Goal: Transaction & Acquisition: Purchase product/service

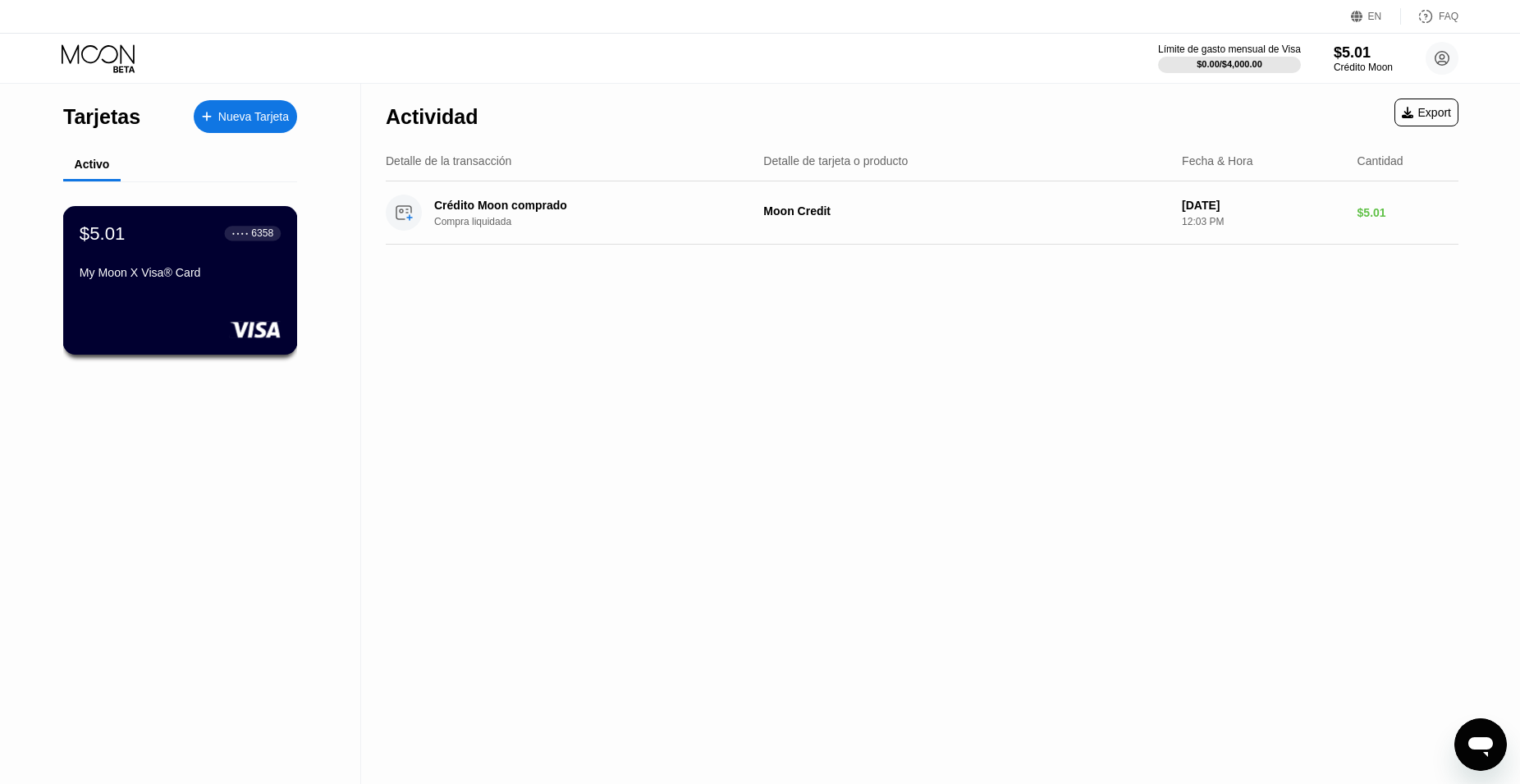
click at [217, 279] on div "My Moon X Visa® Card" at bounding box center [180, 272] width 201 height 13
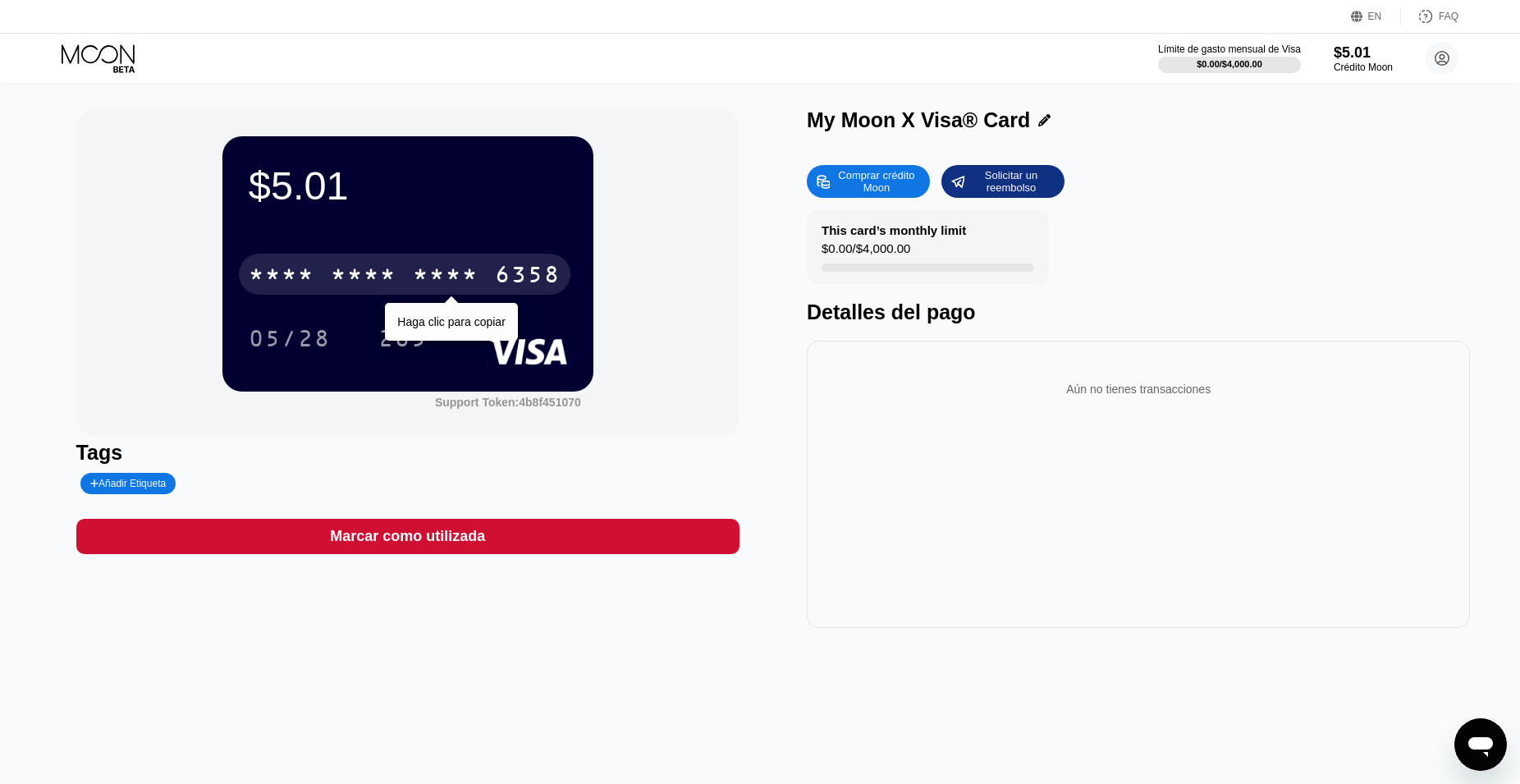
click at [453, 271] on div "* * * *" at bounding box center [445, 276] width 66 height 26
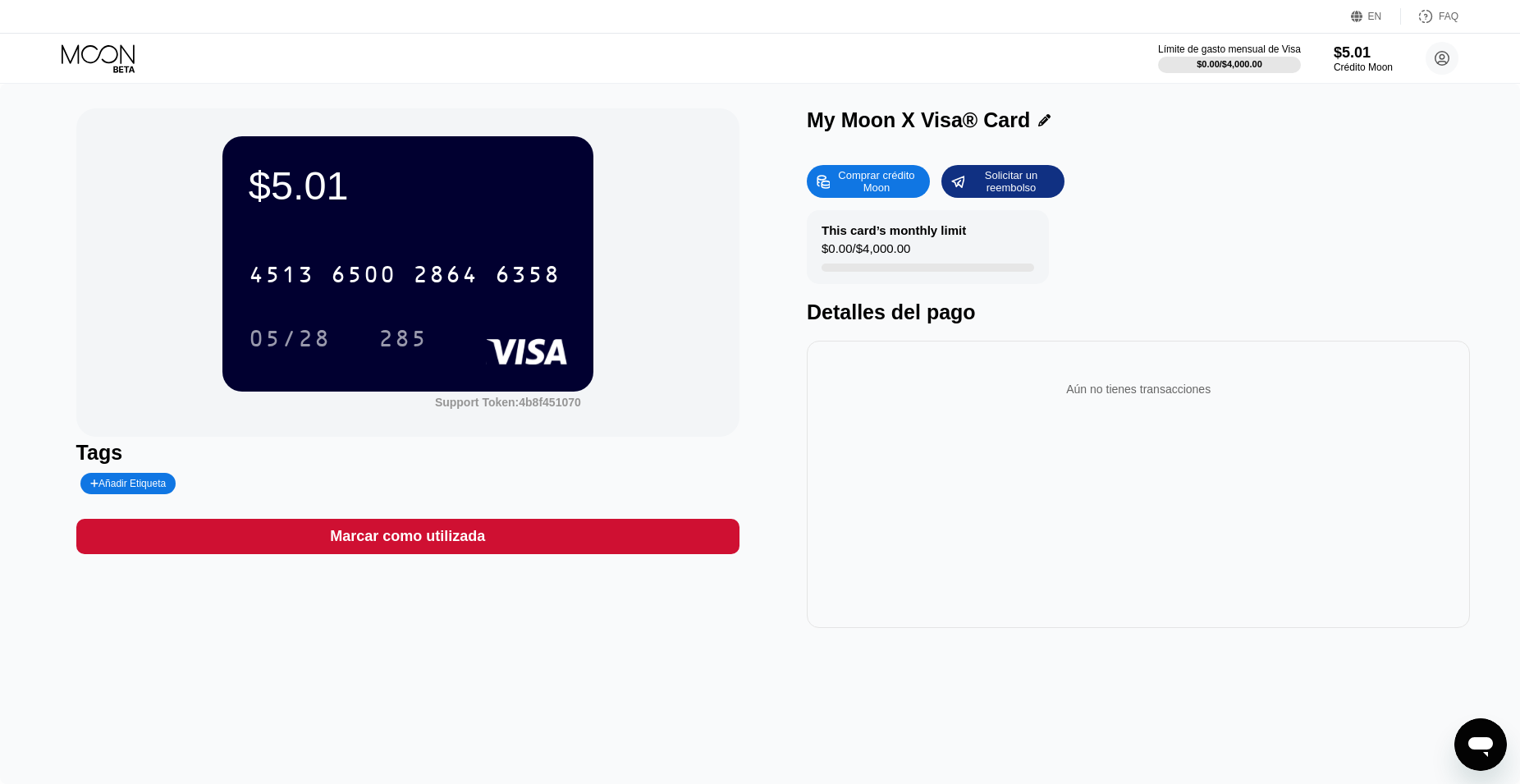
click at [113, 59] on icon at bounding box center [100, 59] width 77 height 29
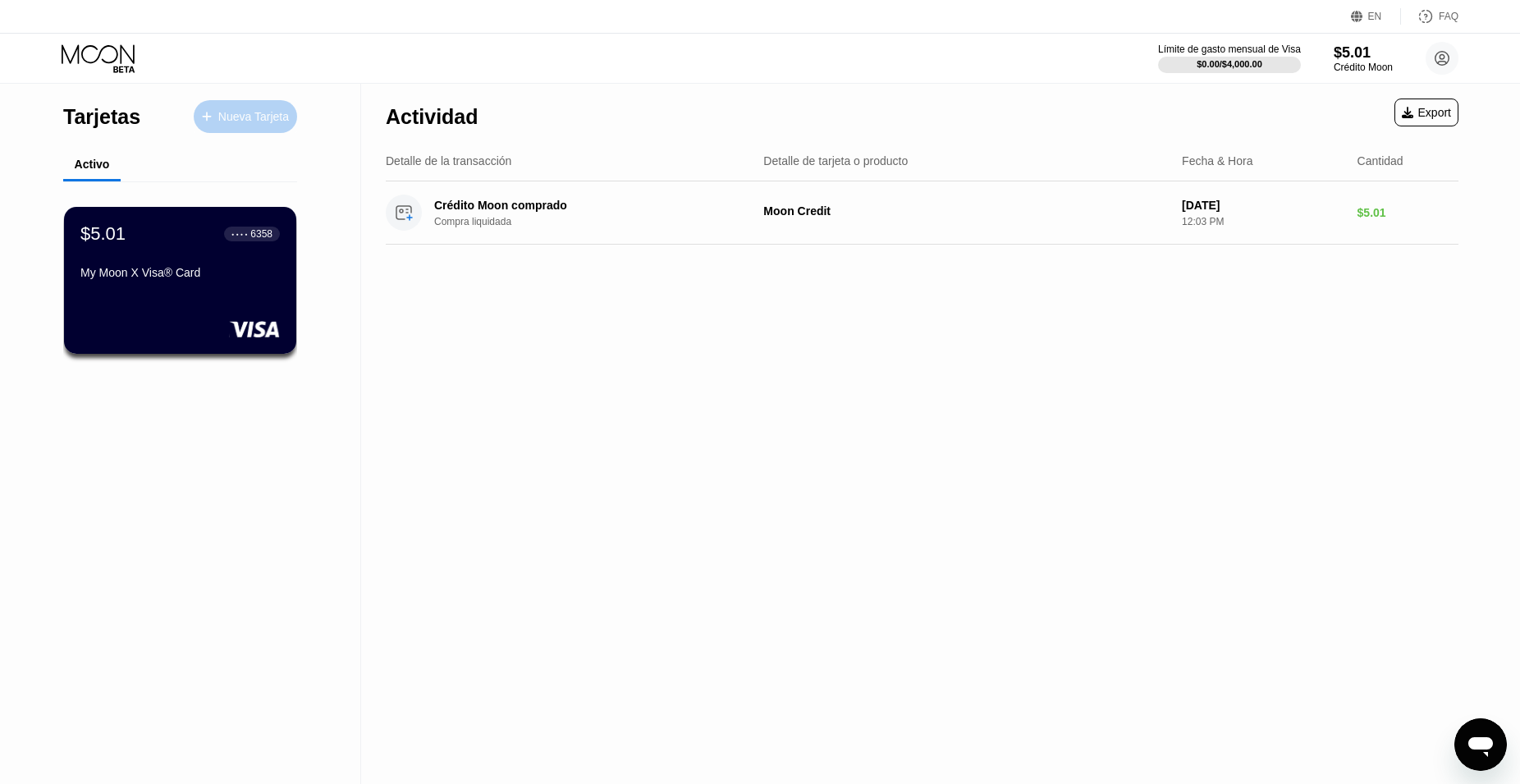
click at [232, 118] on div "Nueva Tarjeta" at bounding box center [253, 117] width 70 height 14
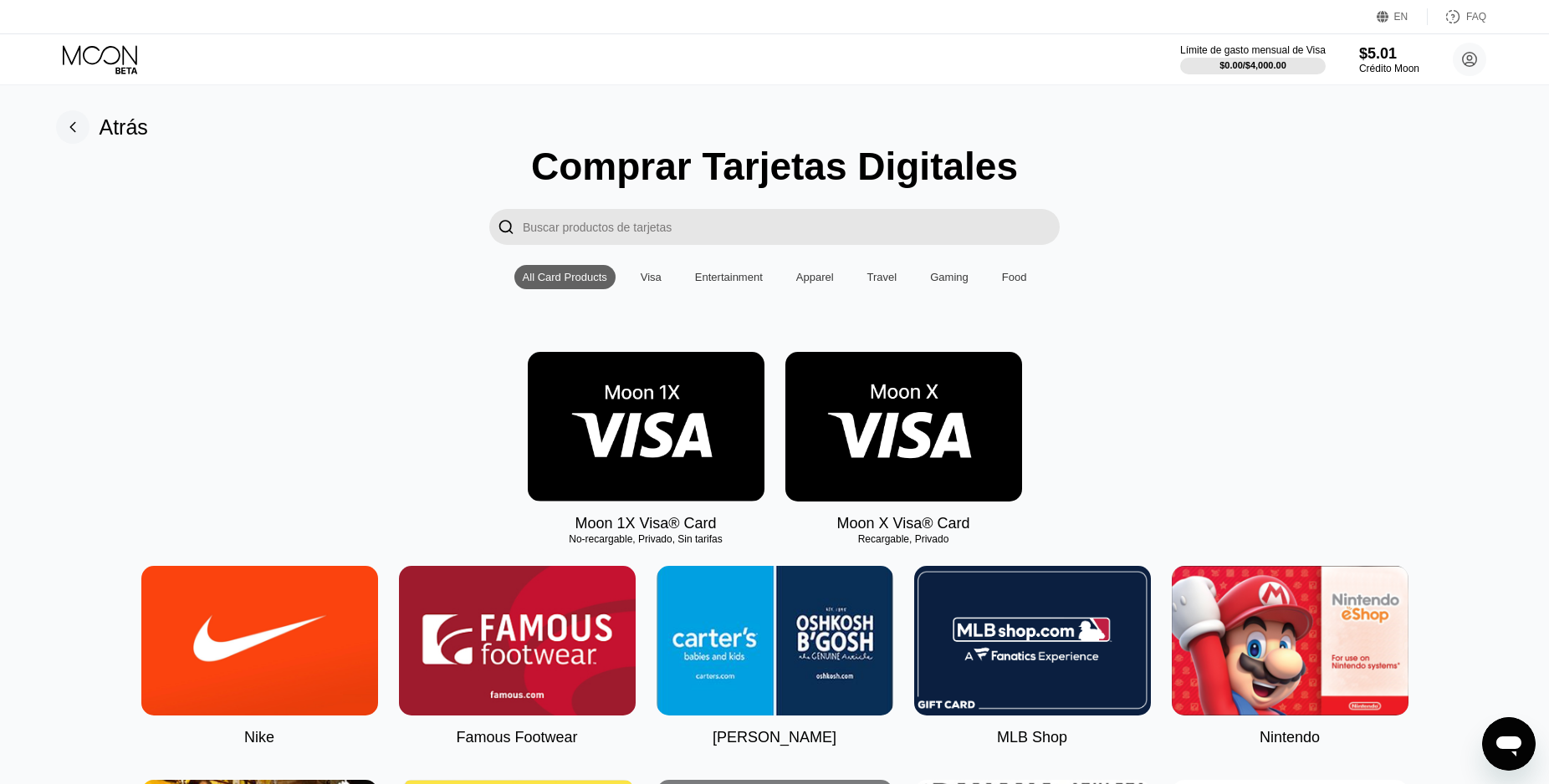
click at [76, 127] on rect at bounding box center [73, 127] width 34 height 34
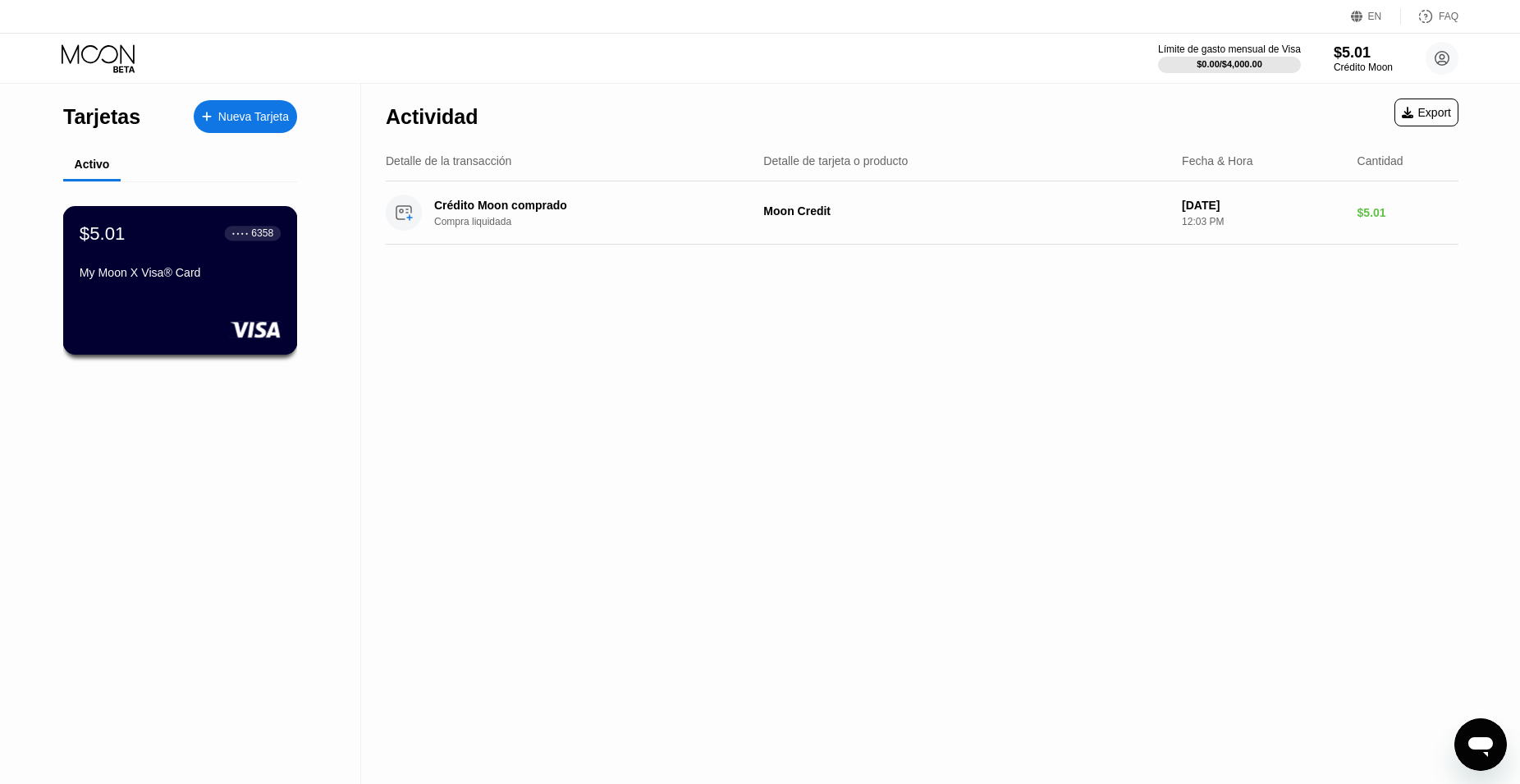
click at [273, 263] on div "$5.01 ● ● ● ● 6358 My Moon X Visa® Card" at bounding box center [180, 254] width 201 height 63
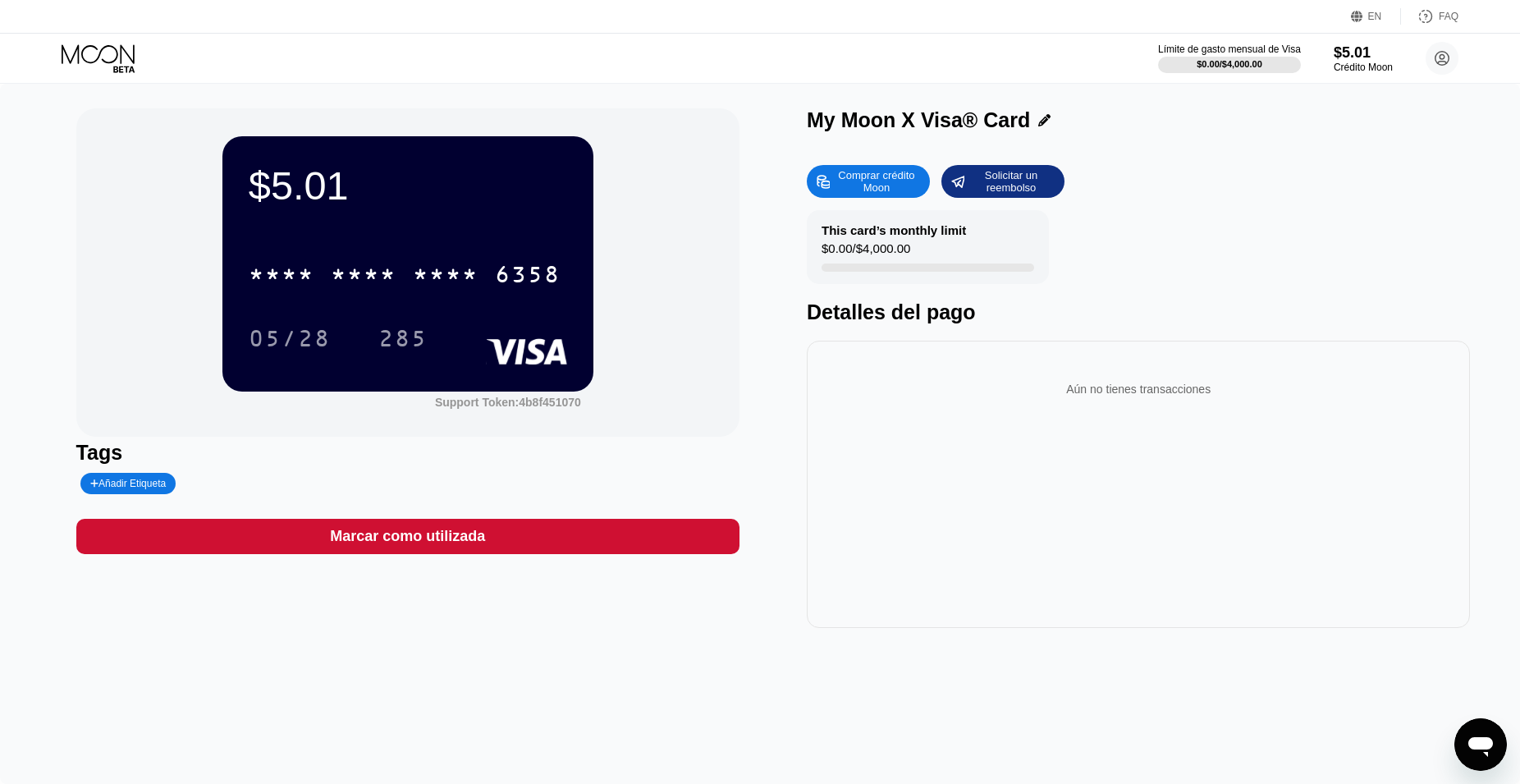
click at [74, 49] on icon at bounding box center [100, 59] width 77 height 29
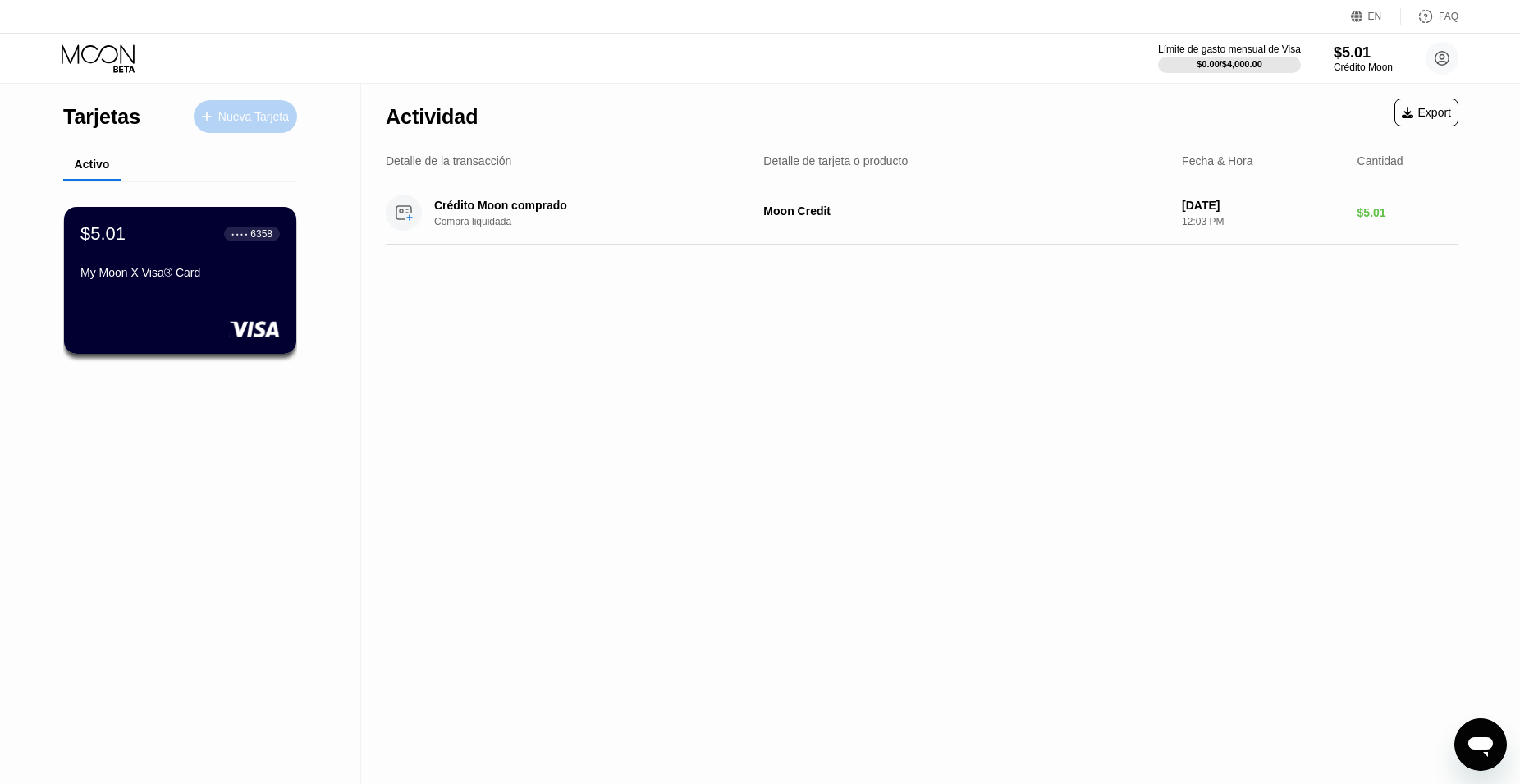
click at [282, 125] on div "Nueva Tarjeta" at bounding box center [245, 116] width 103 height 33
click at [259, 110] on div "Nueva Tarjeta" at bounding box center [253, 117] width 70 height 14
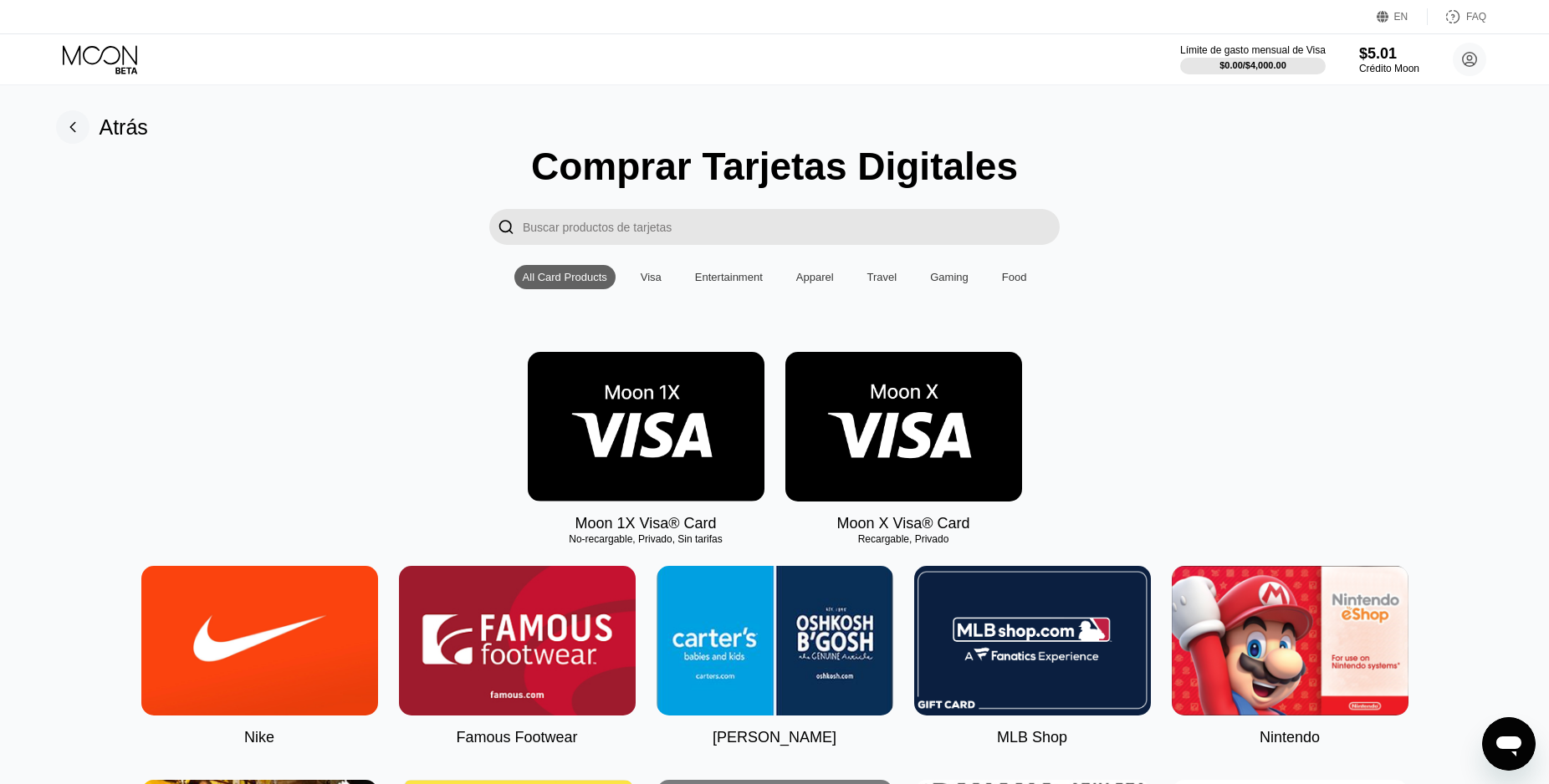
click at [894, 475] on img at bounding box center [903, 426] width 237 height 150
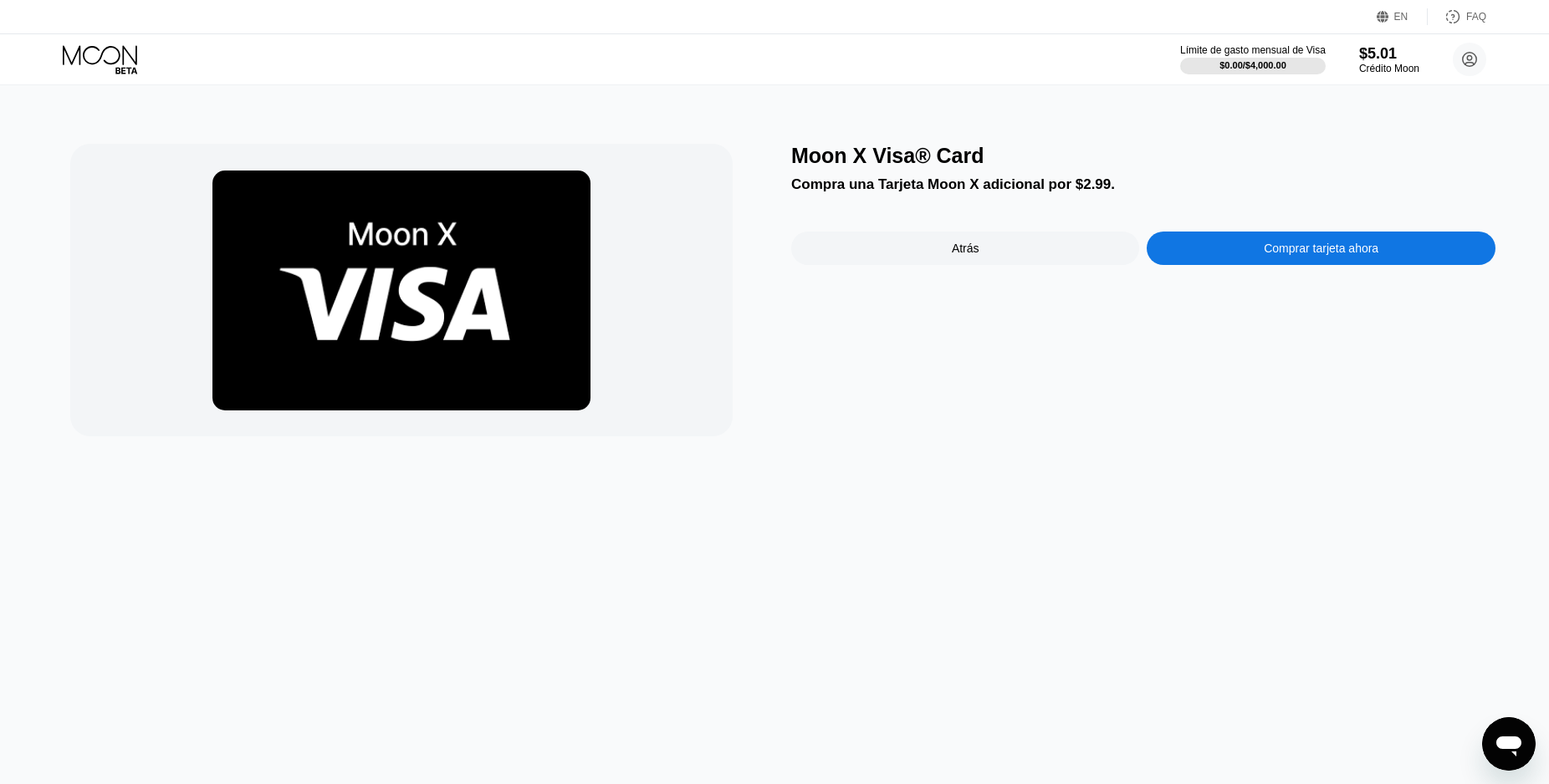
click at [1275, 255] on div "Comprar tarjeta ahora" at bounding box center [1321, 248] width 114 height 14
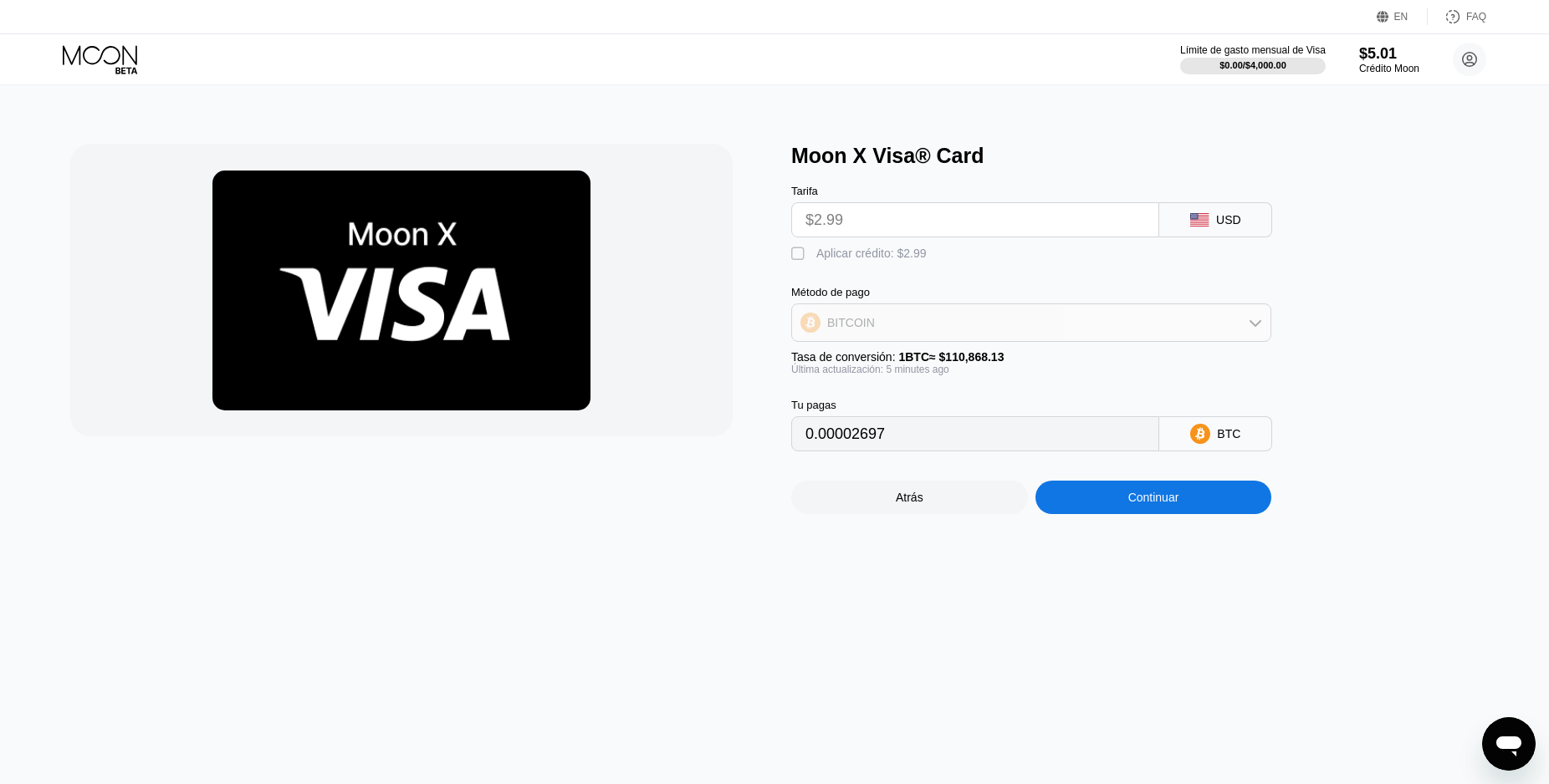
click at [1017, 334] on div "BITCOIN" at bounding box center [1031, 322] width 479 height 34
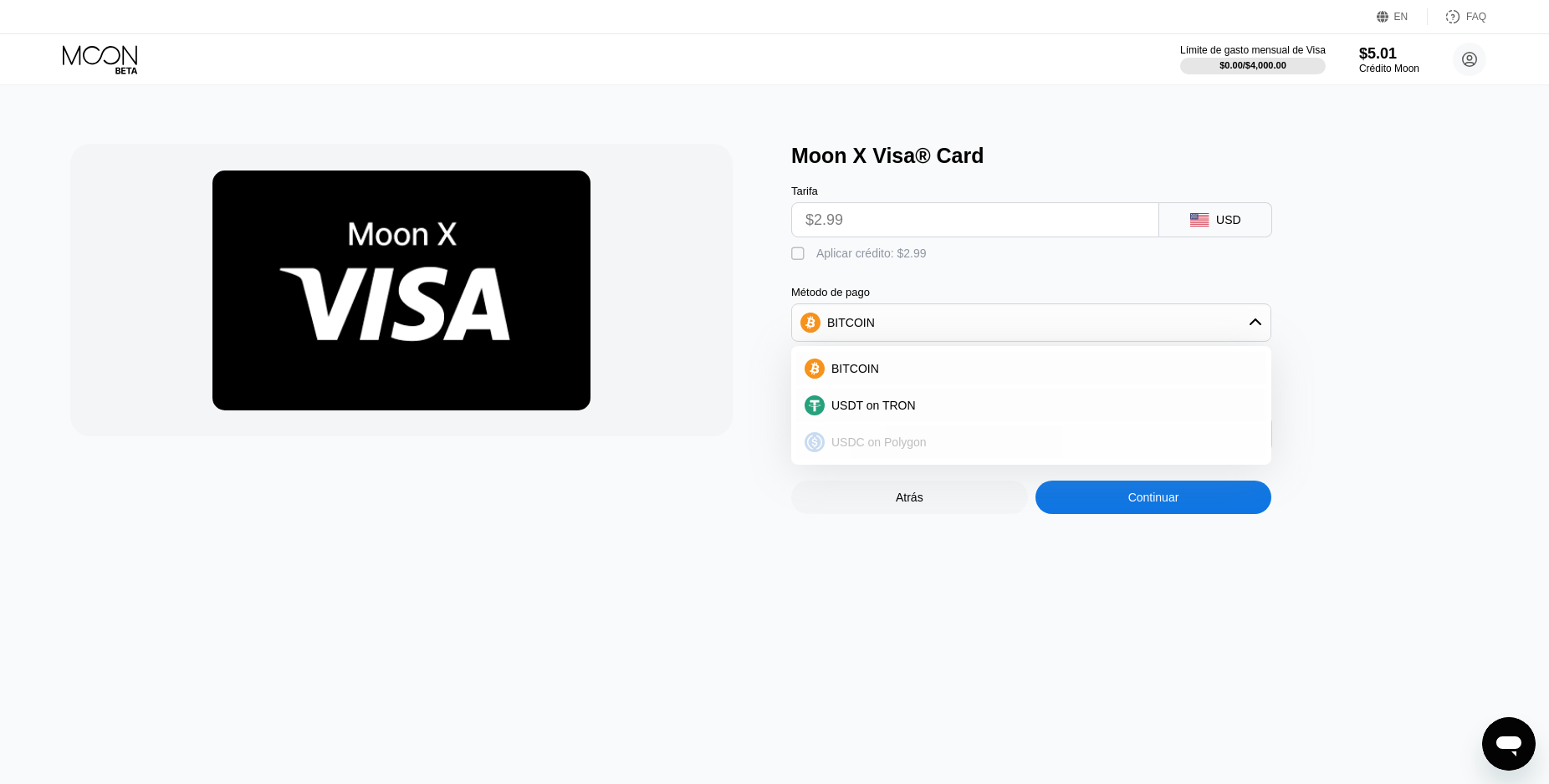
click at [896, 447] on span "USDC on Polygon" at bounding box center [879, 442] width 95 height 14
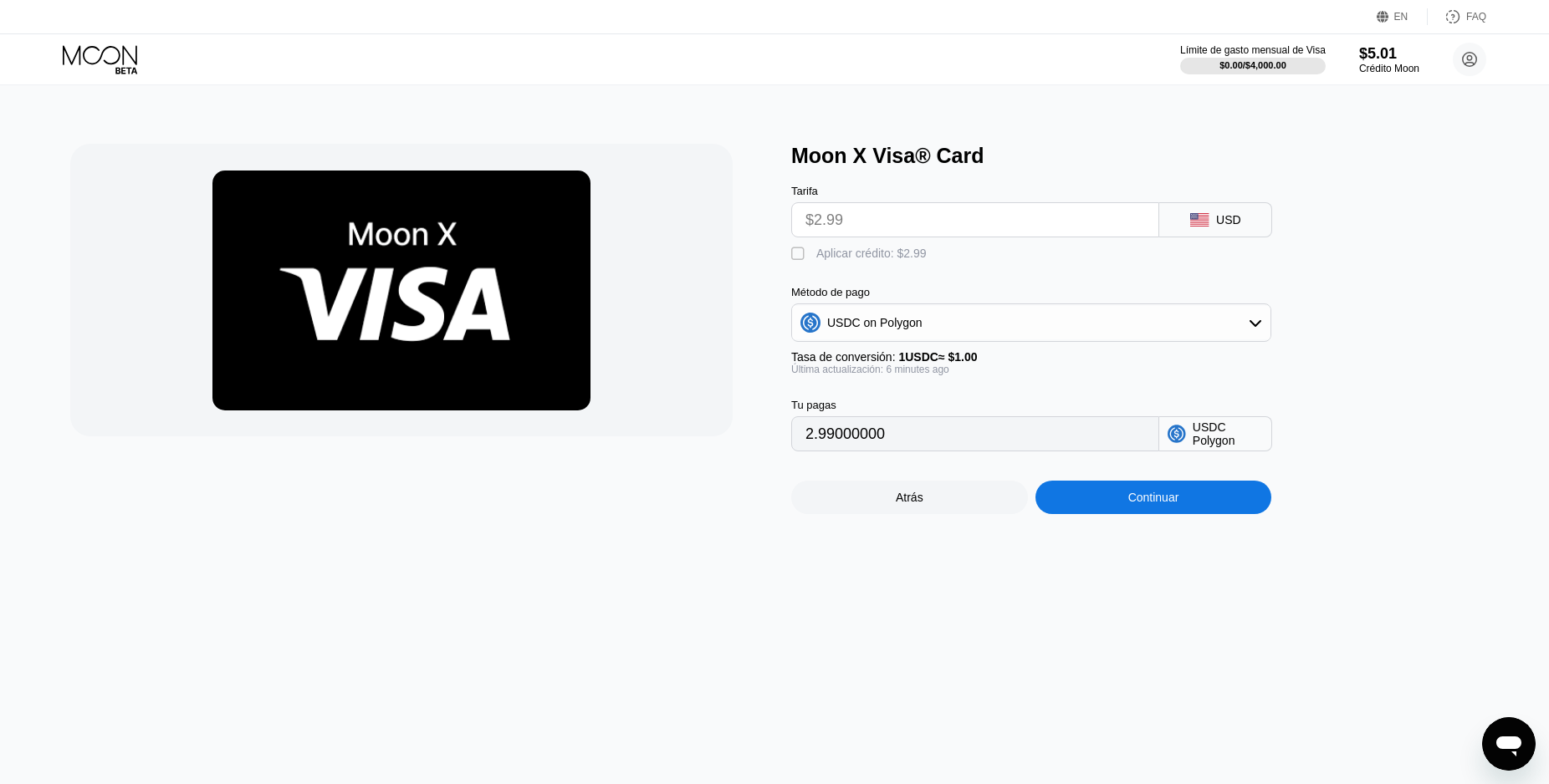
click at [794, 262] on div "" at bounding box center [799, 254] width 16 height 16
click at [794, 262] on div "" at bounding box center [799, 254] width 16 height 16
click at [794, 262] on div "" at bounding box center [799, 254] width 16 height 16
click at [794, 262] on div "" at bounding box center [799, 254] width 16 height 16
click at [794, 262] on div "" at bounding box center [799, 254] width 16 height 16
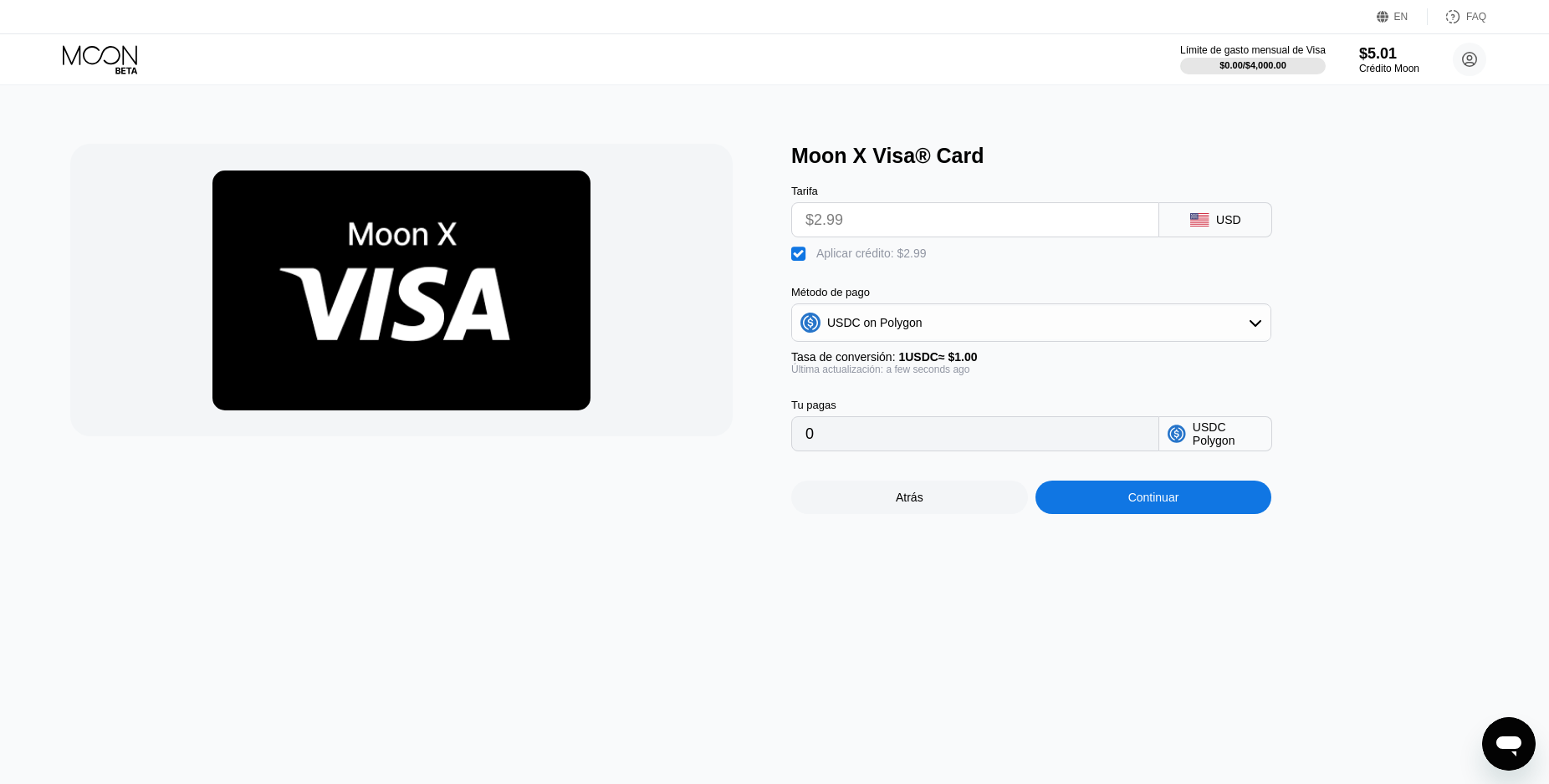
click at [794, 262] on div "" at bounding box center [799, 254] width 16 height 16
drag, startPoint x: 840, startPoint y: 228, endPoint x: 771, endPoint y: 233, distance: 69.2
click at [805, 233] on input "$2.99" at bounding box center [975, 220] width 340 height 34
click at [866, 231] on input "$2.99" at bounding box center [975, 220] width 340 height 34
click at [801, 260] on div "" at bounding box center [799, 254] width 16 height 16
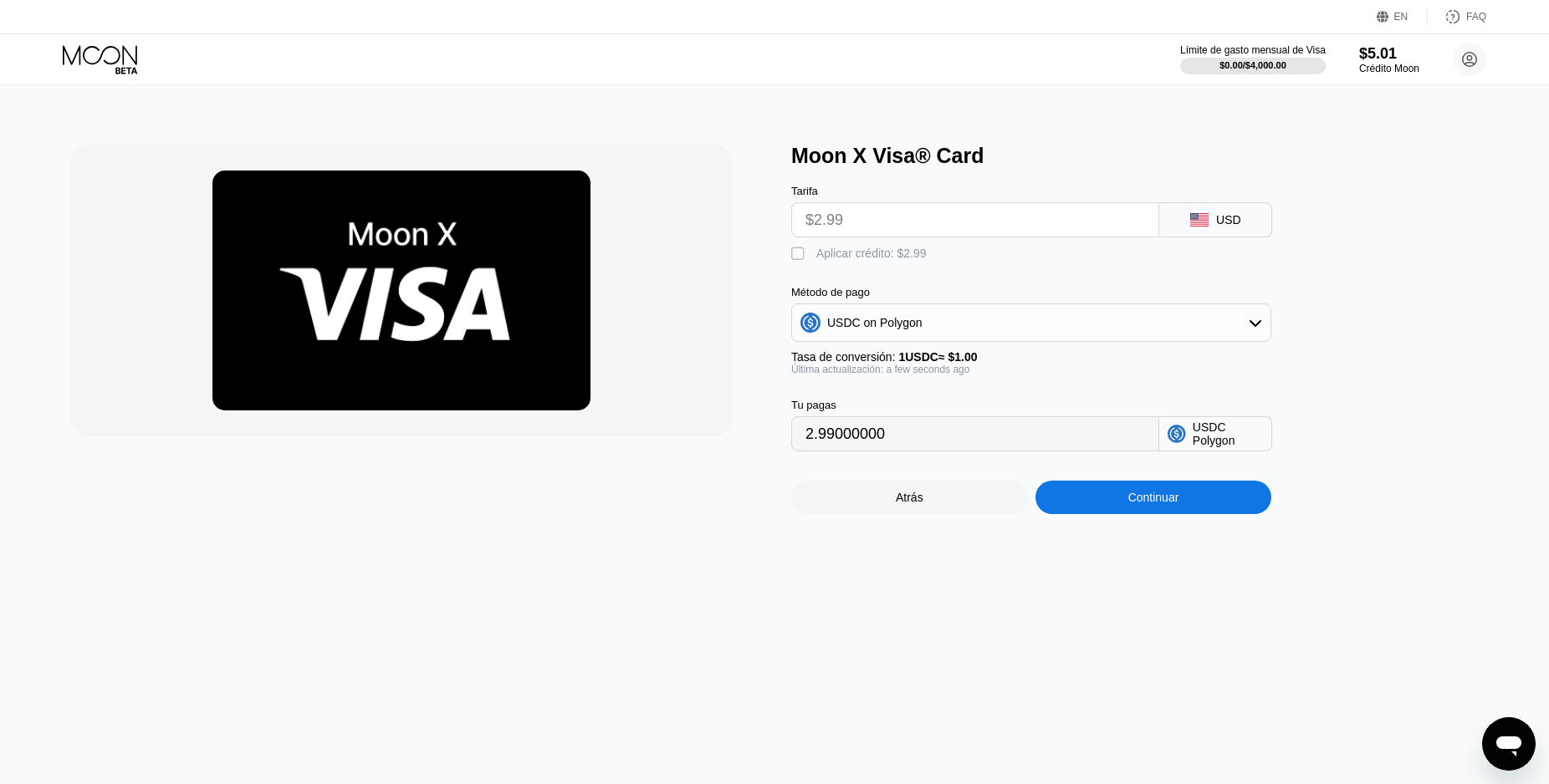
type input "0"
drag, startPoint x: 857, startPoint y: 228, endPoint x: 721, endPoint y: 228, distance: 136.0
click at [805, 228] on input "$2.99" at bounding box center [975, 220] width 340 height 34
click at [845, 450] on input "0" at bounding box center [975, 434] width 340 height 34
click at [962, 339] on div "USDC on Polygon" at bounding box center [1031, 322] width 479 height 34
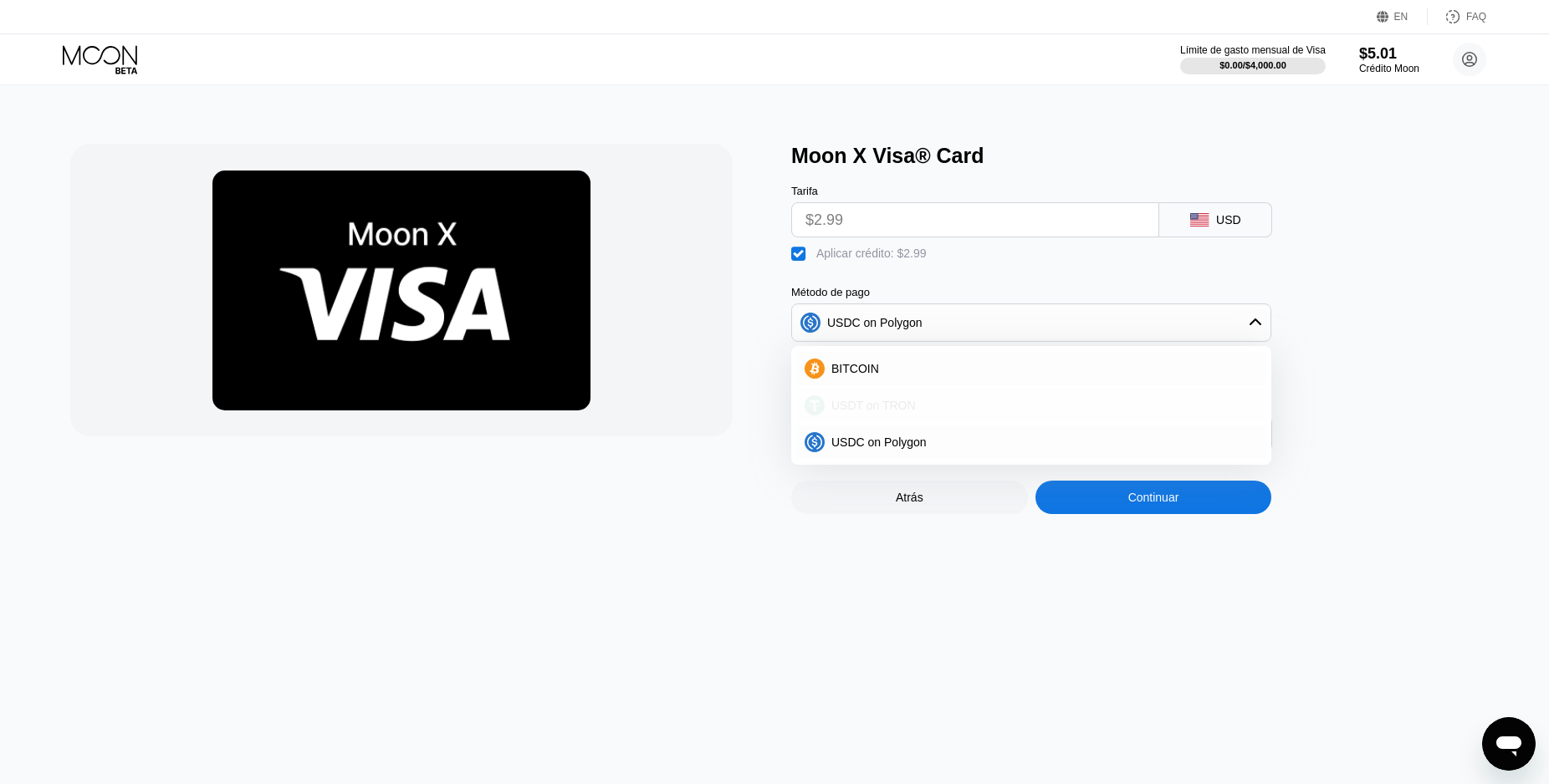
click at [933, 412] on div "USDT on TRON" at bounding box center [1041, 405] width 433 height 14
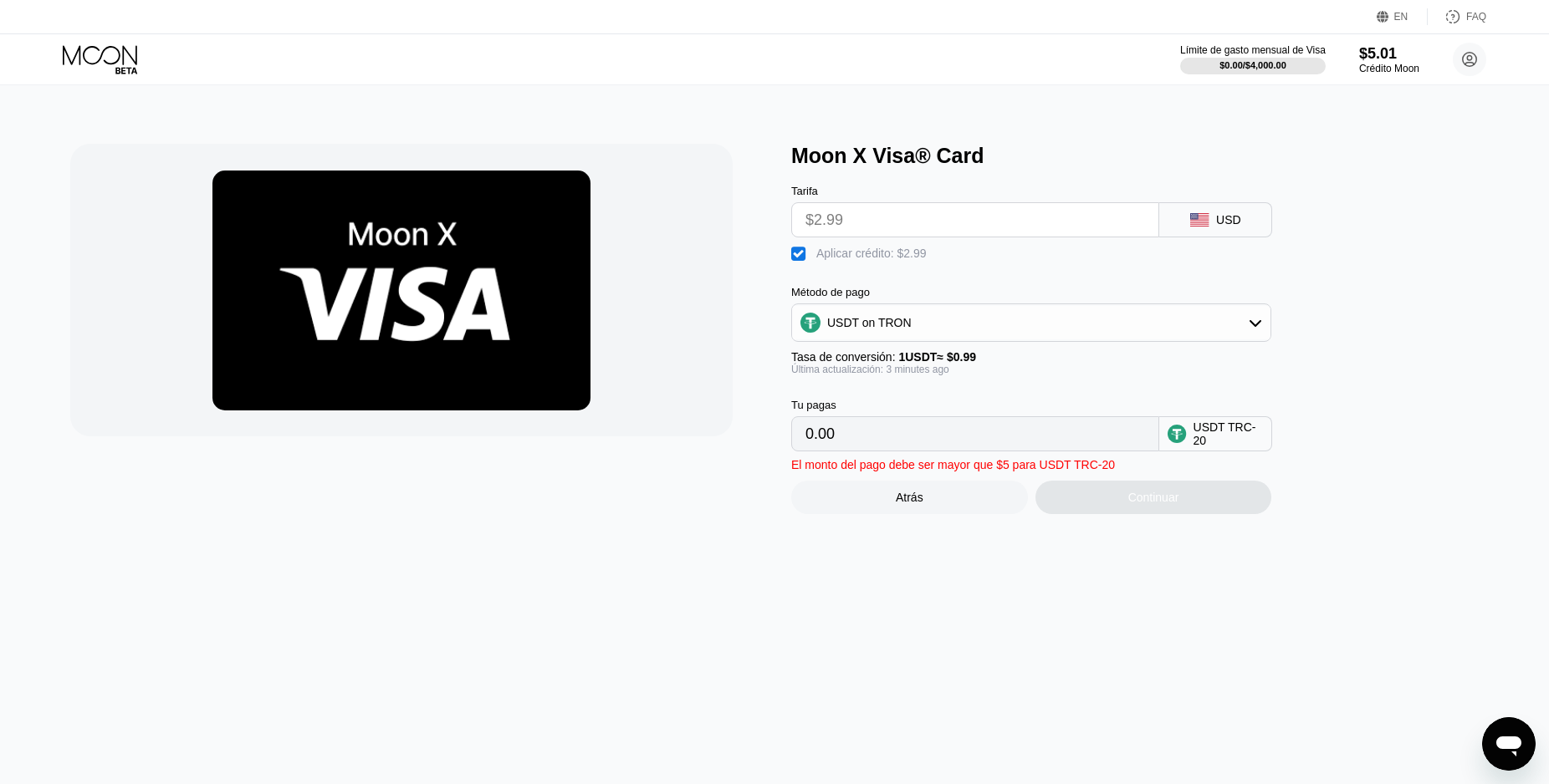
click at [800, 262] on div "" at bounding box center [799, 254] width 16 height 16
click at [800, 262] on div "" at bounding box center [799, 254] width 16 height 16
click at [800, 262] on div "" at bounding box center [799, 254] width 16 height 16
click at [800, 262] on div "" at bounding box center [799, 254] width 16 height 16
type input "0.00"
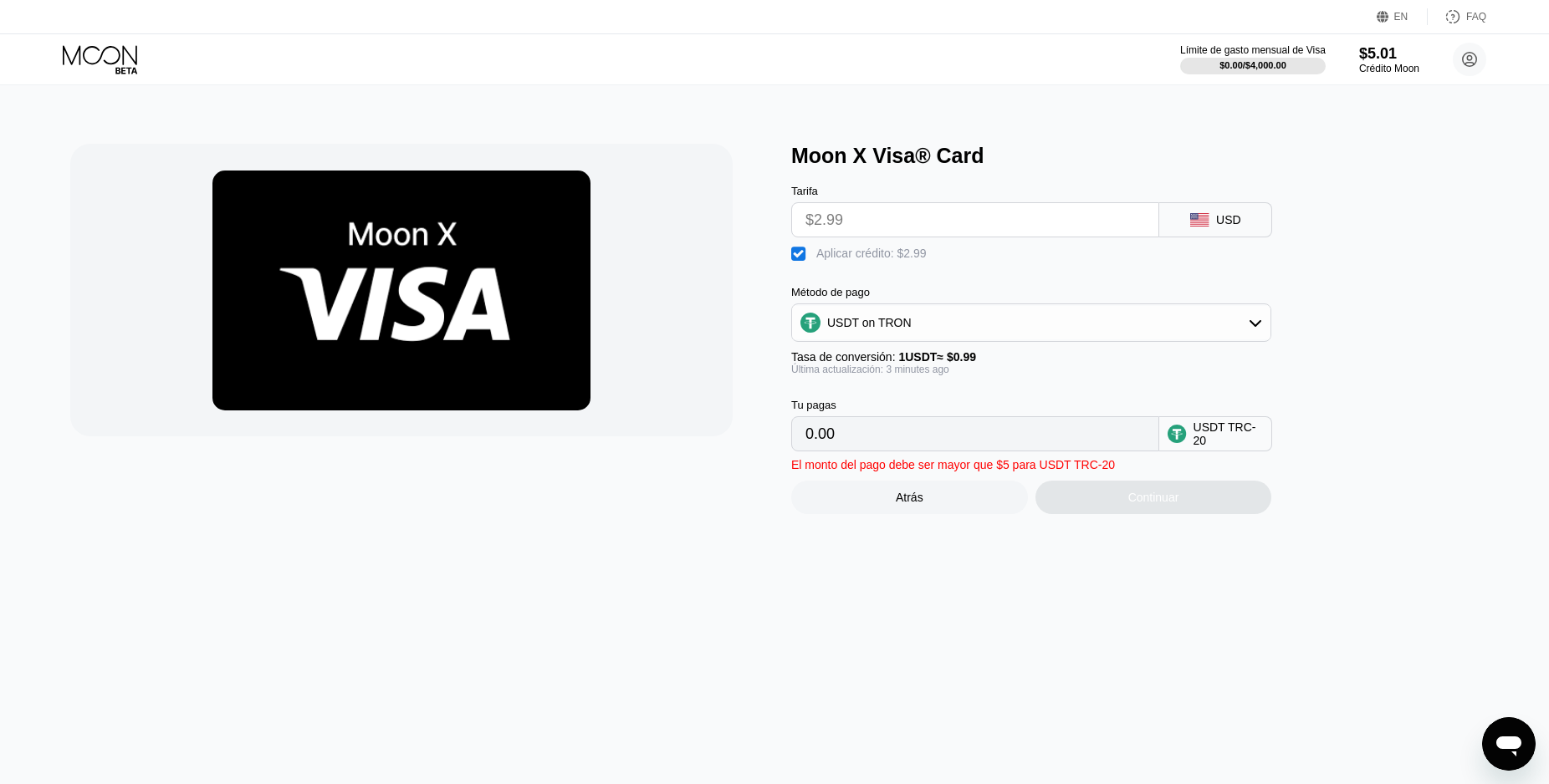
drag, startPoint x: 859, startPoint y: 224, endPoint x: 735, endPoint y: 224, distance: 124.0
click at [805, 224] on input "$2.99" at bounding box center [975, 220] width 340 height 34
drag, startPoint x: 890, startPoint y: 444, endPoint x: 804, endPoint y: 447, distance: 86.1
click at [805, 447] on input "0.00" at bounding box center [975, 434] width 340 height 34
click at [799, 262] on div "" at bounding box center [799, 254] width 16 height 16
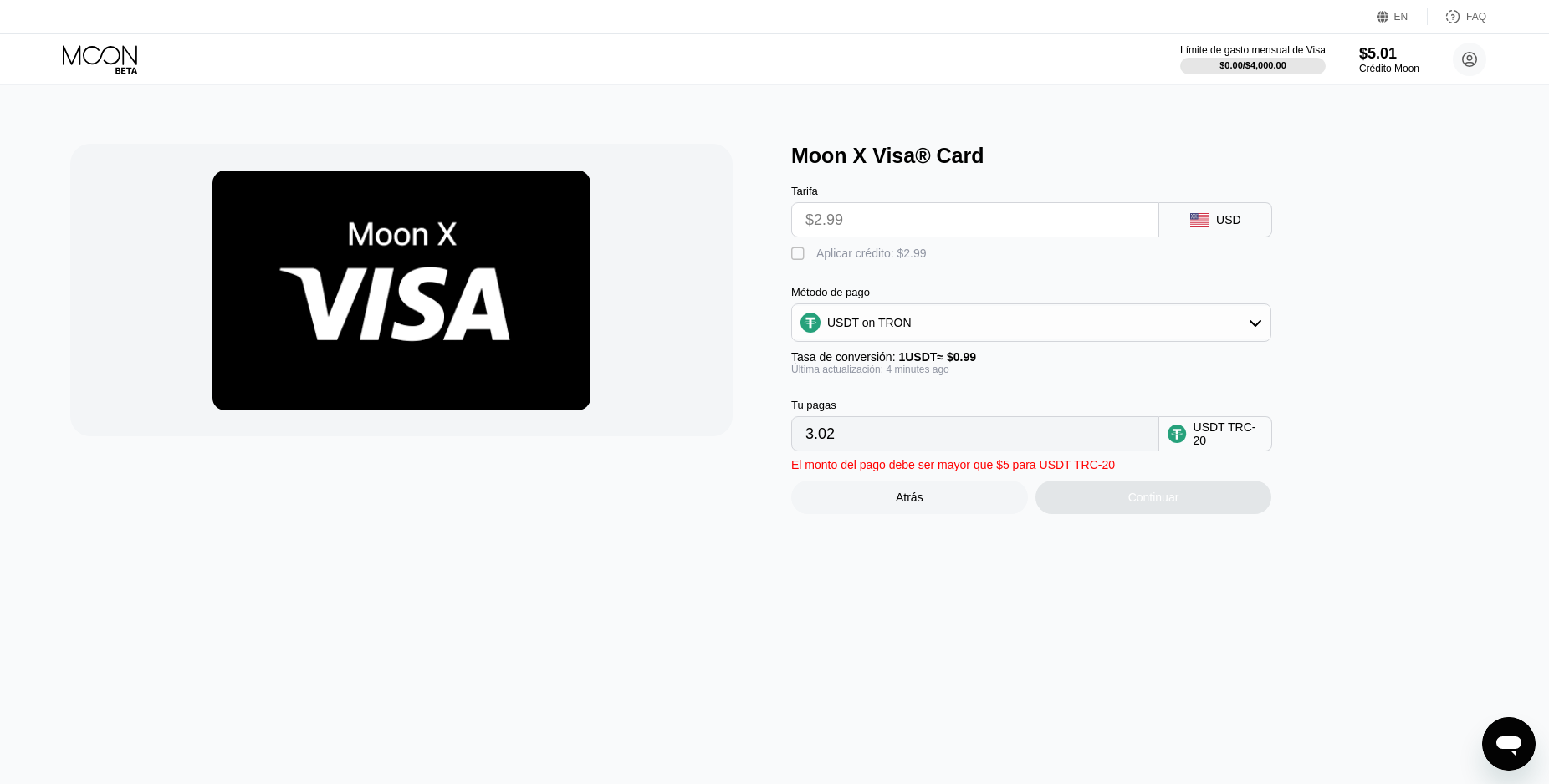
drag, startPoint x: 872, startPoint y: 446, endPoint x: 777, endPoint y: 451, distance: 95.1
click at [805, 450] on input "3.02" at bounding box center [975, 434] width 340 height 34
click at [873, 446] on input "3.02" at bounding box center [975, 434] width 340 height 34
click at [978, 224] on input "$2.99" at bounding box center [975, 220] width 340 height 34
click at [930, 328] on div "USDT on TRON" at bounding box center [1031, 322] width 479 height 34
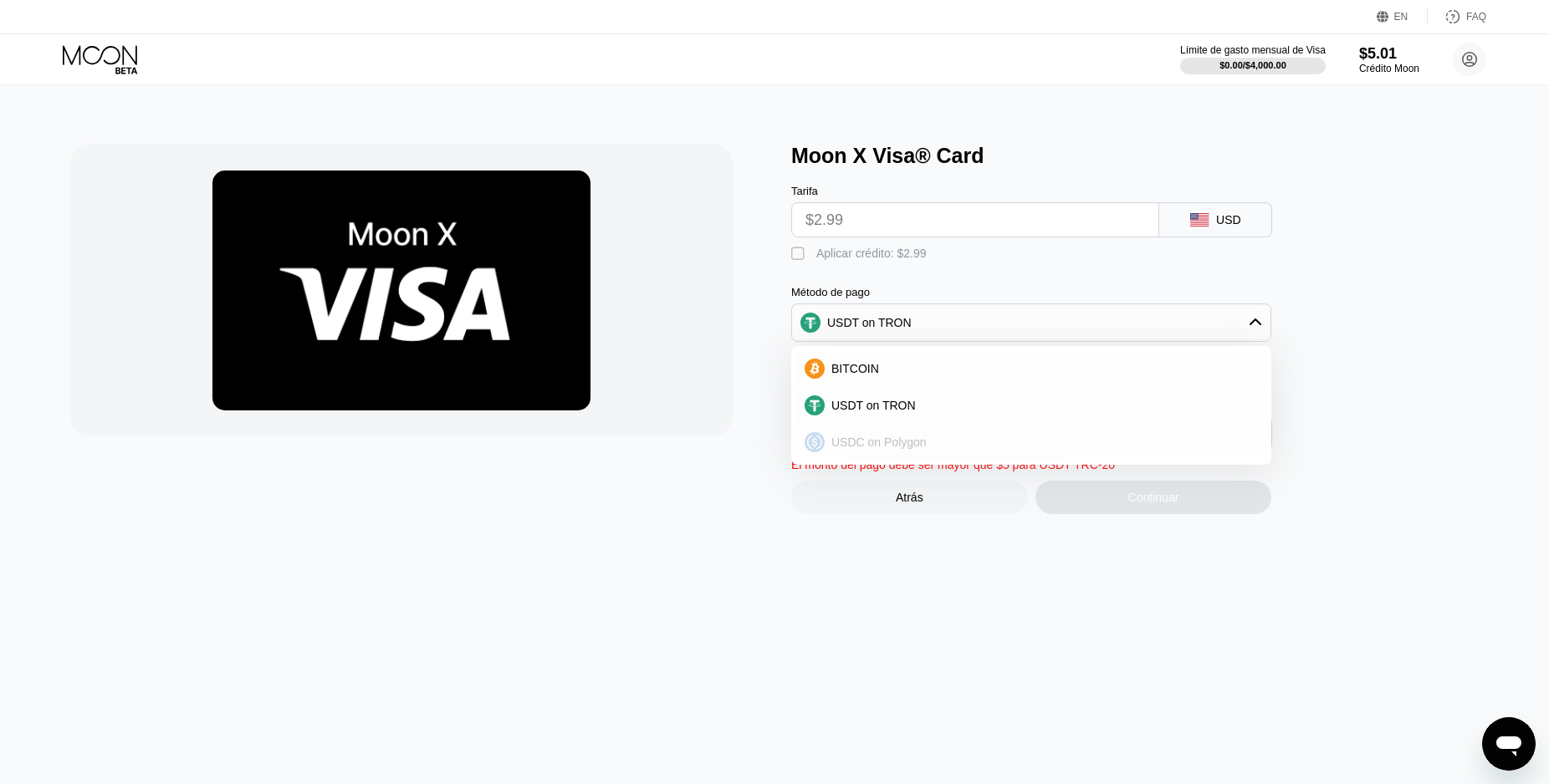
click at [902, 445] on span "USDC on Polygon" at bounding box center [879, 442] width 95 height 14
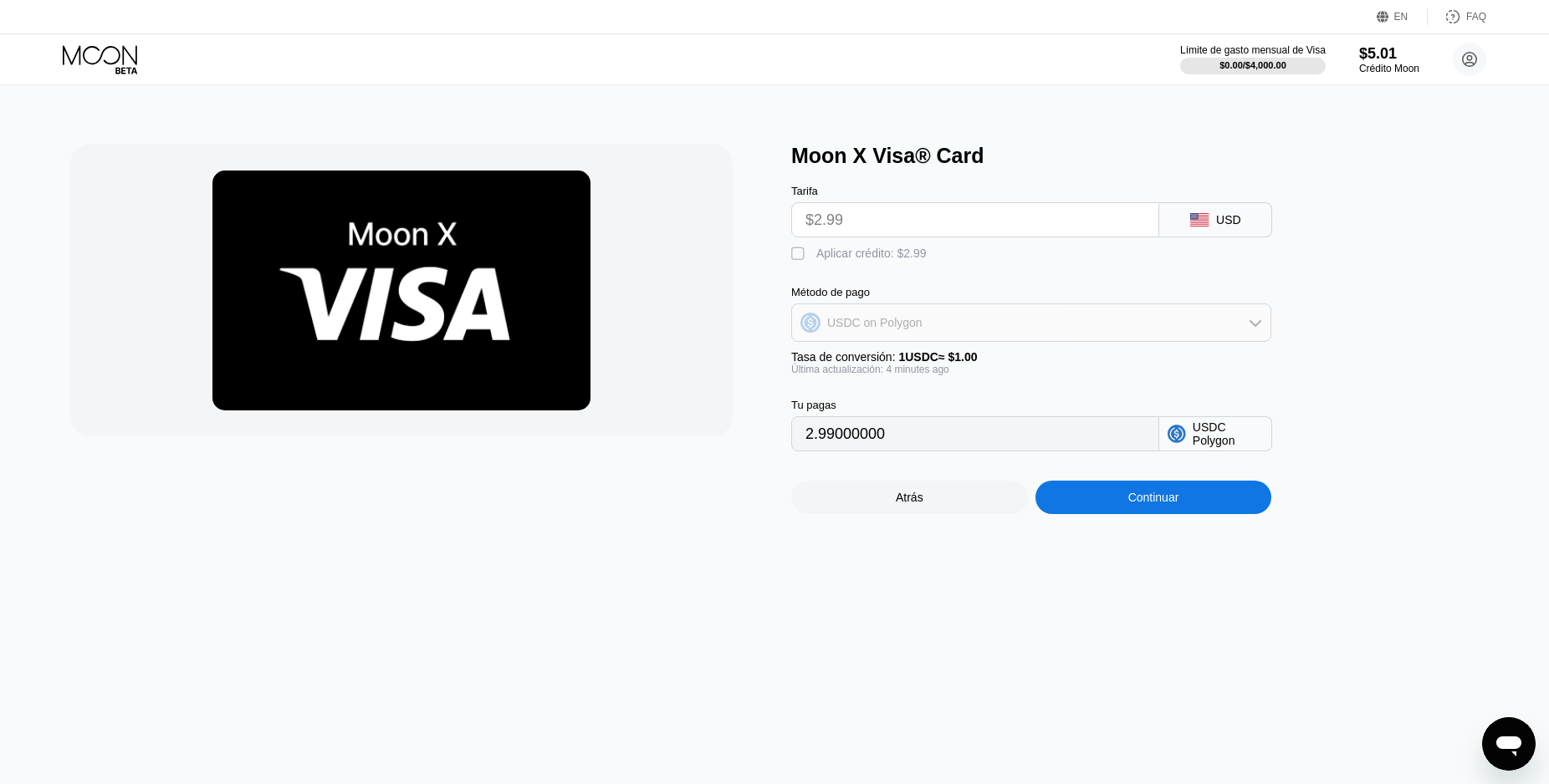
click at [931, 338] on div "USDC on Polygon" at bounding box center [1031, 322] width 479 height 34
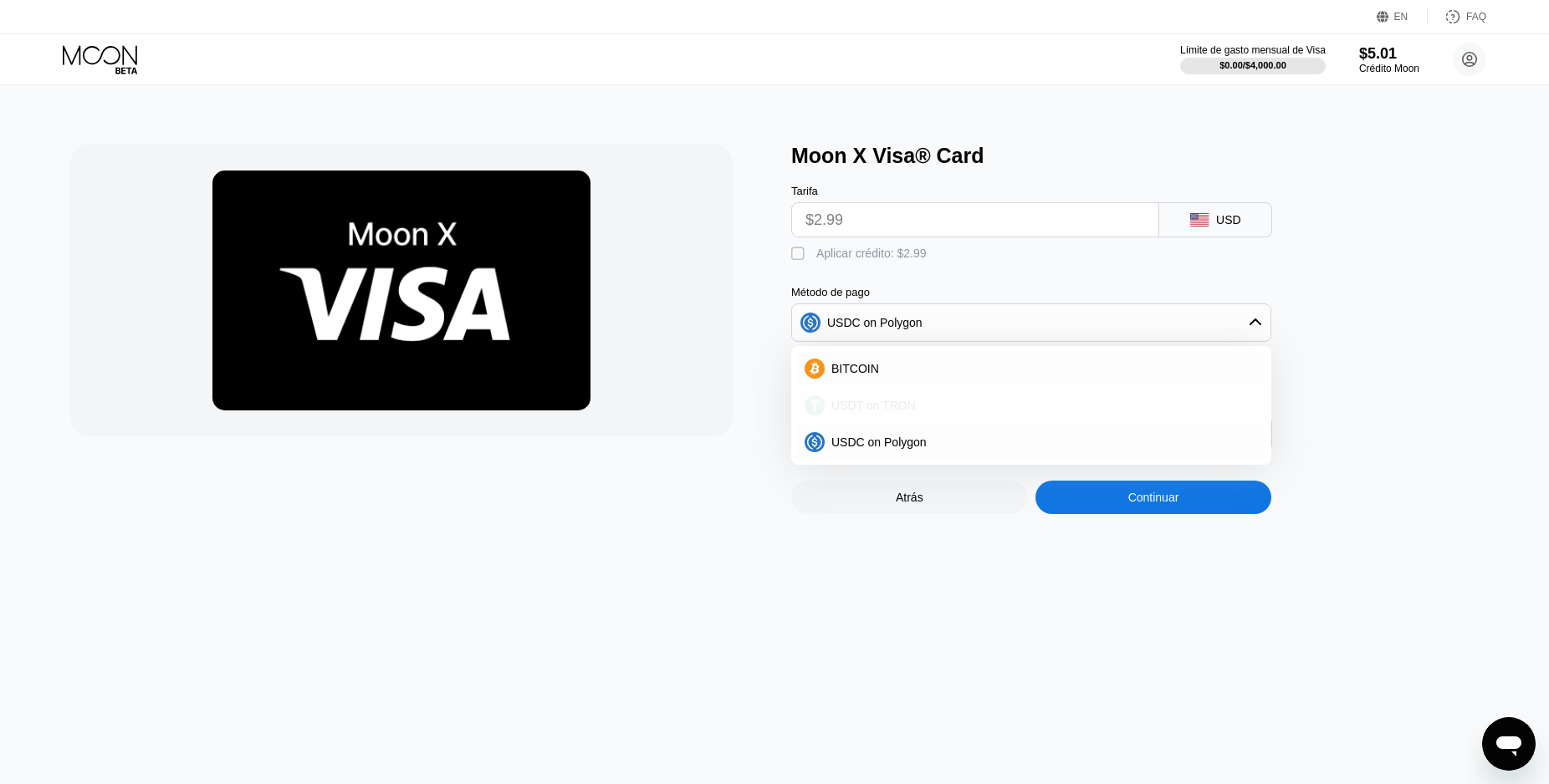
click at [920, 407] on div "USDT on TRON" at bounding box center [1031, 405] width 470 height 34
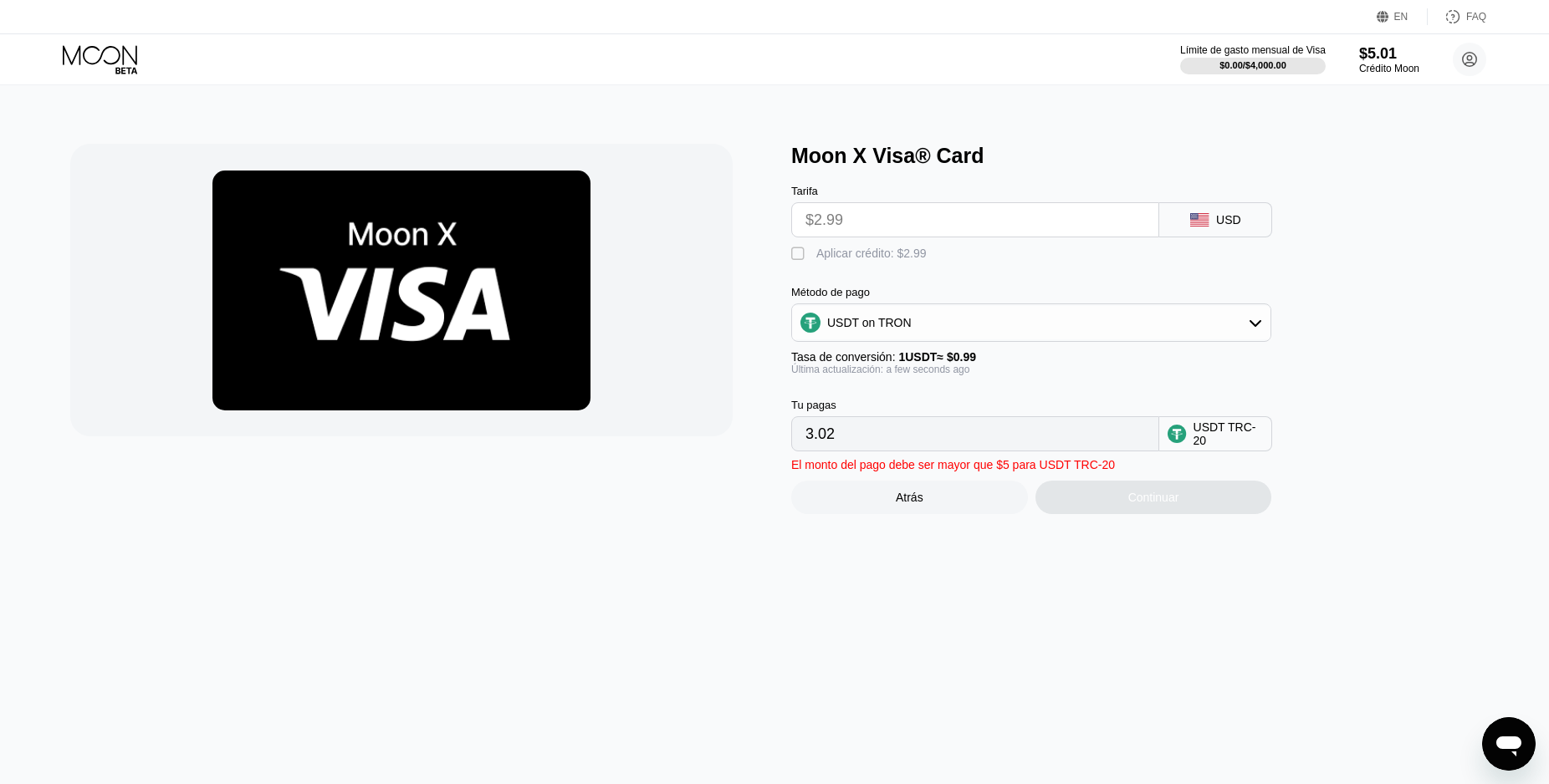
drag, startPoint x: 848, startPoint y: 229, endPoint x: 800, endPoint y: 229, distance: 48.0
click at [805, 229] on input "$2.99" at bounding box center [975, 220] width 340 height 34
drag, startPoint x: 874, startPoint y: 442, endPoint x: 793, endPoint y: 446, distance: 81.1
click at [805, 446] on input "3.02" at bounding box center [975, 434] width 340 height 34
click at [860, 224] on input "$2.99" at bounding box center [975, 220] width 340 height 34
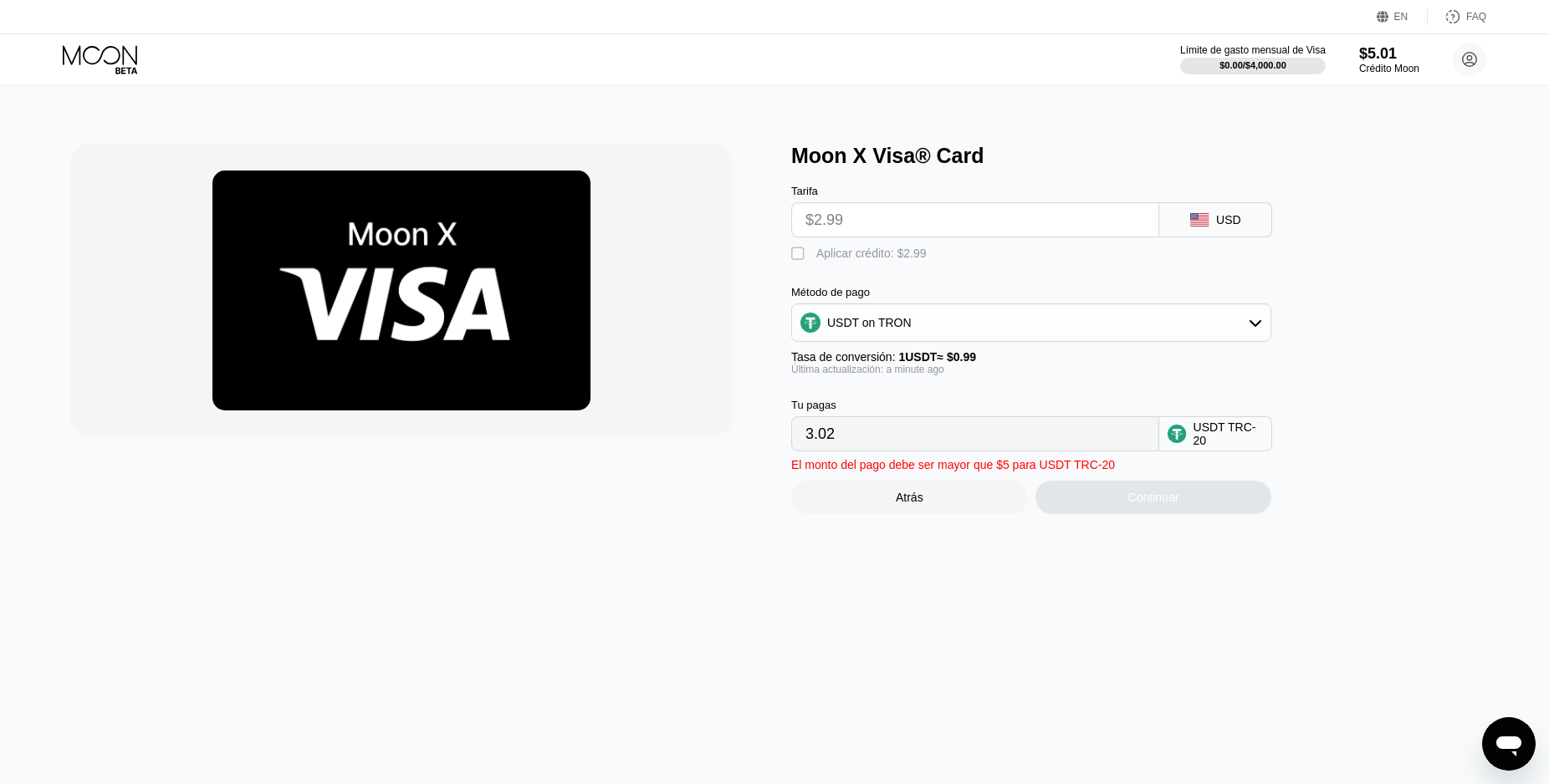
click at [802, 262] on div "" at bounding box center [799, 254] width 16 height 16
click at [802, 262] on div "" at bounding box center [799, 254] width 16 height 16
click at [800, 262] on div "" at bounding box center [799, 254] width 16 height 16
type input "0.00"
click at [824, 233] on input "$2.99" at bounding box center [975, 220] width 340 height 34
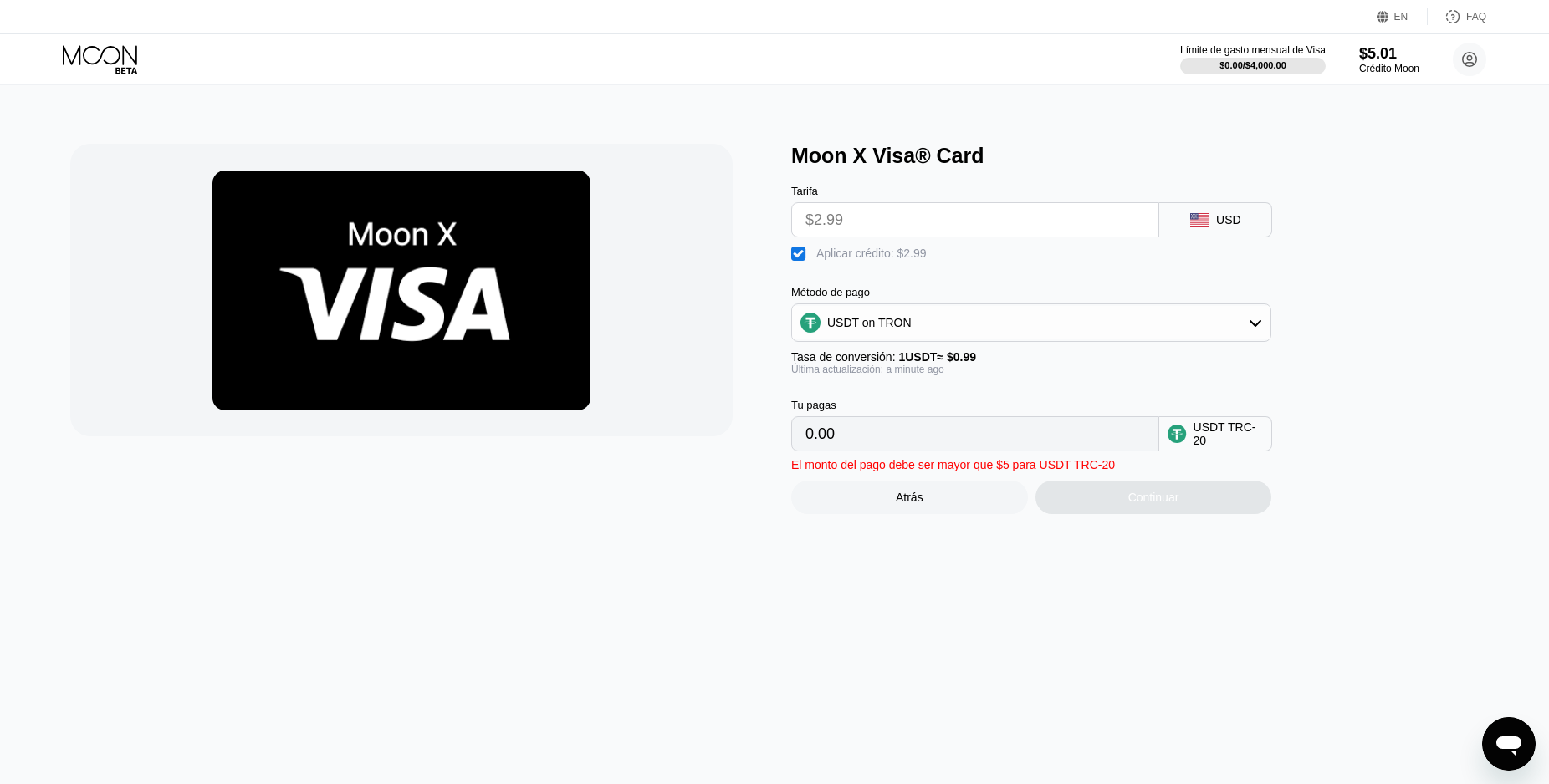
drag, startPoint x: 832, startPoint y: 227, endPoint x: 840, endPoint y: 226, distance: 8.1
click at [840, 226] on input "$2.99" at bounding box center [975, 220] width 340 height 34
click at [845, 226] on input "$2.99" at bounding box center [975, 220] width 340 height 34
click at [847, 226] on input "$2.99" at bounding box center [975, 220] width 340 height 34
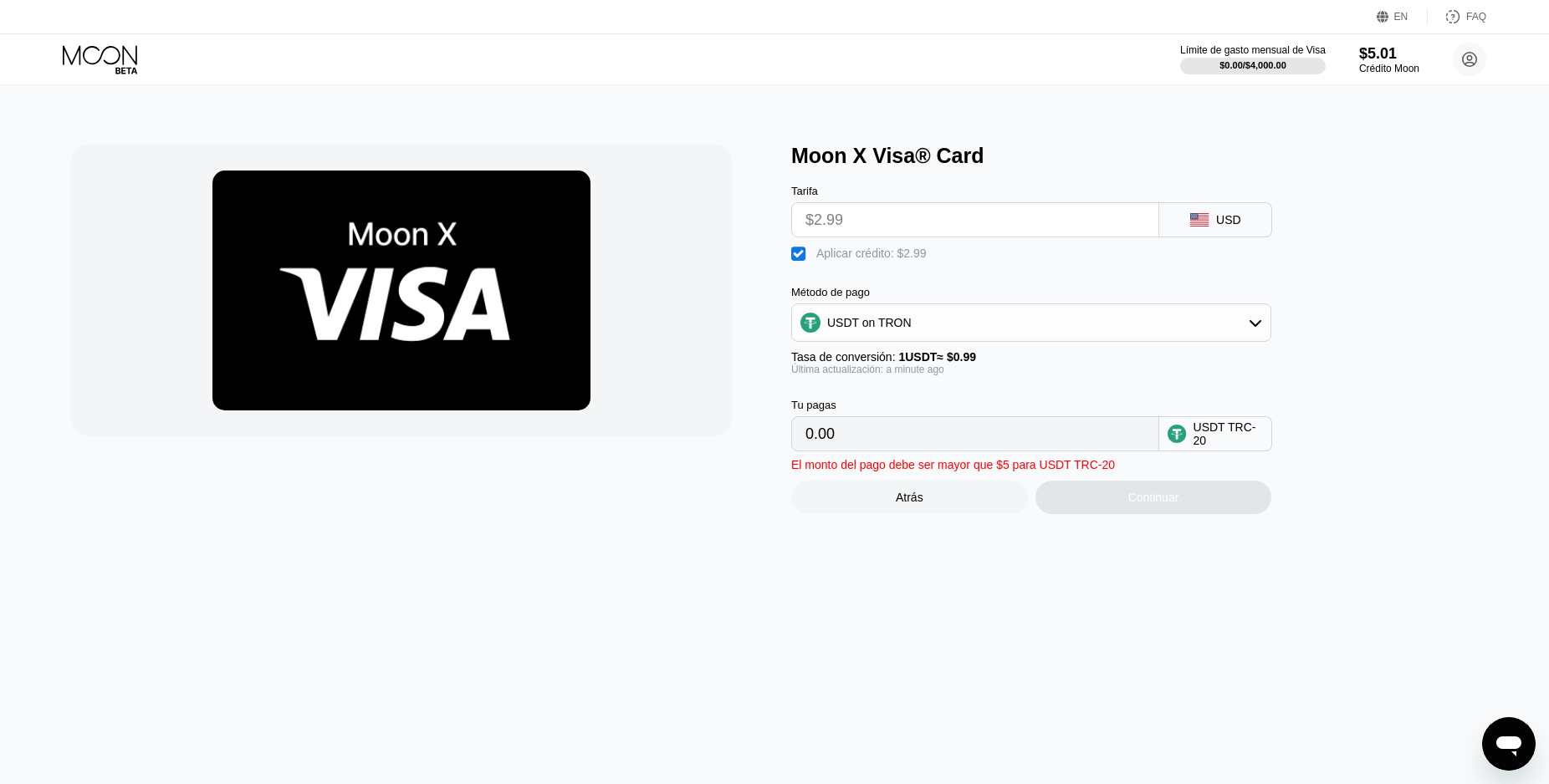
drag, startPoint x: 867, startPoint y: 451, endPoint x: 774, endPoint y: 452, distance: 93.0
click at [805, 450] on input "0.00" at bounding box center [975, 434] width 340 height 34
click at [1245, 220] on div "USD" at bounding box center [1216, 220] width 113 height 35
click at [1212, 227] on div "USD" at bounding box center [1216, 220] width 113 height 35
click at [134, 71] on icon at bounding box center [102, 60] width 78 height 29
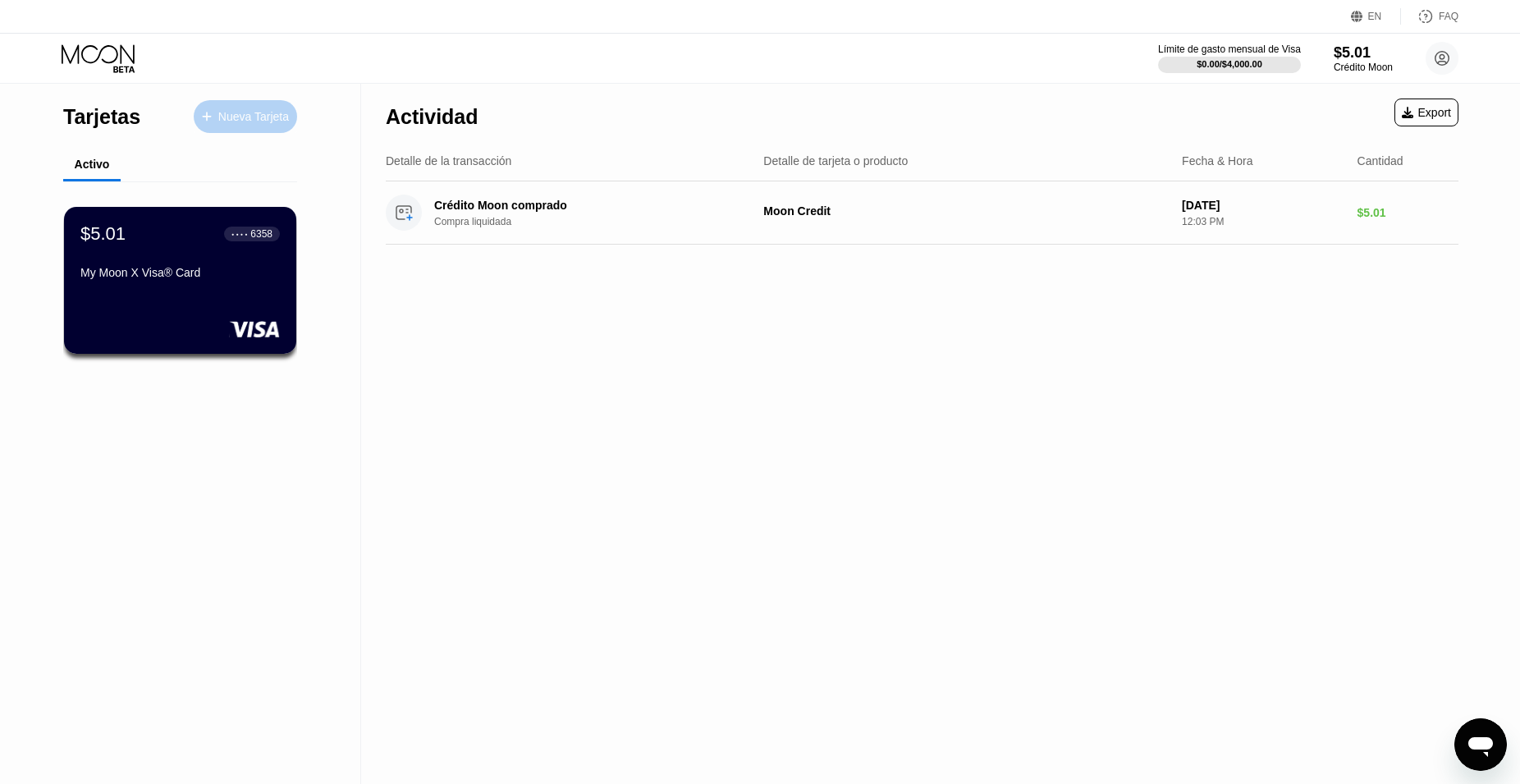
click at [227, 113] on div "Nueva Tarjeta" at bounding box center [253, 117] width 70 height 14
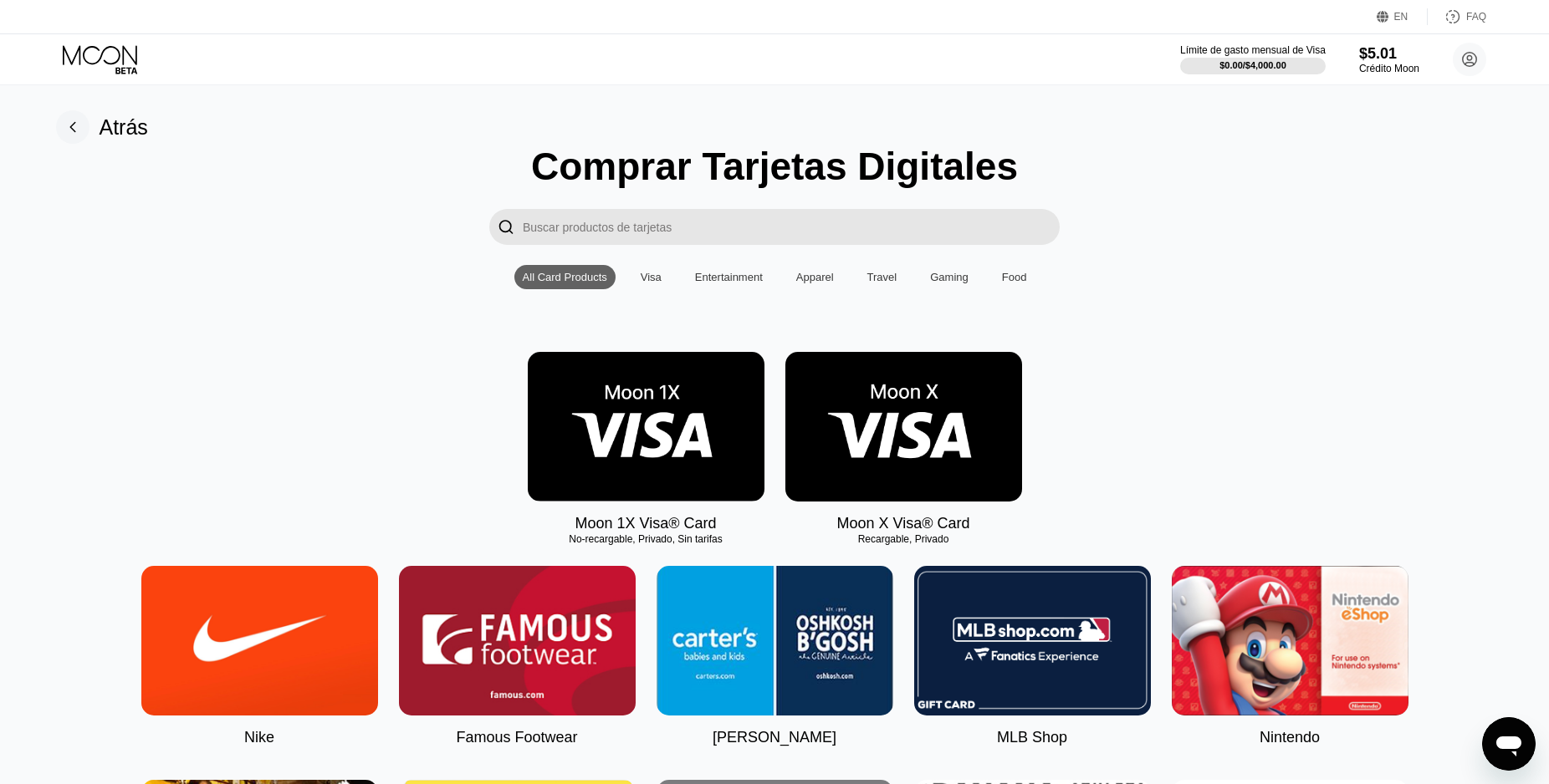
click at [940, 289] on div "Gaming" at bounding box center [949, 277] width 55 height 24
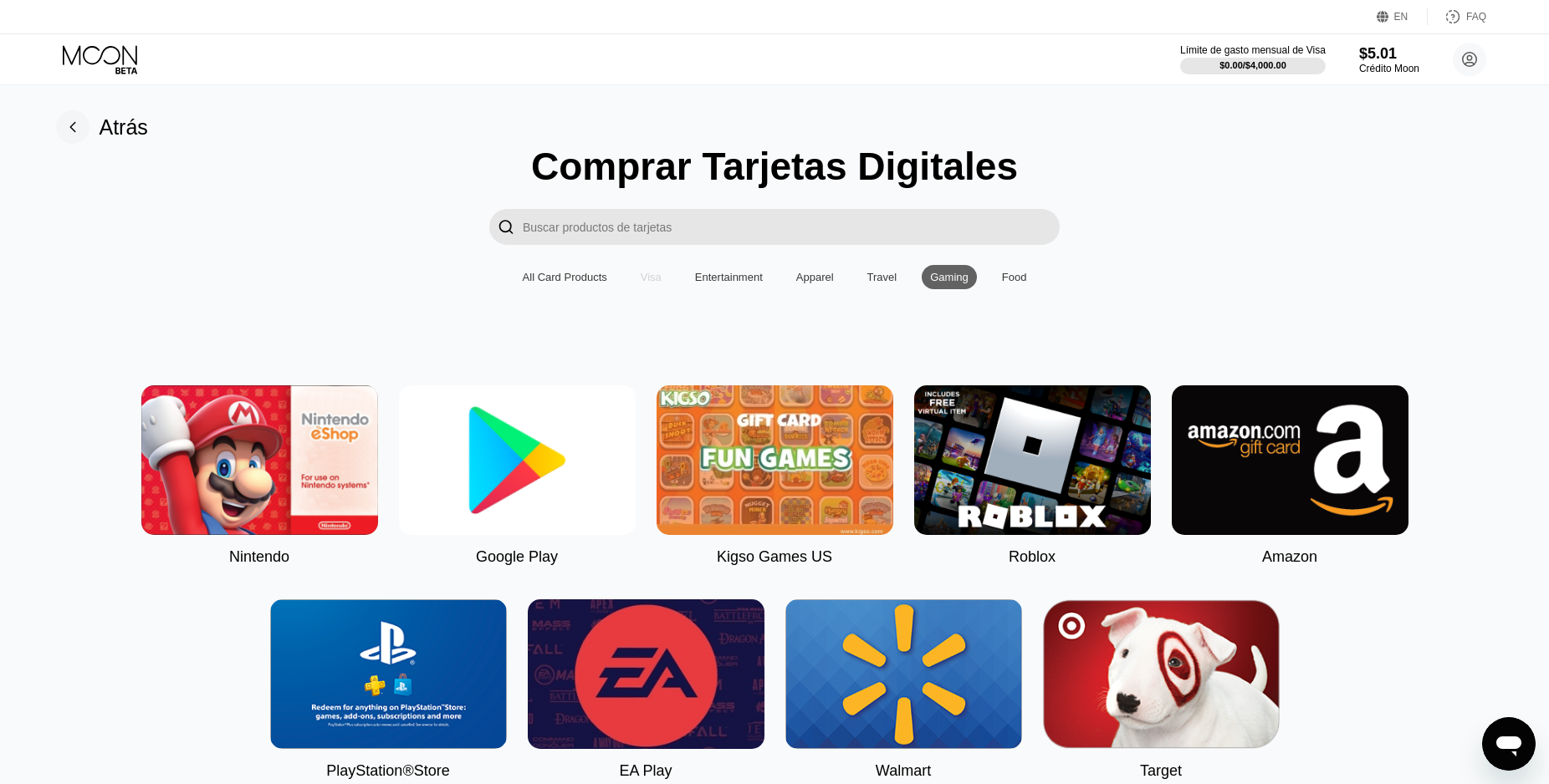
click at [663, 285] on div "Visa" at bounding box center [650, 277] width 37 height 24
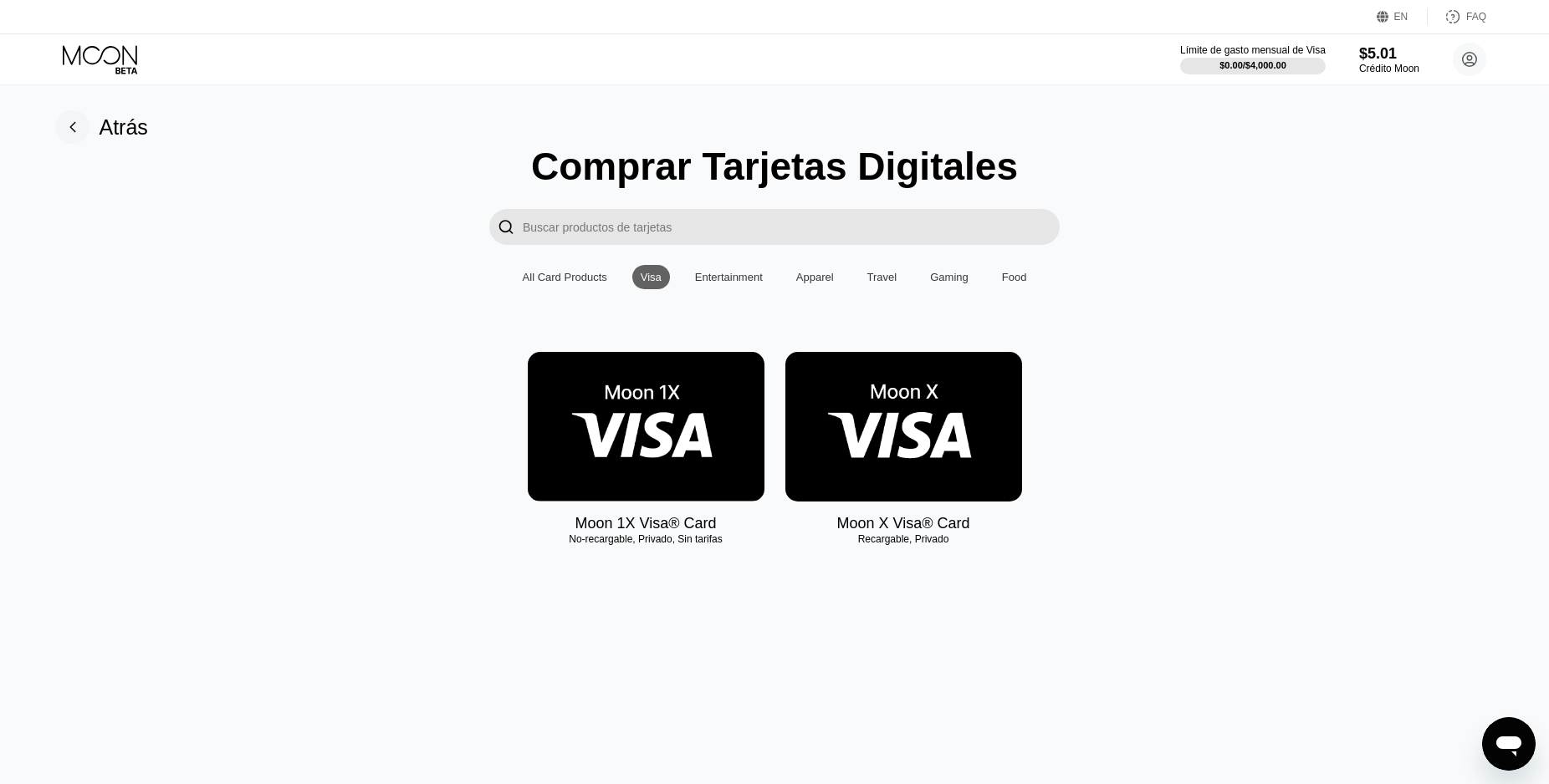
click at [837, 462] on img at bounding box center [903, 426] width 237 height 150
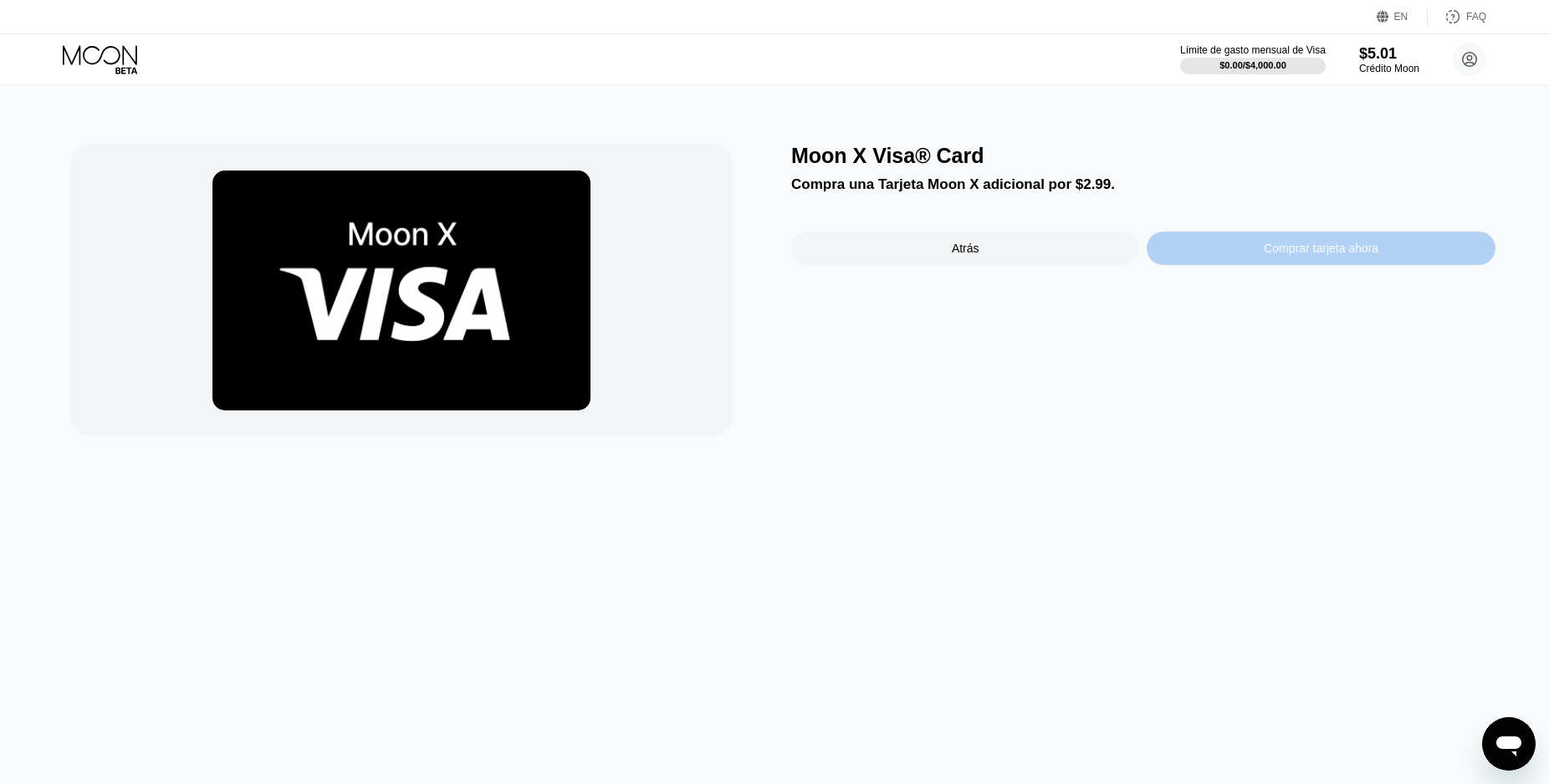
click at [1192, 262] on div "Comprar tarjeta ahora" at bounding box center [1320, 248] width 348 height 34
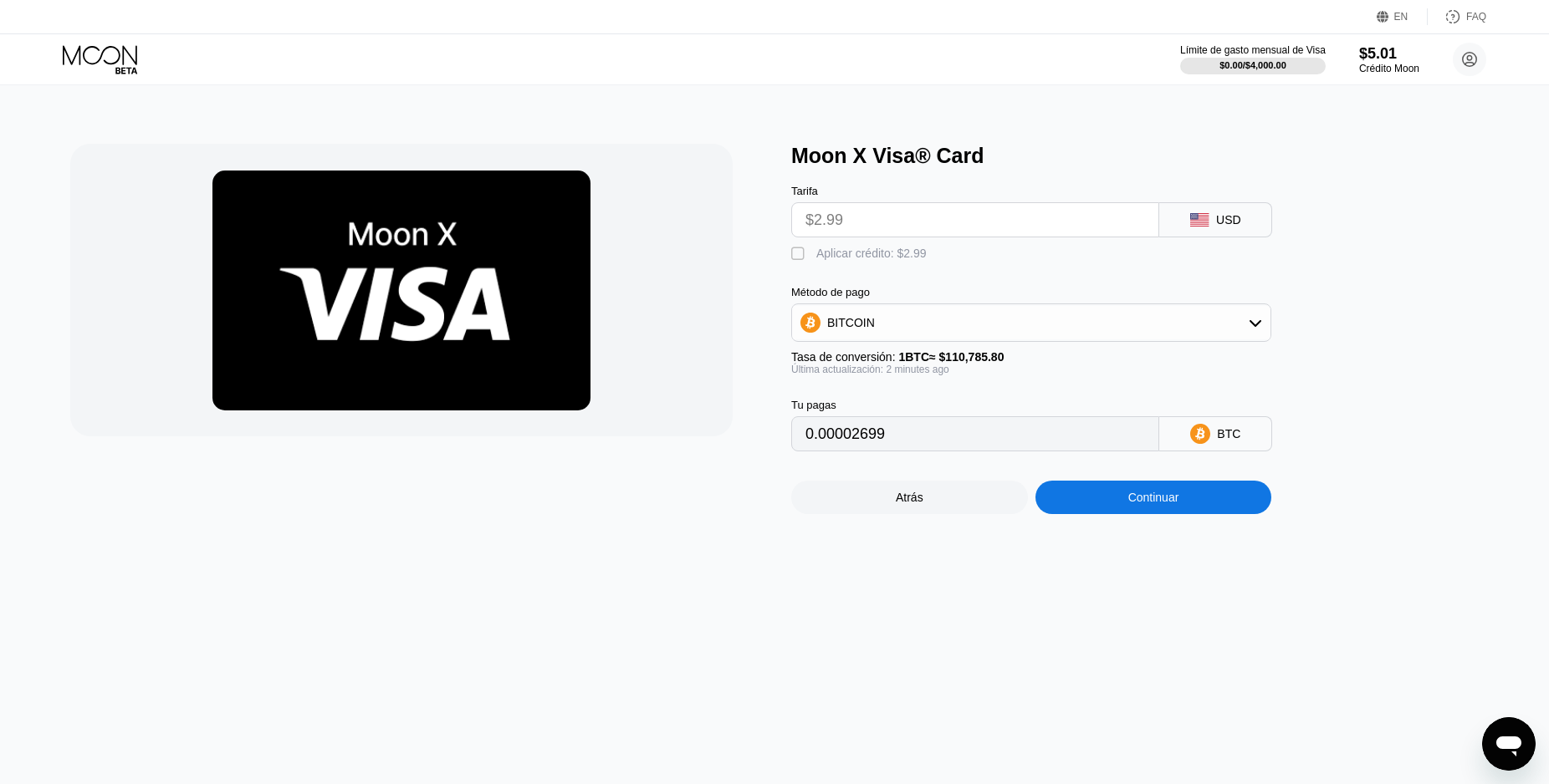
click at [921, 334] on div "BITCOIN" at bounding box center [1031, 322] width 479 height 34
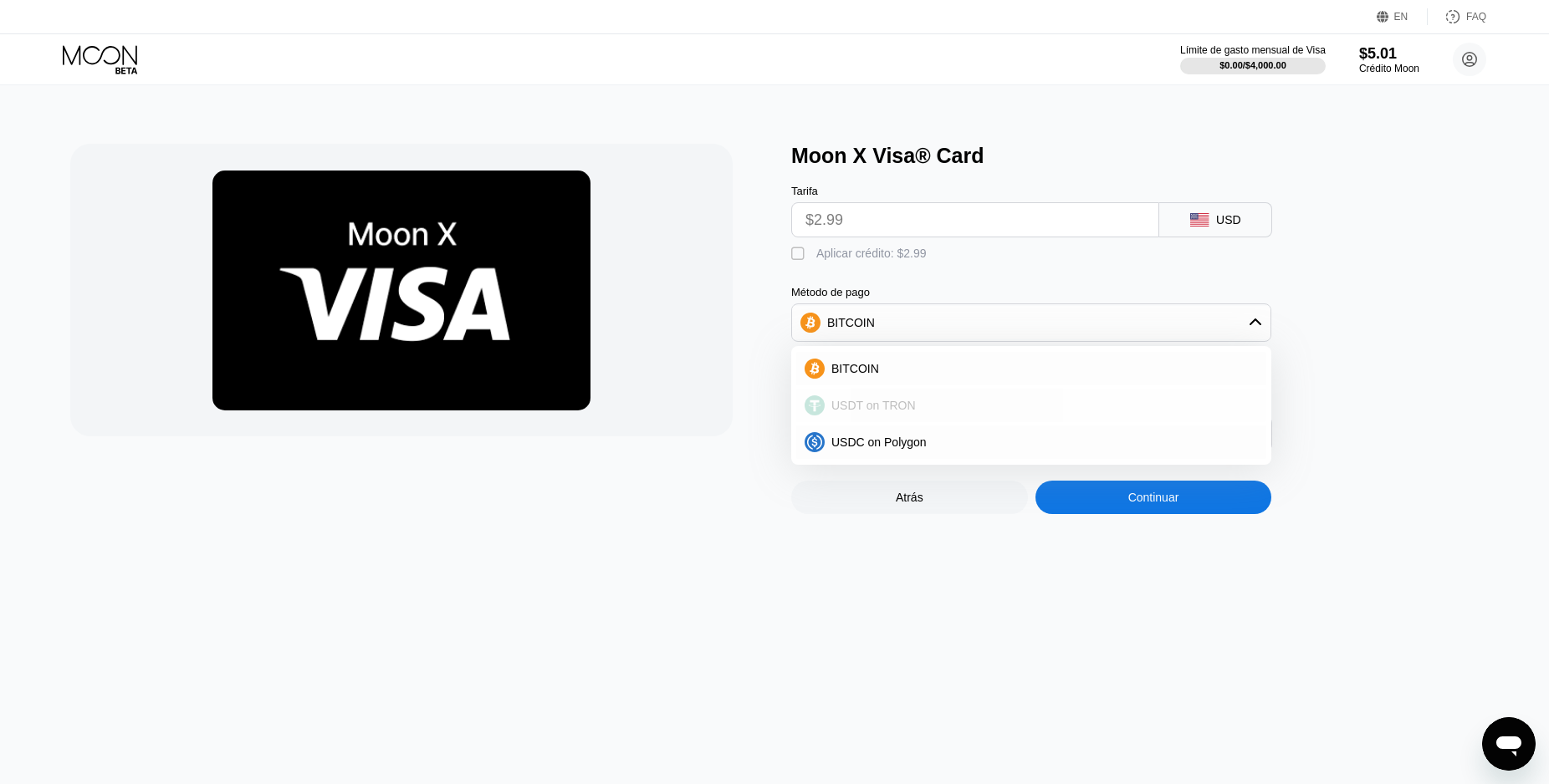
click at [903, 412] on span "USDT on TRON" at bounding box center [873, 405] width 84 height 14
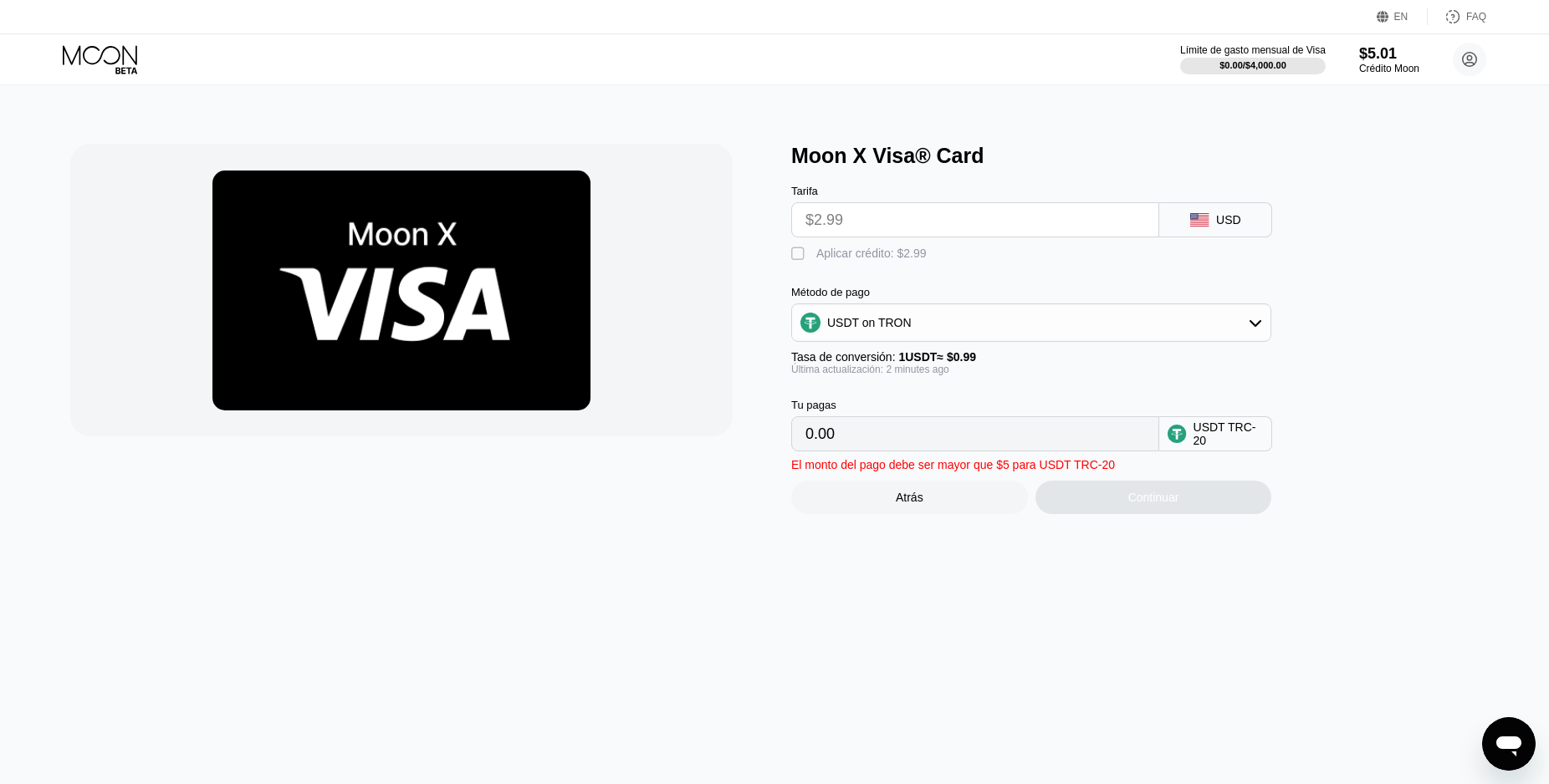
type input "3.02"
click at [823, 443] on input "3.02" at bounding box center [975, 434] width 340 height 34
click at [812, 450] on input "3.02" at bounding box center [975, 434] width 340 height 34
drag, startPoint x: 836, startPoint y: 458, endPoint x: 774, endPoint y: 450, distance: 62.5
click at [805, 450] on input "3.02" at bounding box center [975, 434] width 340 height 34
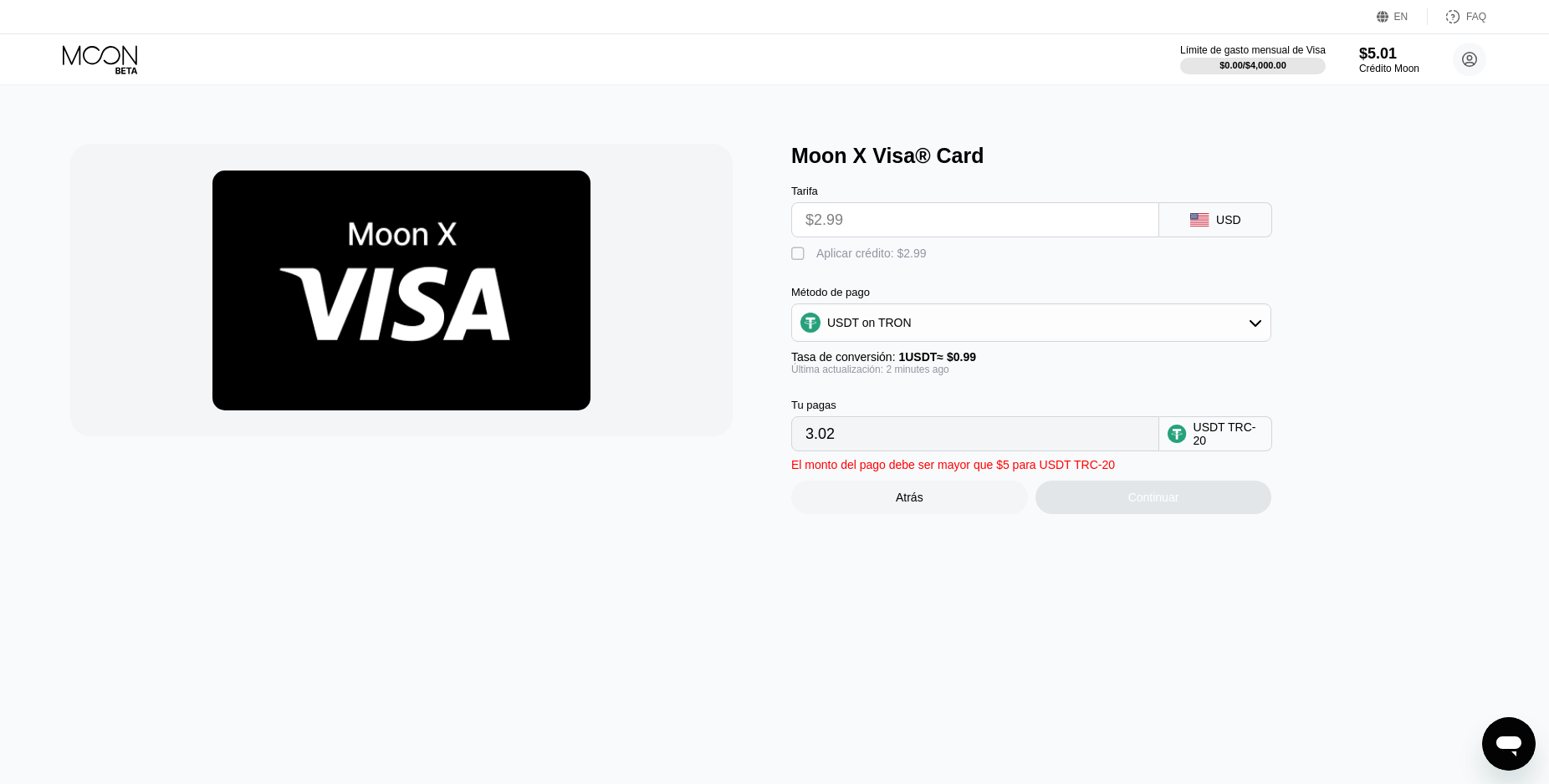
click at [864, 450] on input "3.02" at bounding box center [975, 434] width 340 height 34
click at [802, 260] on div "" at bounding box center [799, 254] width 16 height 16
click at [862, 226] on input "$2.99" at bounding box center [975, 220] width 340 height 34
click at [1110, 508] on div "Continuar" at bounding box center [1153, 497] width 237 height 34
click at [1090, 450] on input "0.00" at bounding box center [975, 434] width 340 height 34
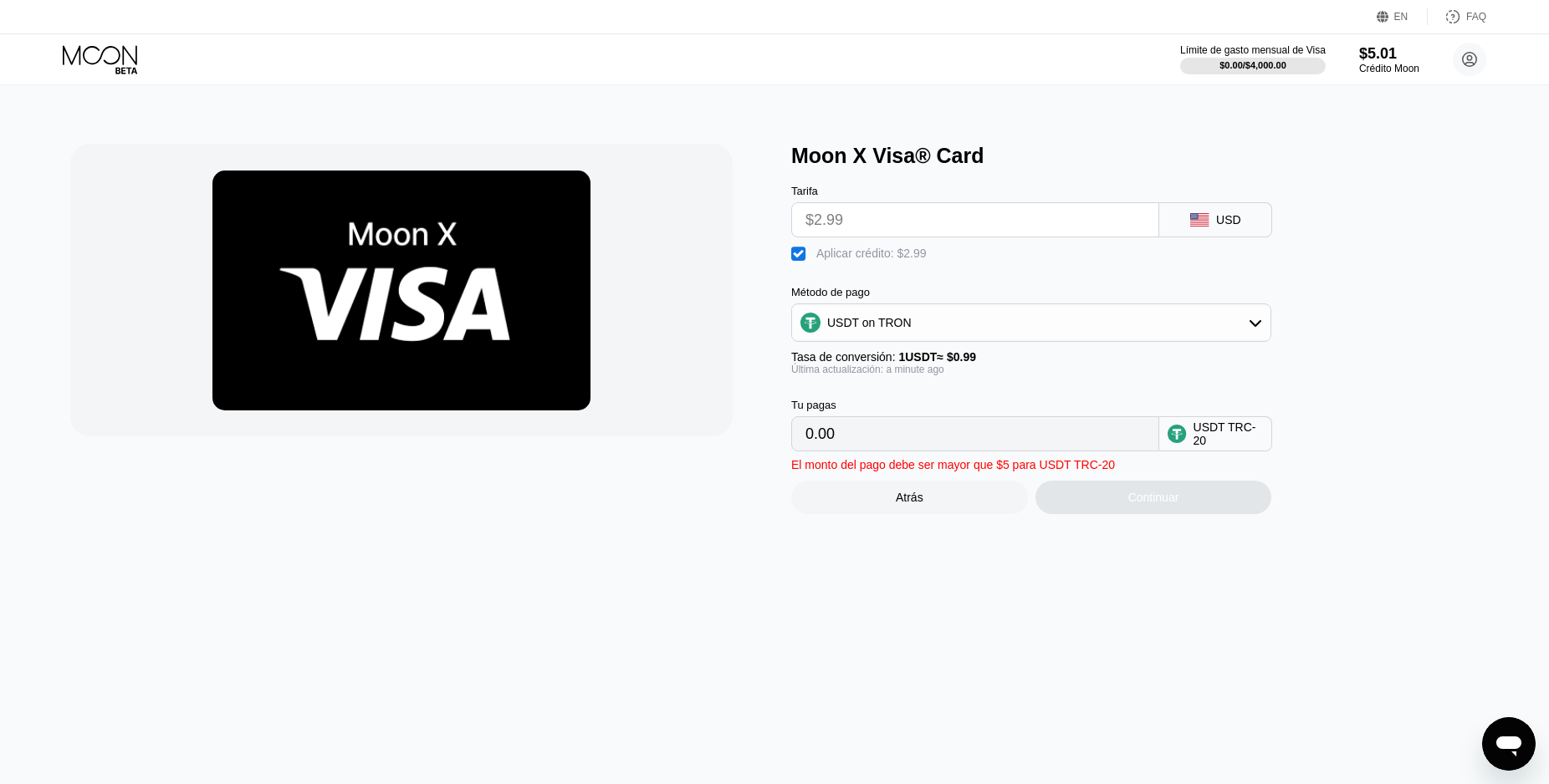
click at [1082, 472] on div "El monto del pago debe ser mayor que $5 para USDT TRC-20" at bounding box center [952, 465] width 323 height 14
click at [1029, 472] on div "El monto del pago debe ser mayor que $5 para USDT TRC-20" at bounding box center [952, 465] width 323 height 14
drag, startPoint x: 1019, startPoint y: 487, endPoint x: 906, endPoint y: 470, distance: 114.3
click at [1001, 472] on div "El monto del pago debe ser mayor que $5 para USDT TRC-20" at bounding box center [952, 465] width 323 height 14
click at [843, 450] on input "0.00" at bounding box center [975, 434] width 340 height 34
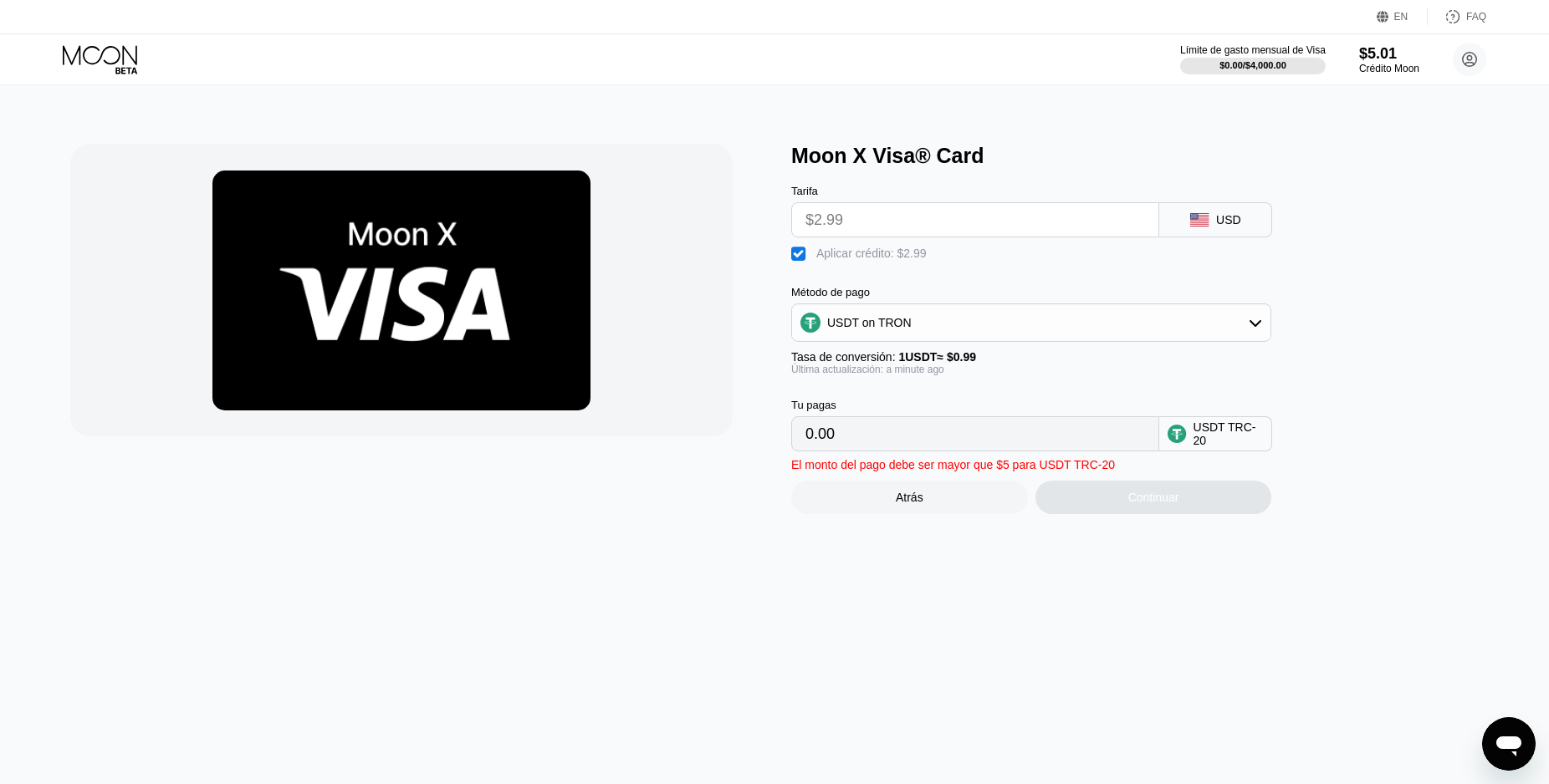
drag, startPoint x: 843, startPoint y: 450, endPoint x: 801, endPoint y: 450, distance: 42.0
click at [805, 450] on input "0.00" at bounding box center [975, 434] width 340 height 34
click at [792, 256] on div "" at bounding box center [799, 254] width 16 height 16
drag, startPoint x: 847, startPoint y: 221, endPoint x: 780, endPoint y: 227, distance: 67.3
click at [805, 227] on input "$2.99" at bounding box center [975, 220] width 340 height 34
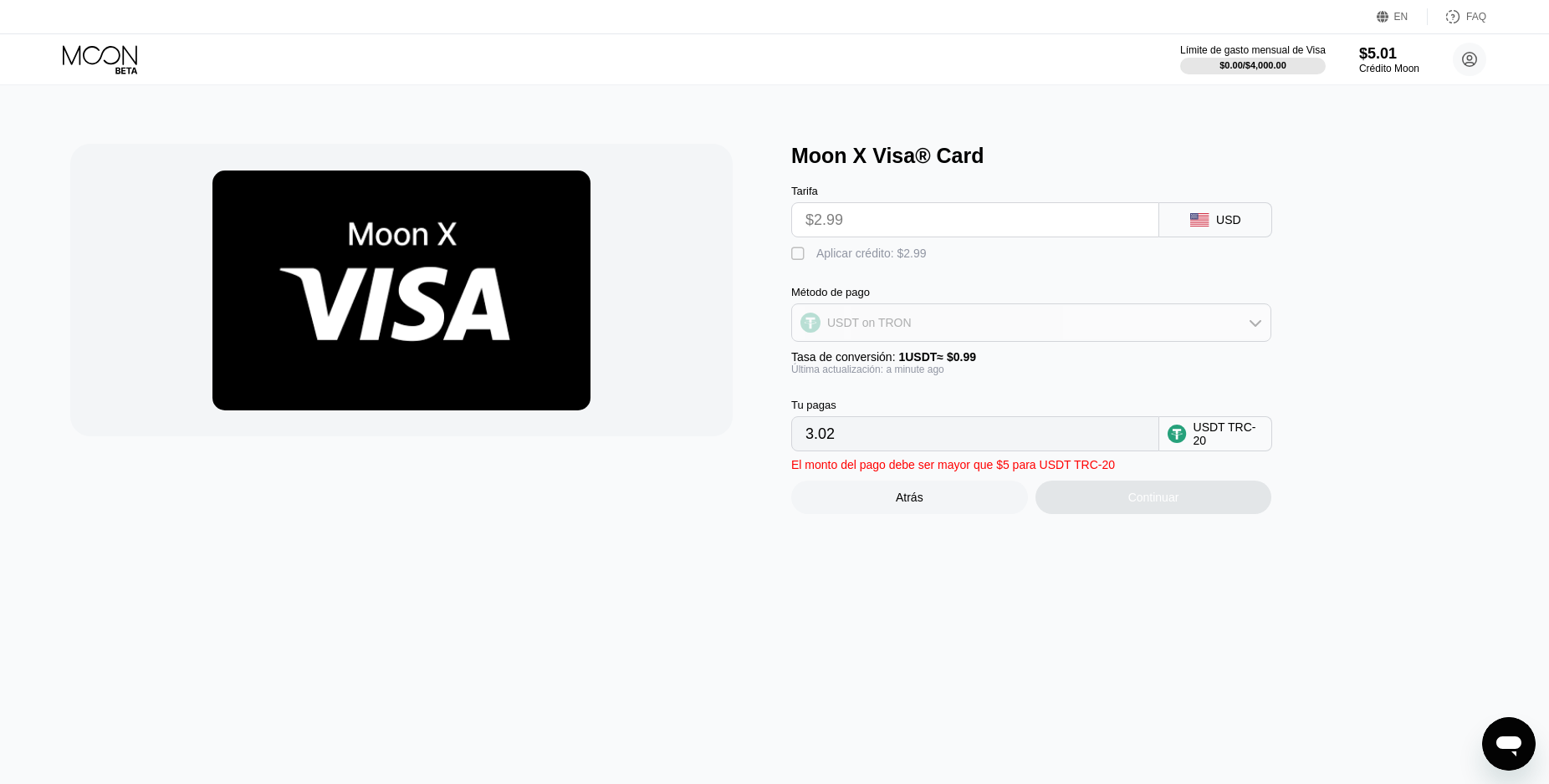
click at [1160, 338] on div "USDT on TRON" at bounding box center [1031, 322] width 479 height 34
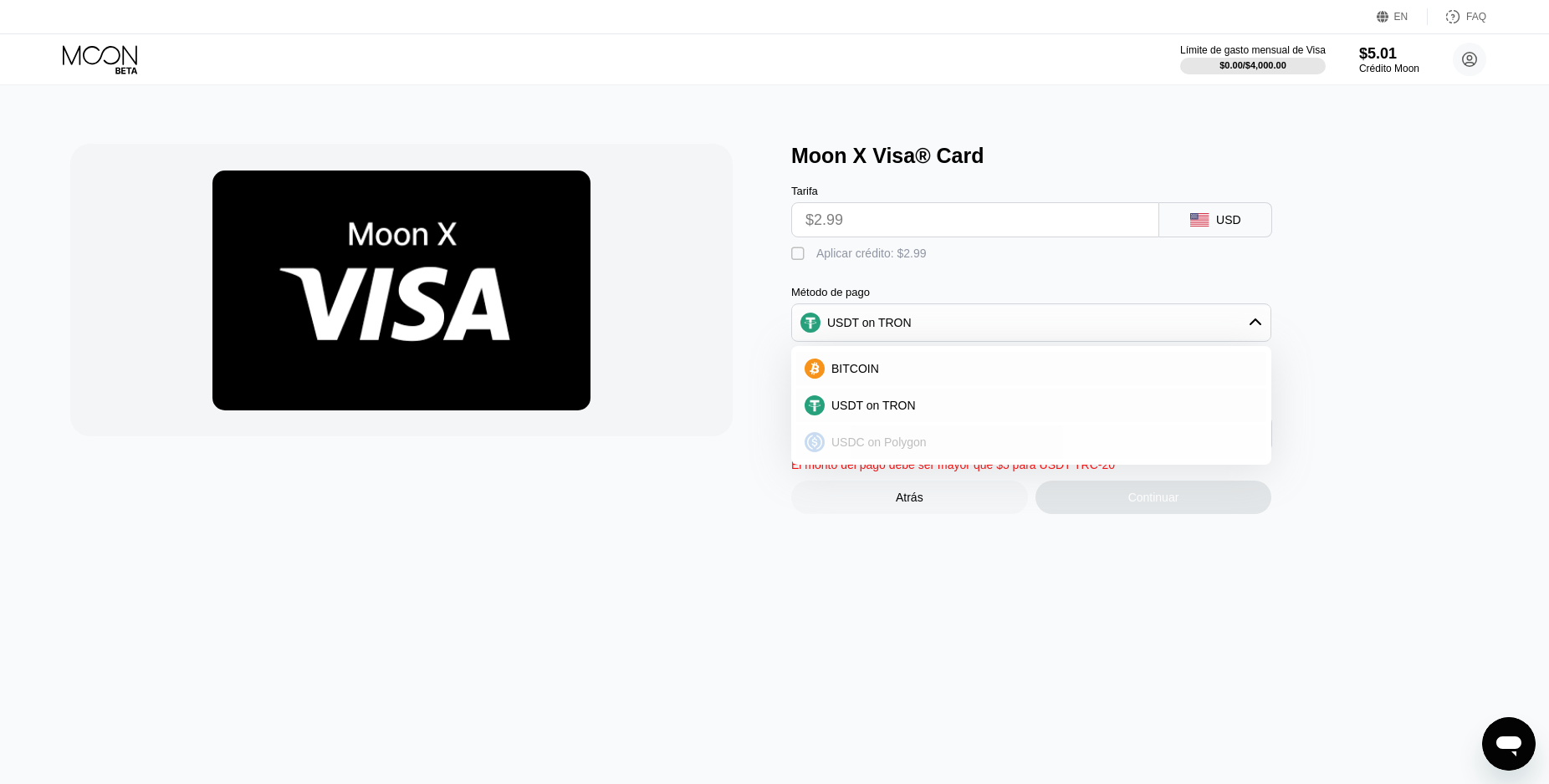
click at [922, 449] on span "USDC on Polygon" at bounding box center [879, 442] width 95 height 14
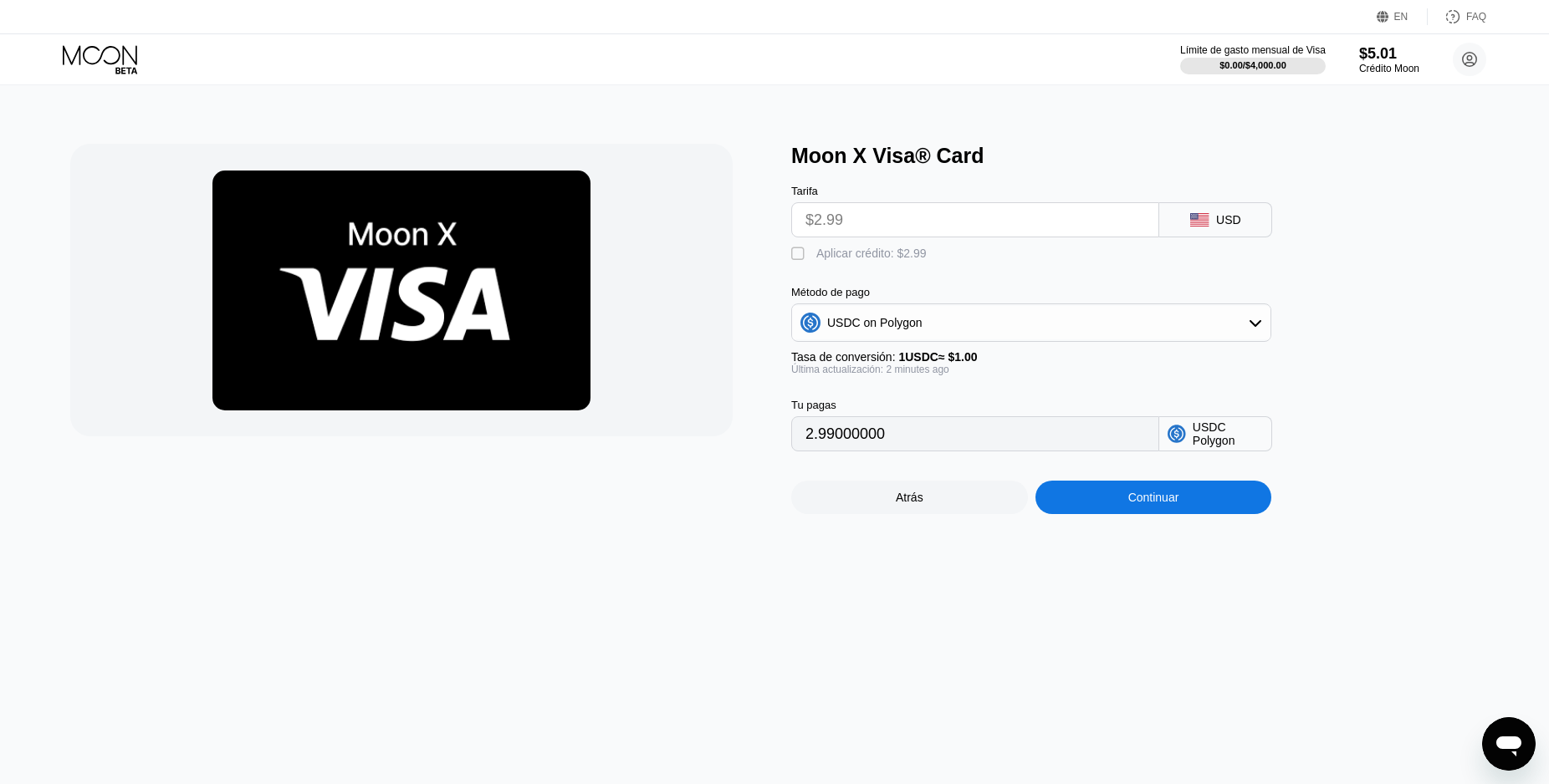
click at [888, 444] on input "2.99000000" at bounding box center [975, 434] width 340 height 34
click at [811, 262] on div " Aplicar crédito: $2.99" at bounding box center [863, 254] width 143 height 16
click at [847, 445] on input "0" at bounding box center [975, 434] width 340 height 34
click at [1003, 333] on div "USDC on Polygon" at bounding box center [1031, 322] width 479 height 34
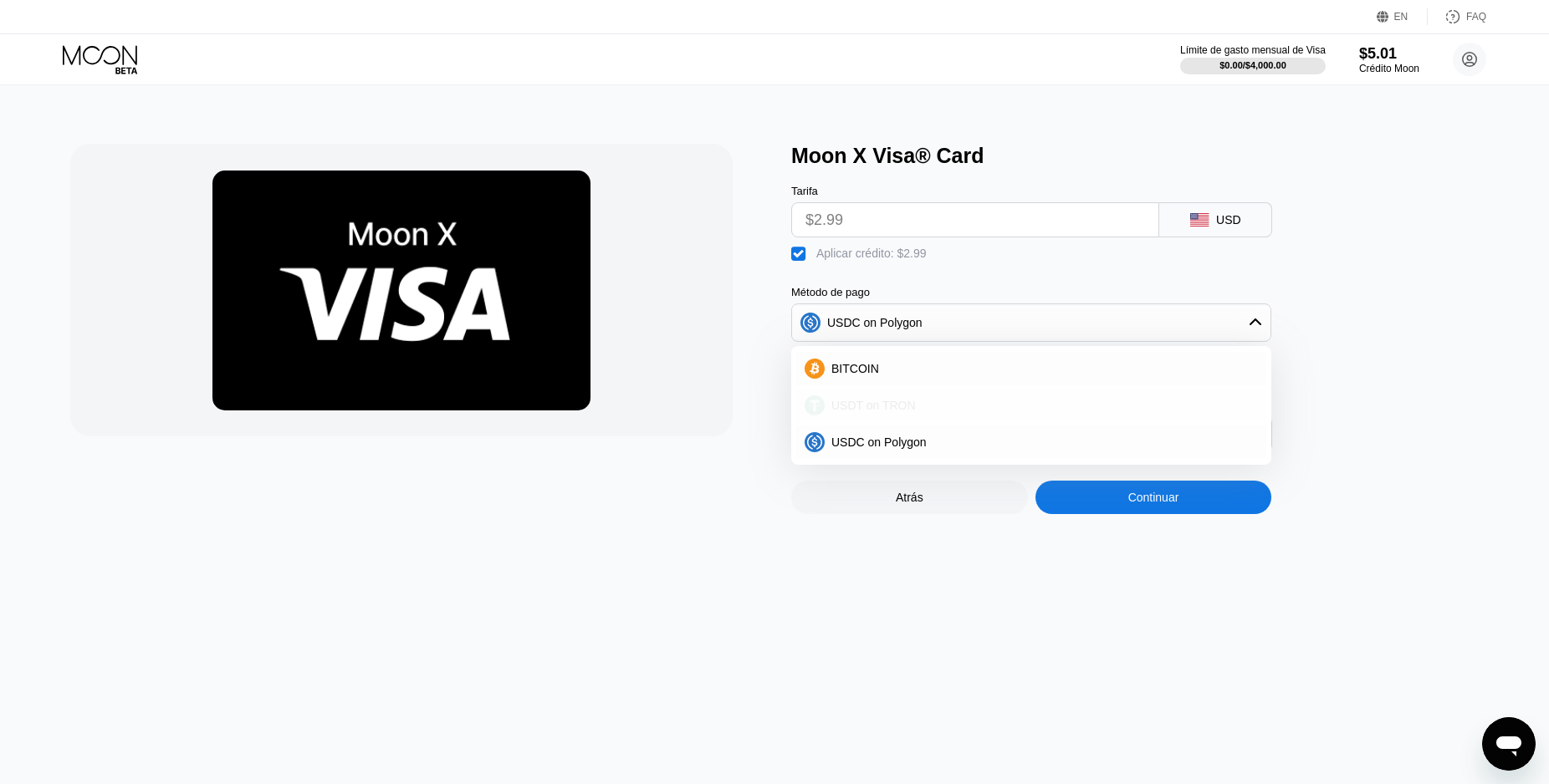
click at [906, 411] on span "USDT on TRON" at bounding box center [873, 405] width 84 height 14
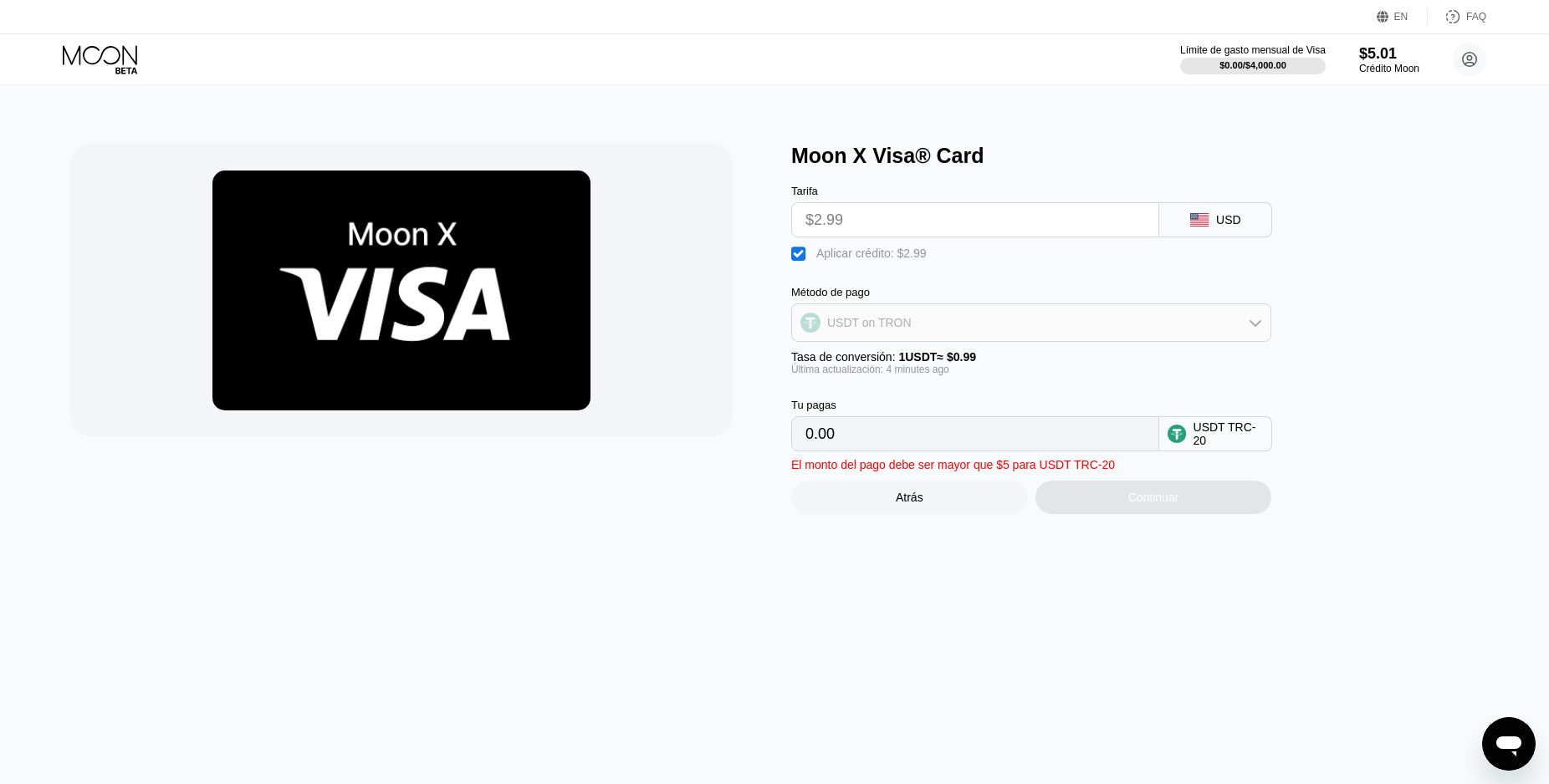
click at [1032, 333] on div "USDT on TRON" at bounding box center [1031, 322] width 479 height 34
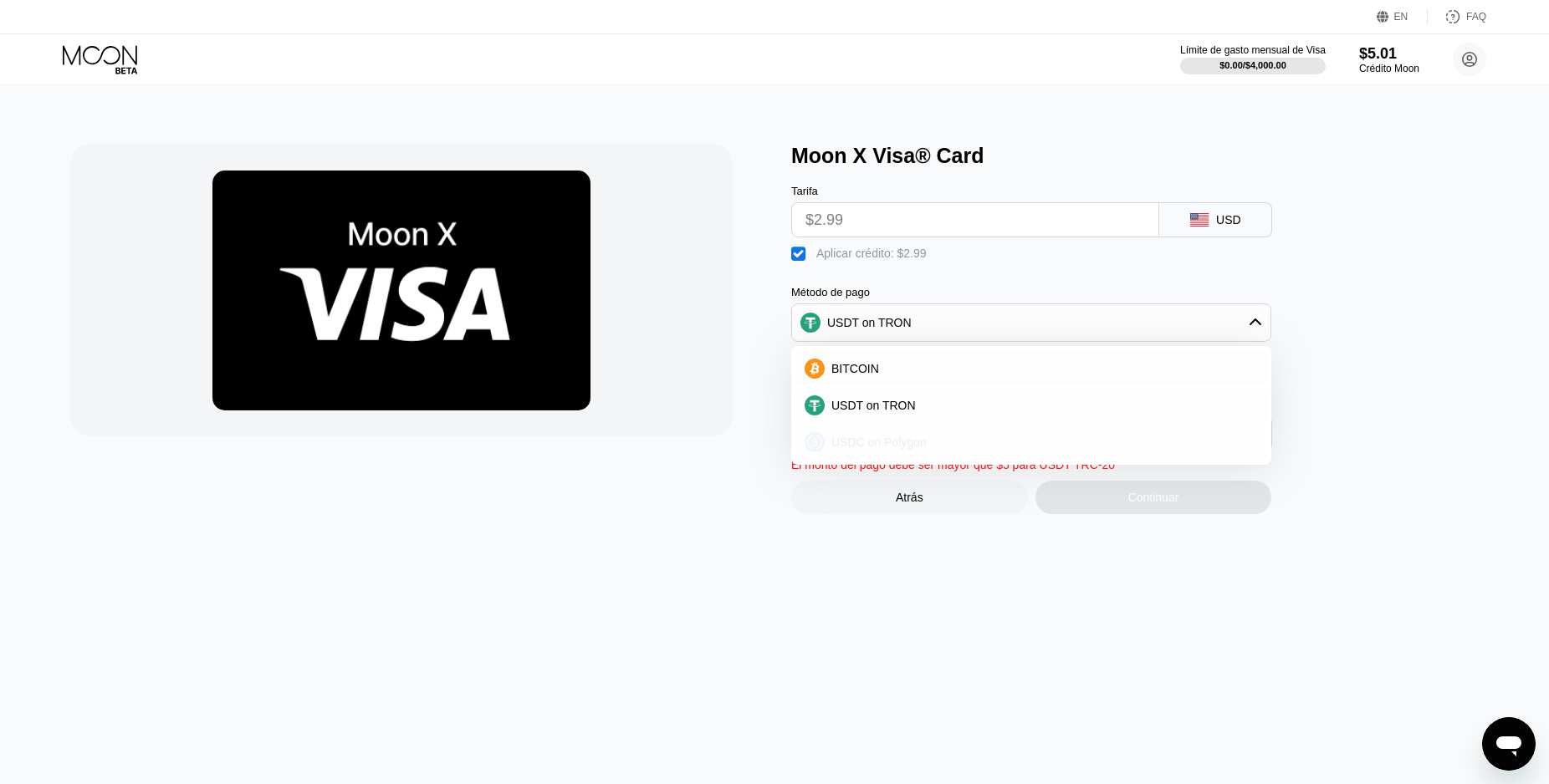
click at [950, 449] on div "USDC on Polygon" at bounding box center [1041, 442] width 433 height 14
type input "0"
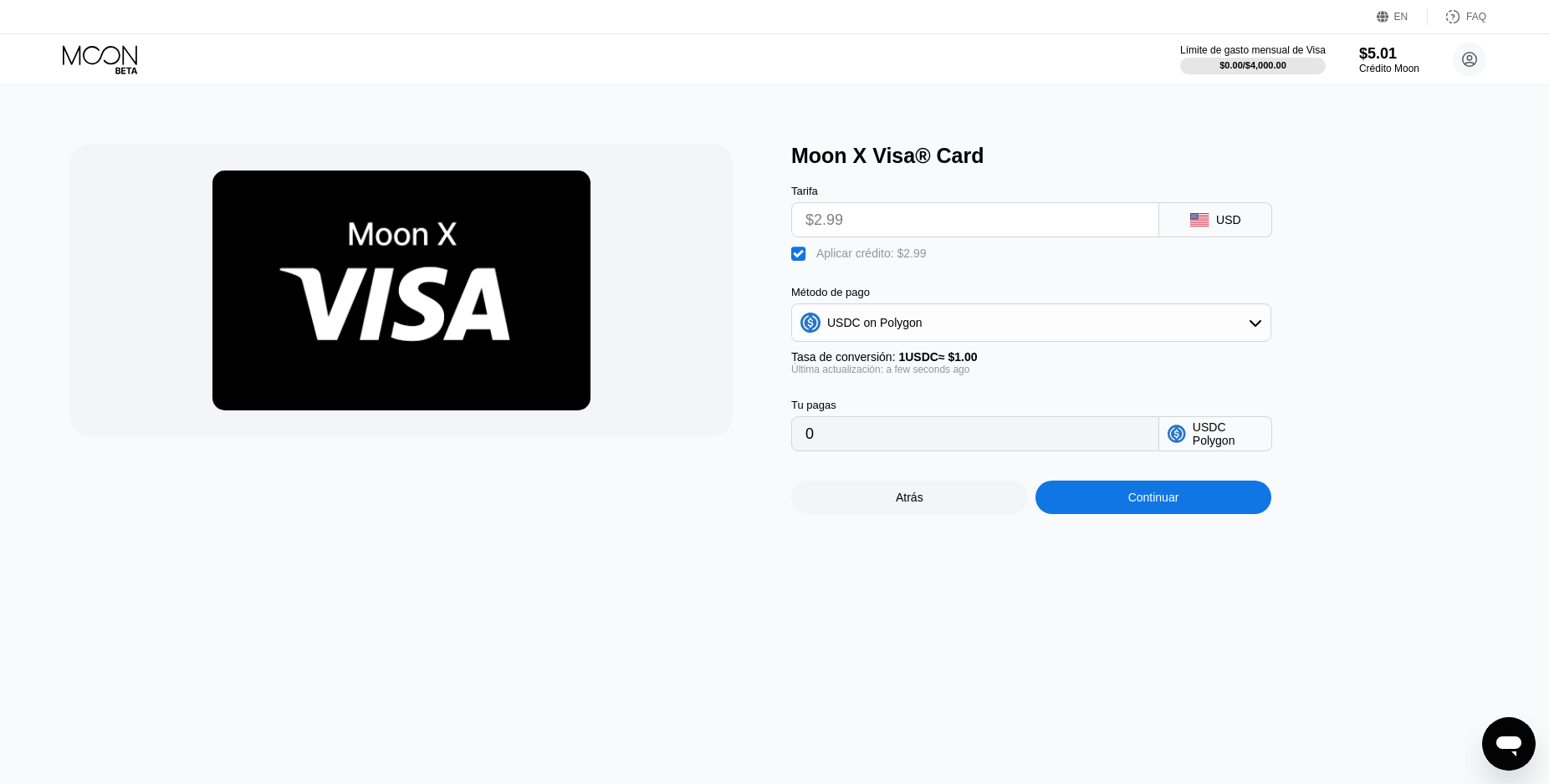
click at [1141, 504] on div "Continuar" at bounding box center [1154, 497] width 51 height 14
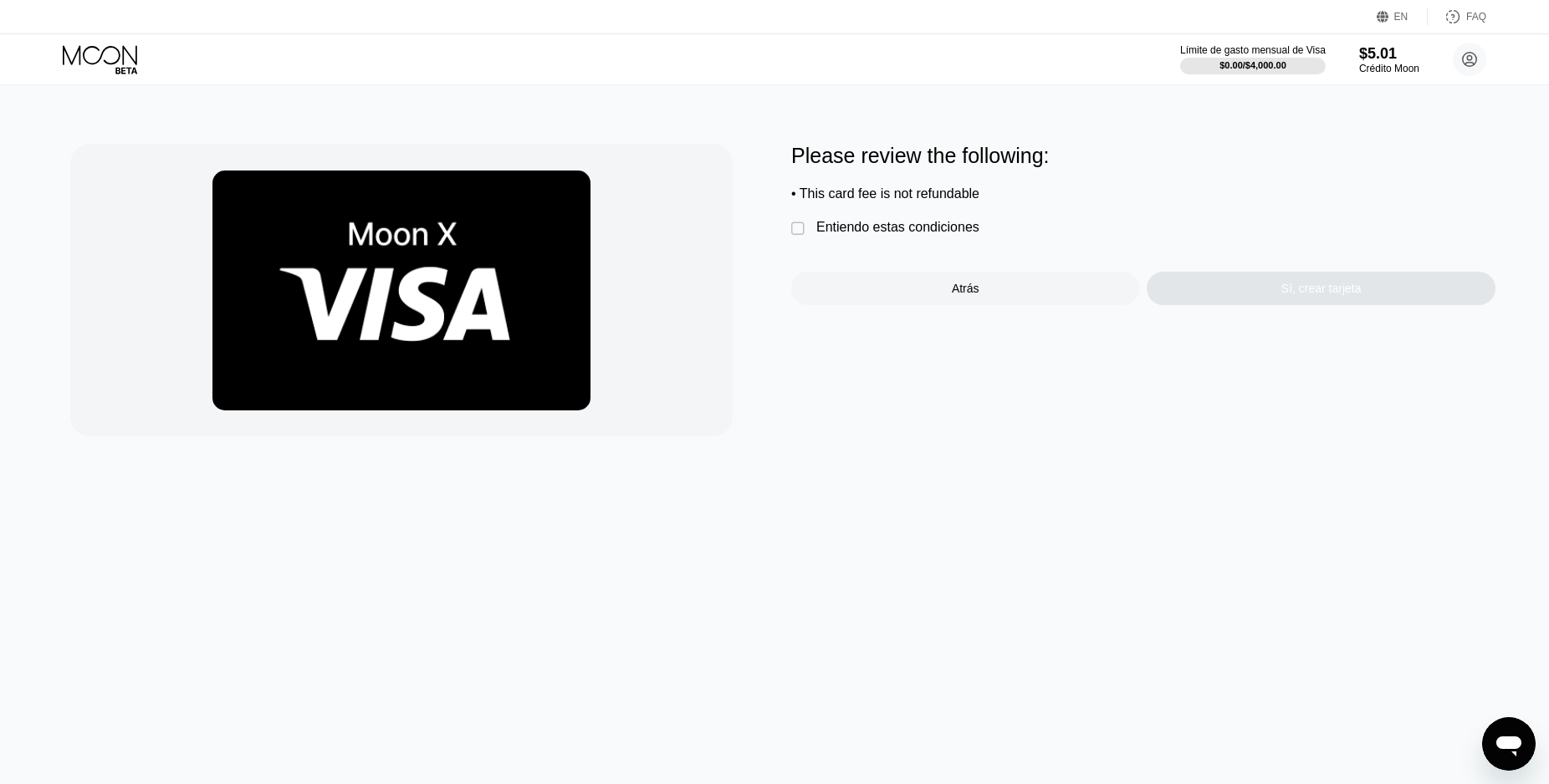
click at [794, 246] on div "Please review the following: • This card fee is not refundable  Entiendo estas…" at bounding box center [1143, 224] width 705 height 162
click at [797, 238] on div "" at bounding box center [799, 229] width 16 height 16
click at [1285, 305] on div "Sí, crear tarjeta" at bounding box center [1320, 288] width 348 height 34
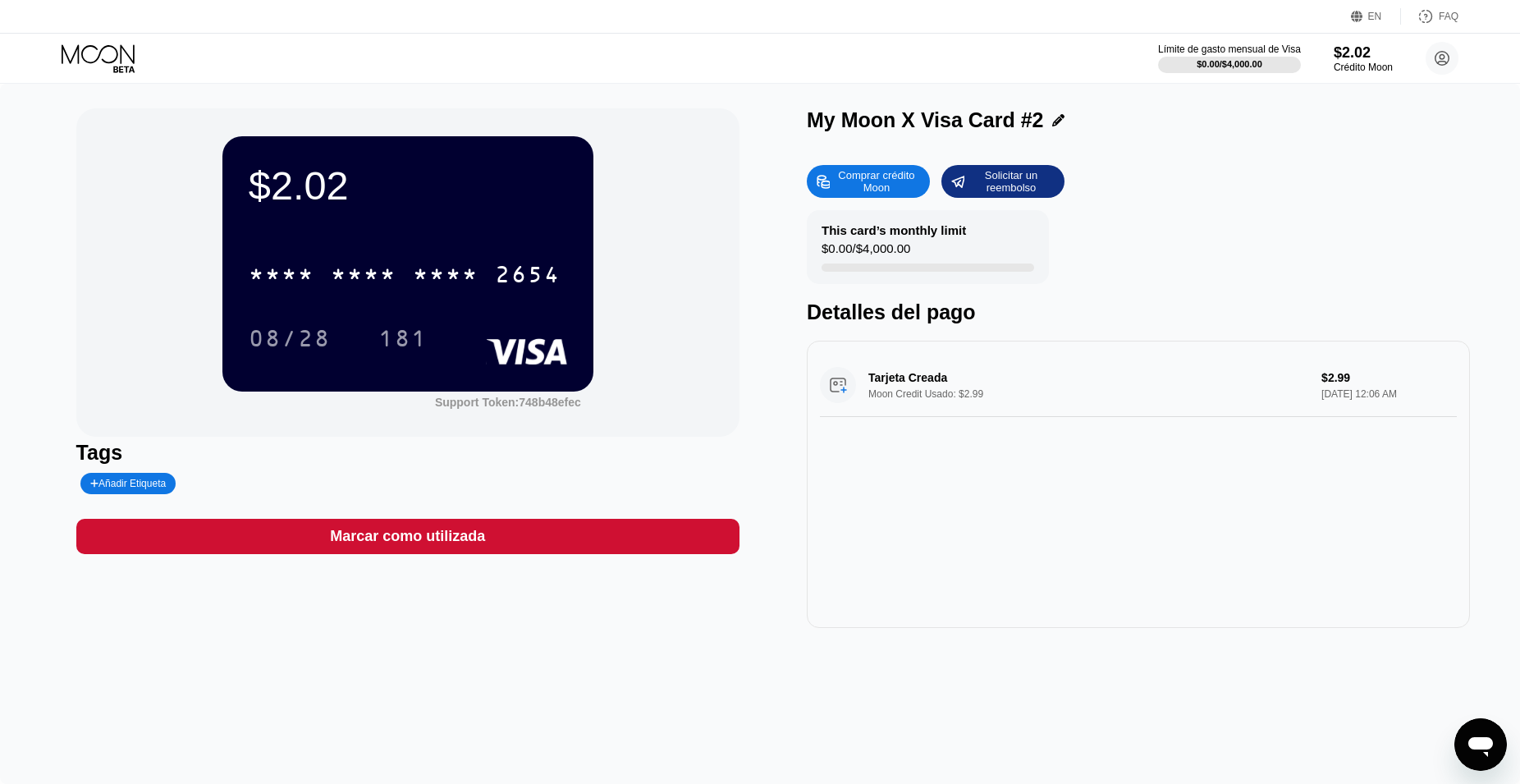
click at [111, 60] on icon at bounding box center [100, 59] width 77 height 29
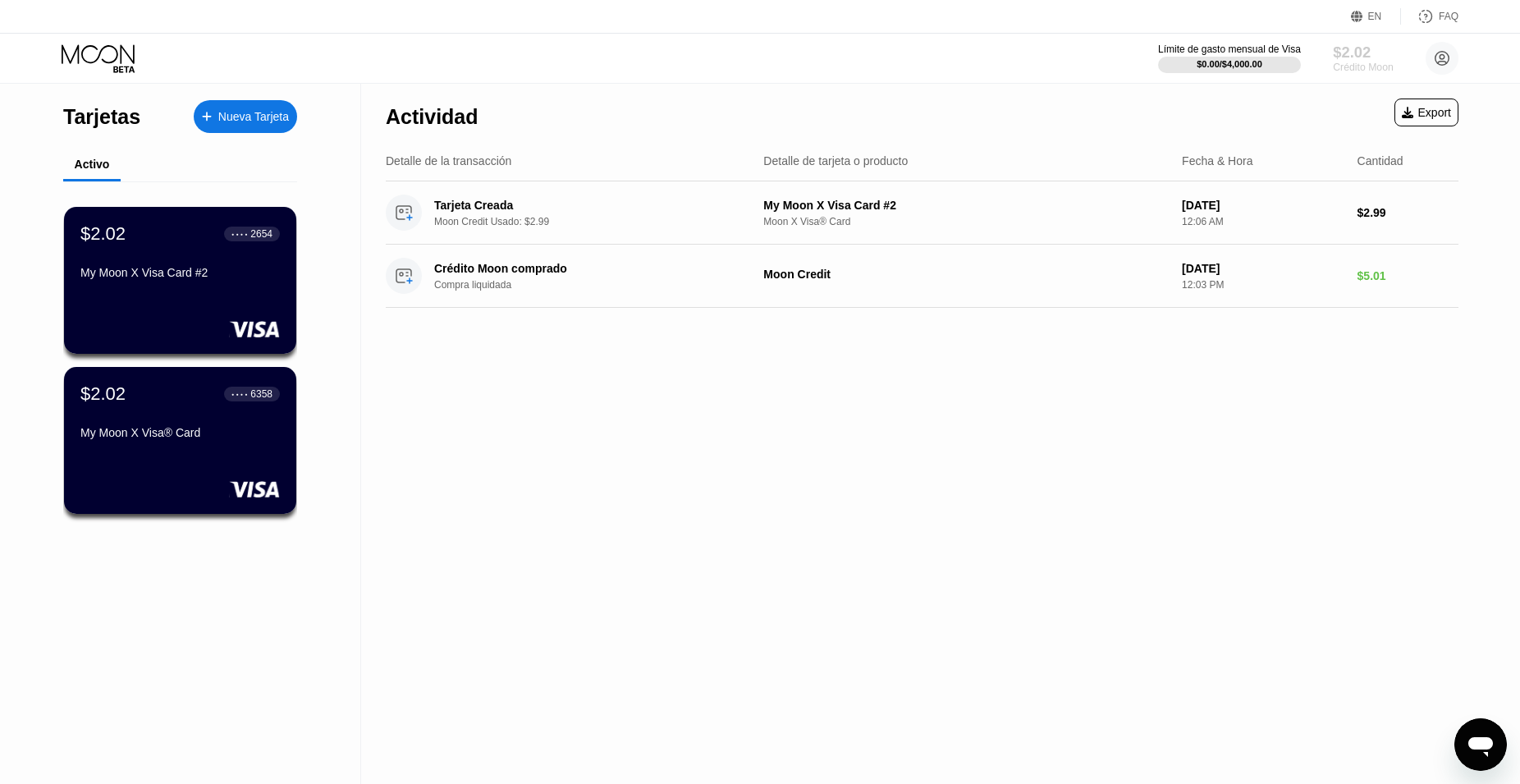
click at [1359, 63] on div "Crédito Moon" at bounding box center [1362, 67] width 60 height 12
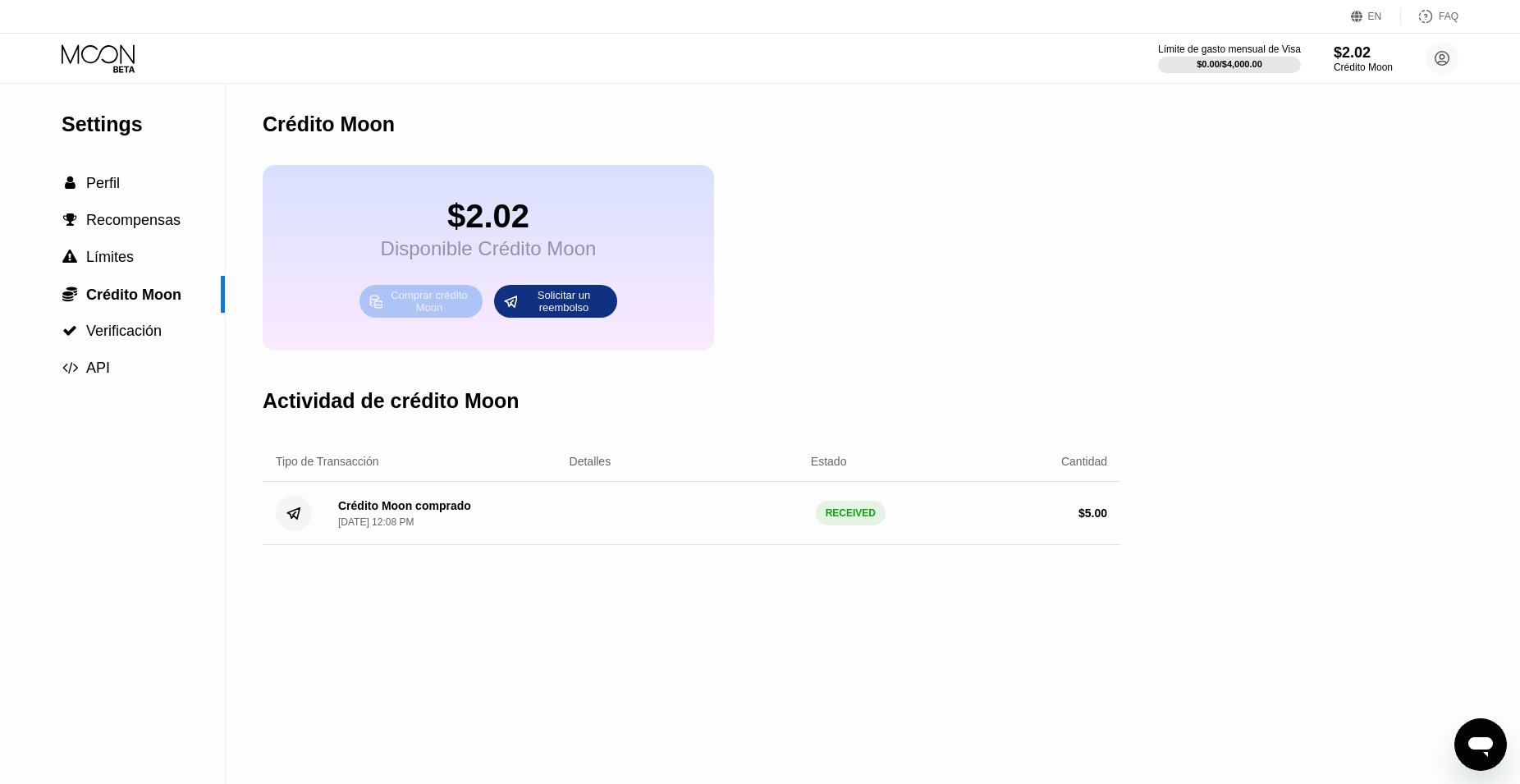
click at [453, 314] on div "Comprar crédito Moon" at bounding box center [429, 300] width 90 height 26
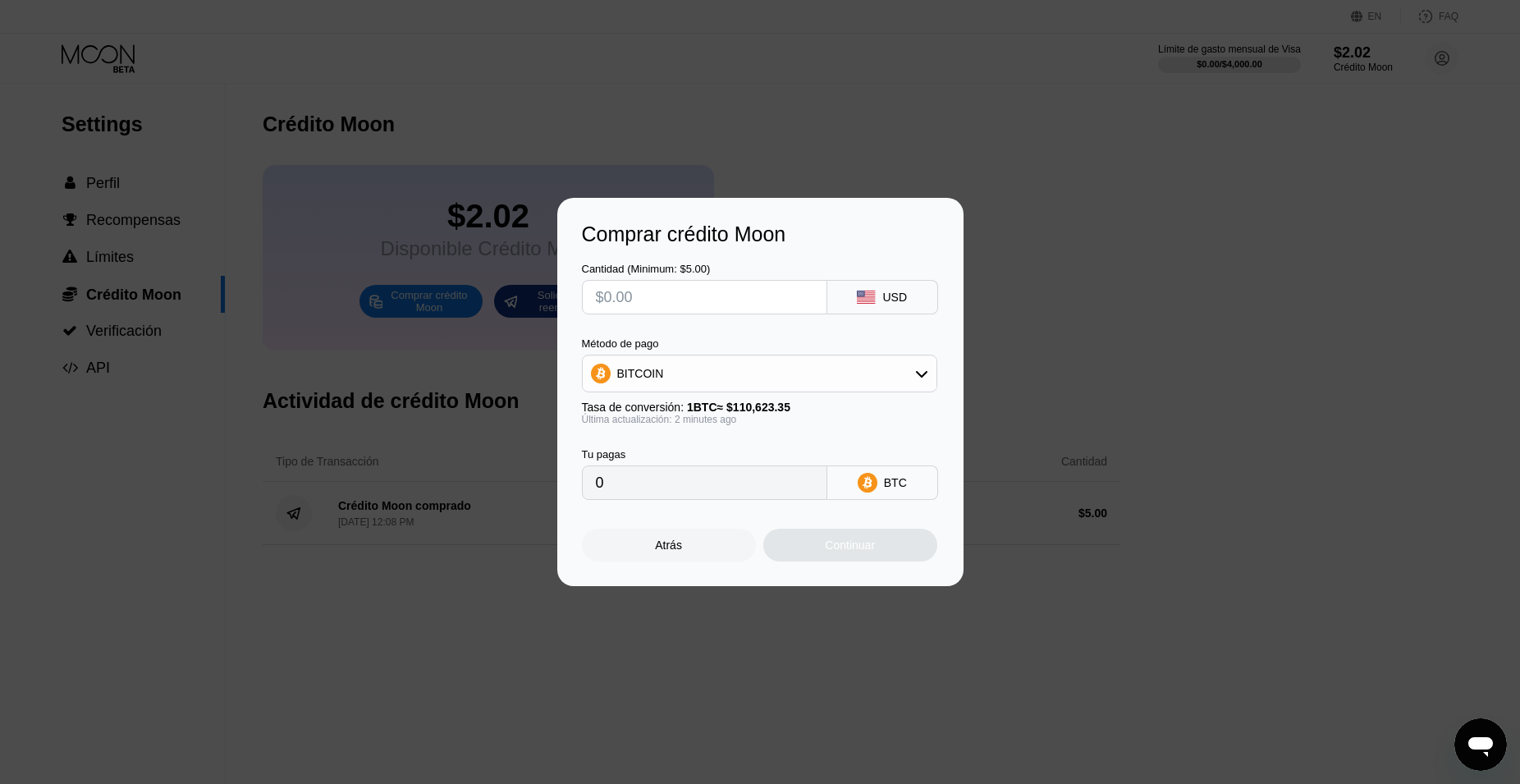
click at [813, 366] on div "BITCOIN" at bounding box center [759, 373] width 354 height 33
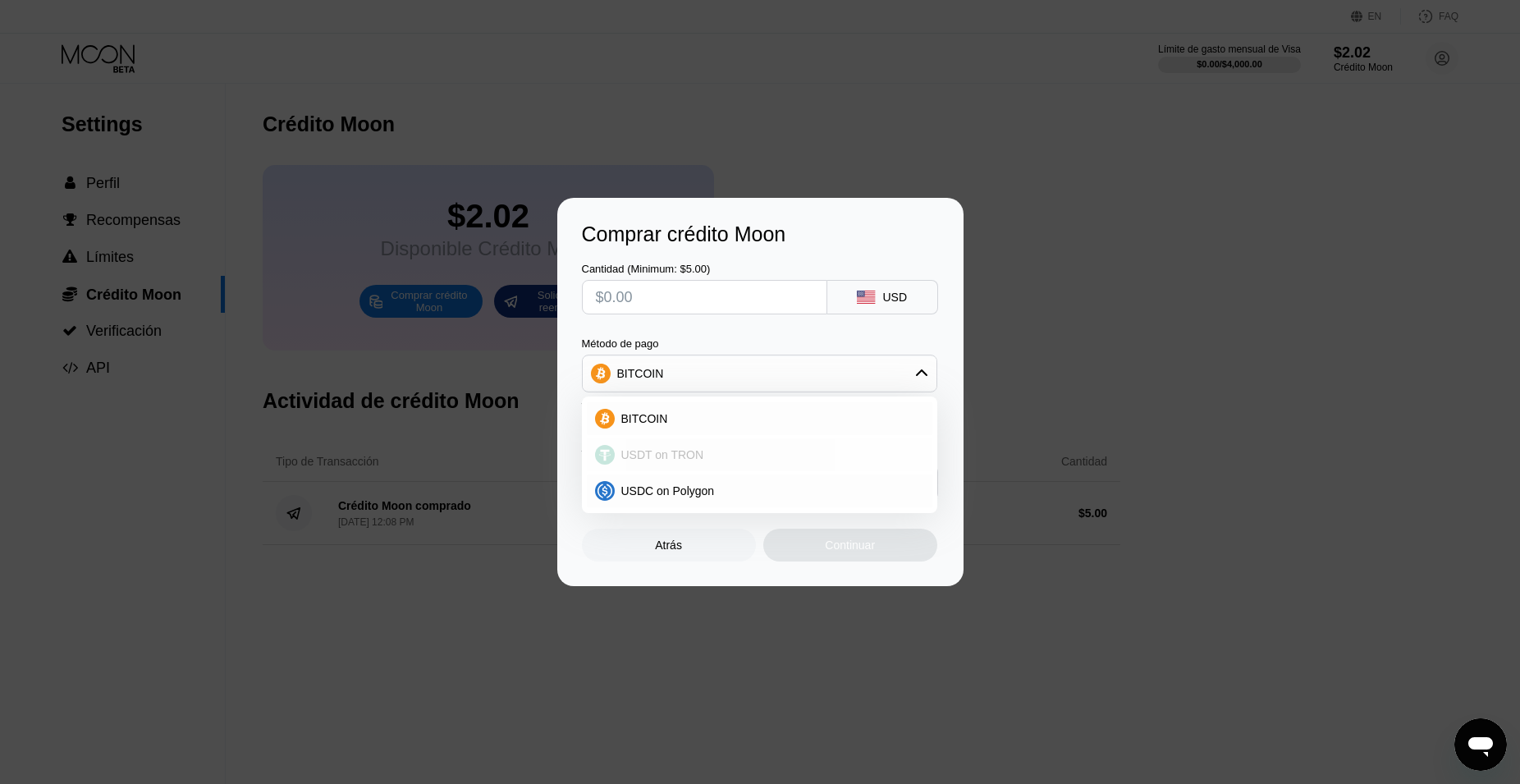
click at [733, 460] on div "USDT on TRON" at bounding box center [769, 454] width 309 height 13
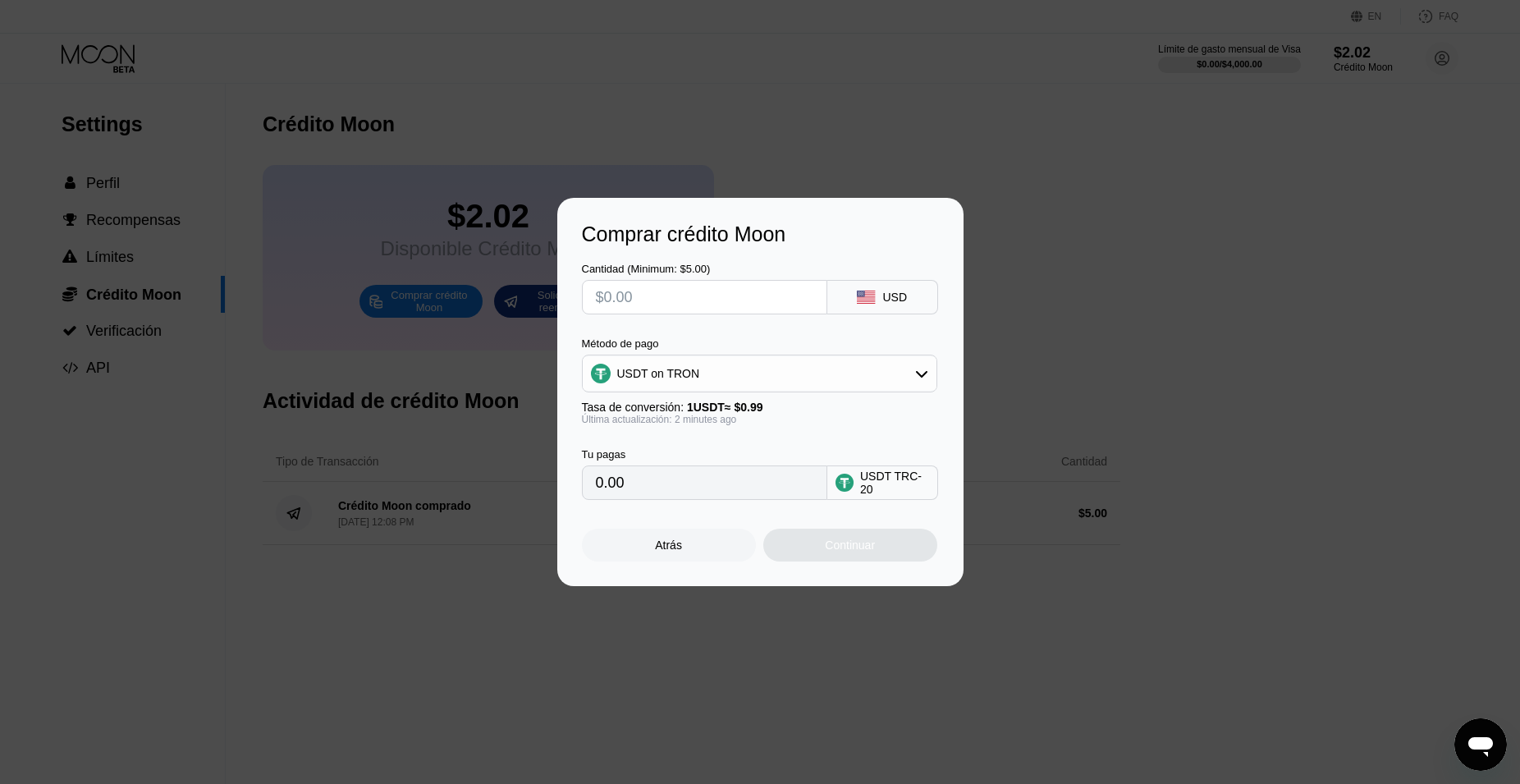
click at [744, 381] on div "USDT on TRON" at bounding box center [759, 373] width 354 height 33
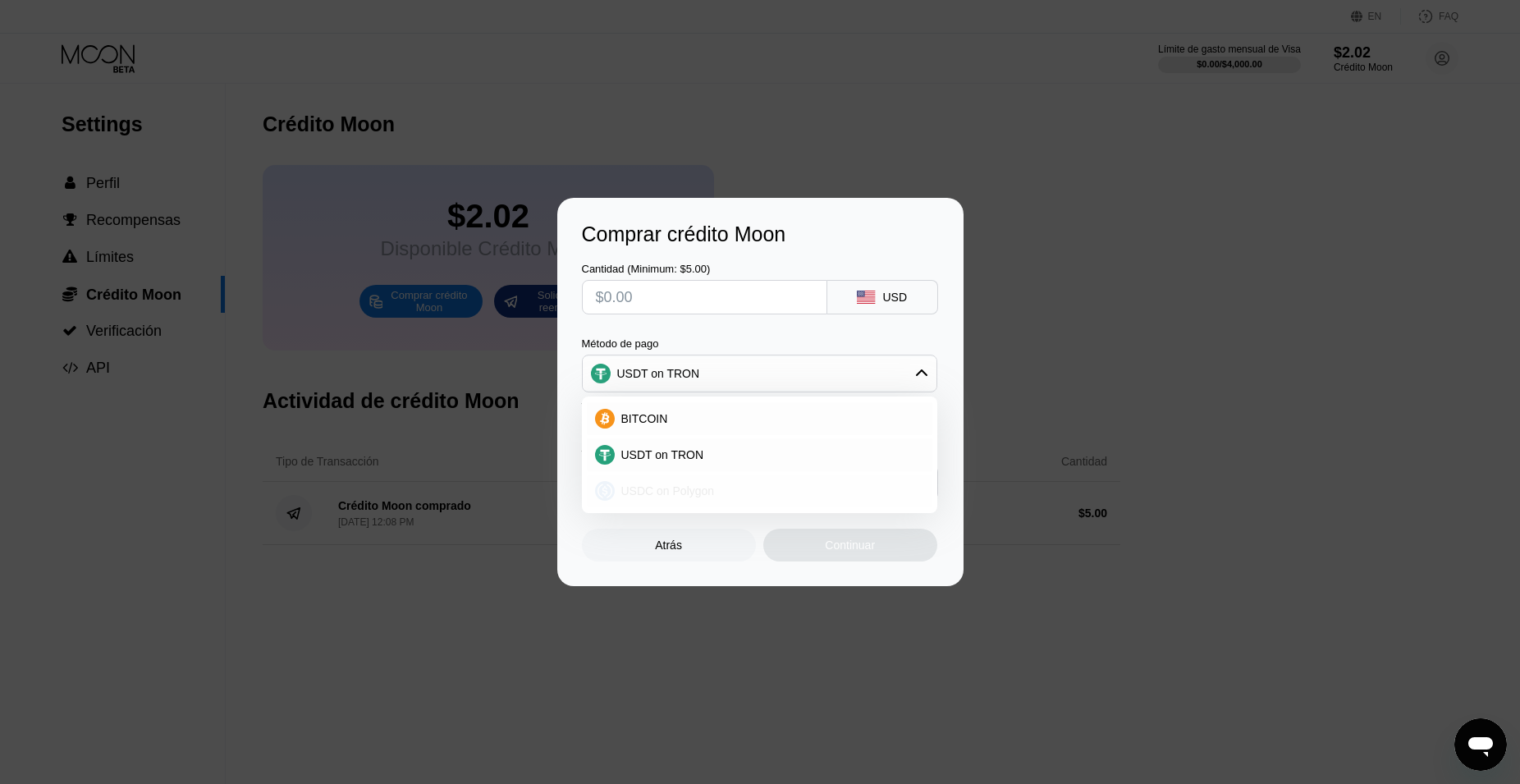
click at [674, 495] on span "USDC on Polygon" at bounding box center [667, 490] width 94 height 13
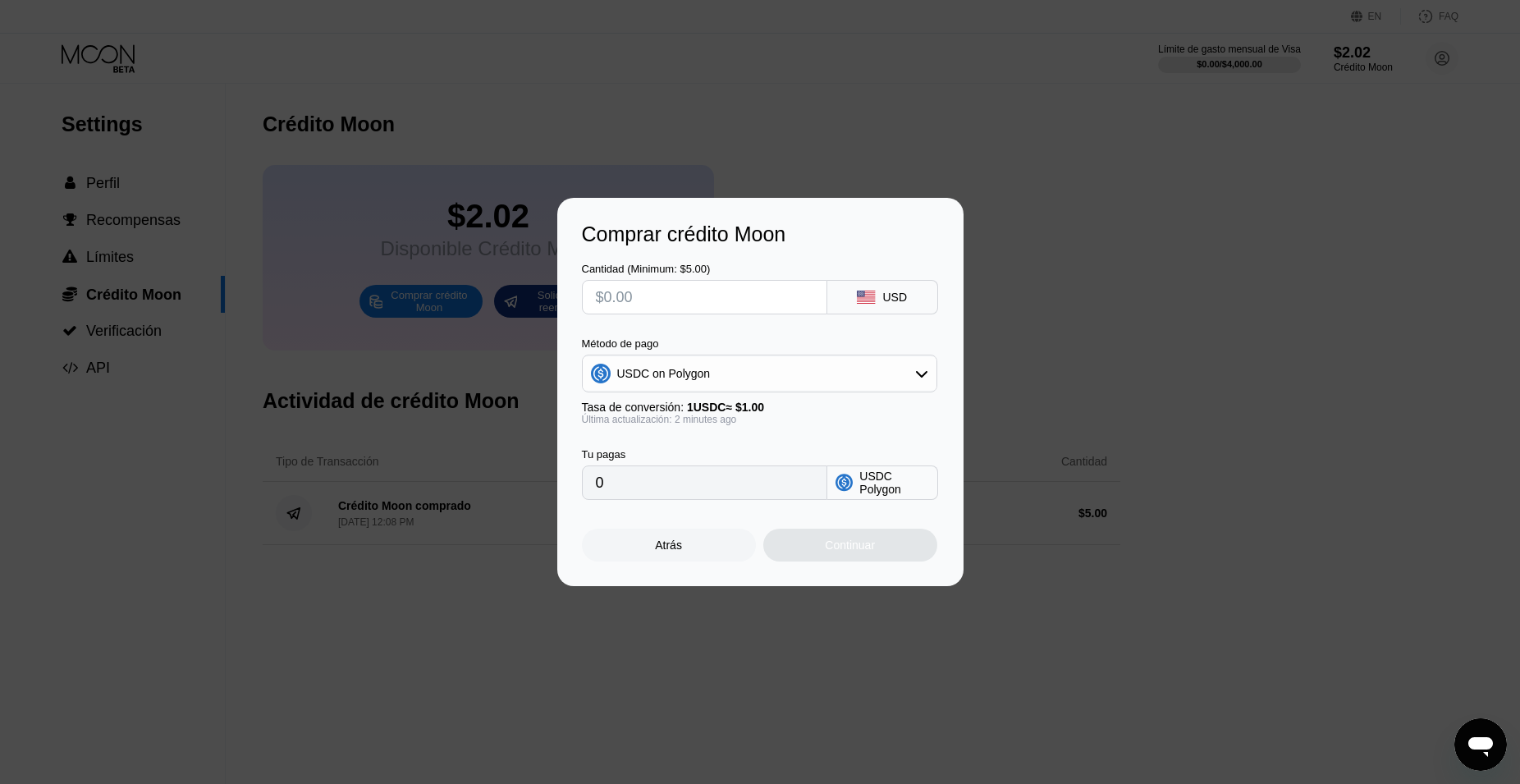
click at [715, 380] on div "USDC on Polygon" at bounding box center [759, 373] width 354 height 33
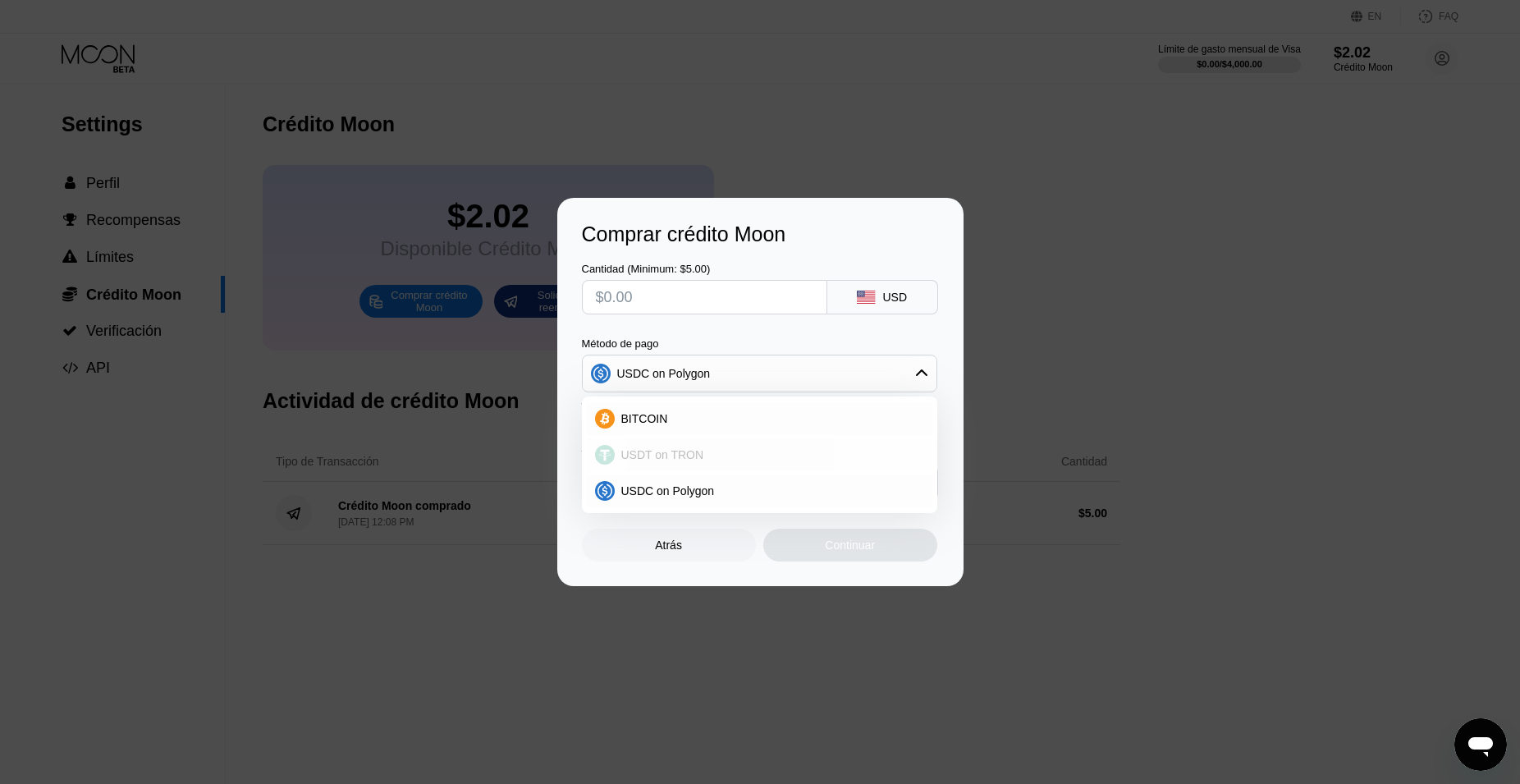
click at [692, 461] on span "USDT on TRON" at bounding box center [662, 454] width 83 height 13
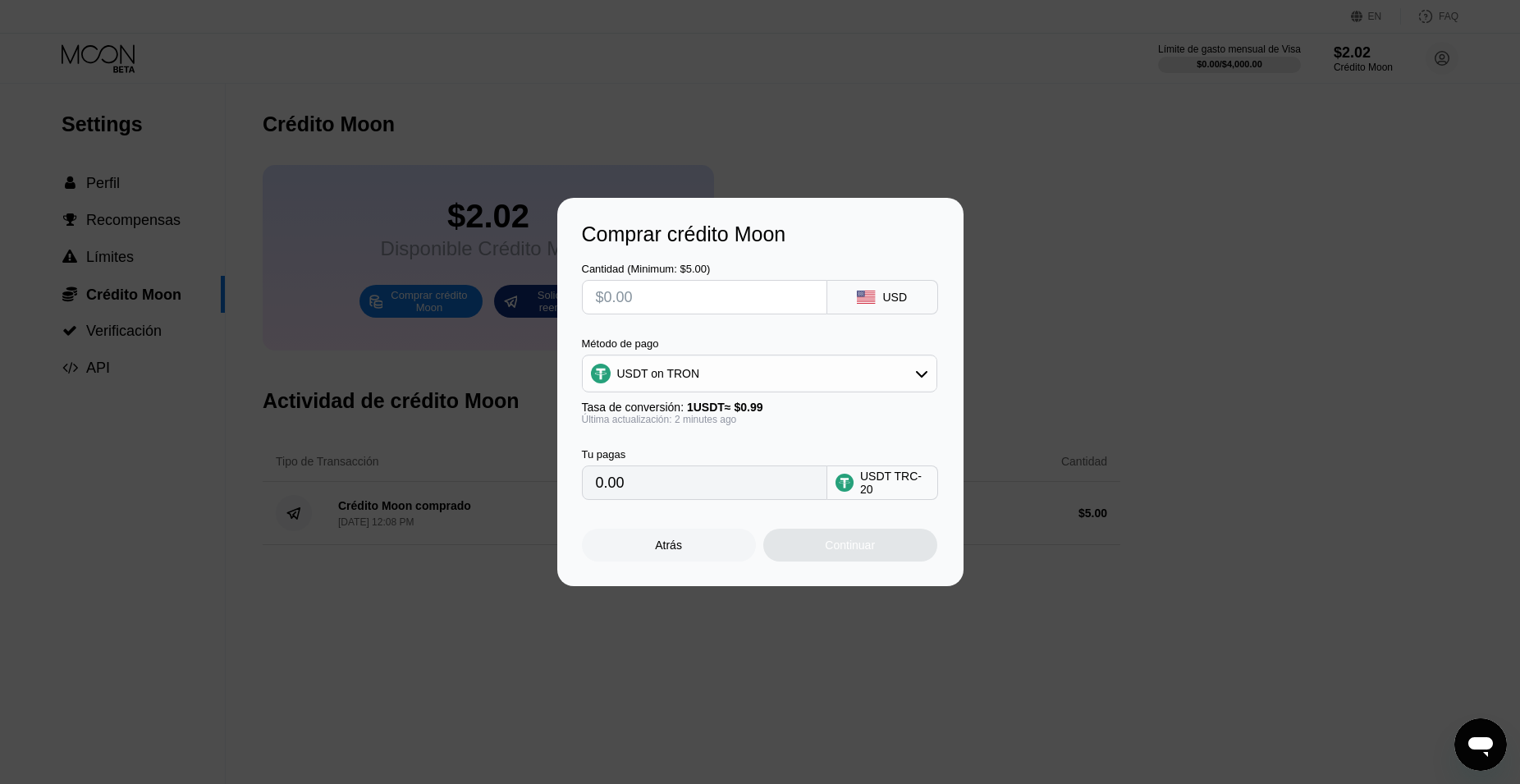
click at [680, 297] on input "text" at bounding box center [705, 297] width 217 height 33
click at [744, 362] on div "USDT on TRON" at bounding box center [759, 373] width 354 height 33
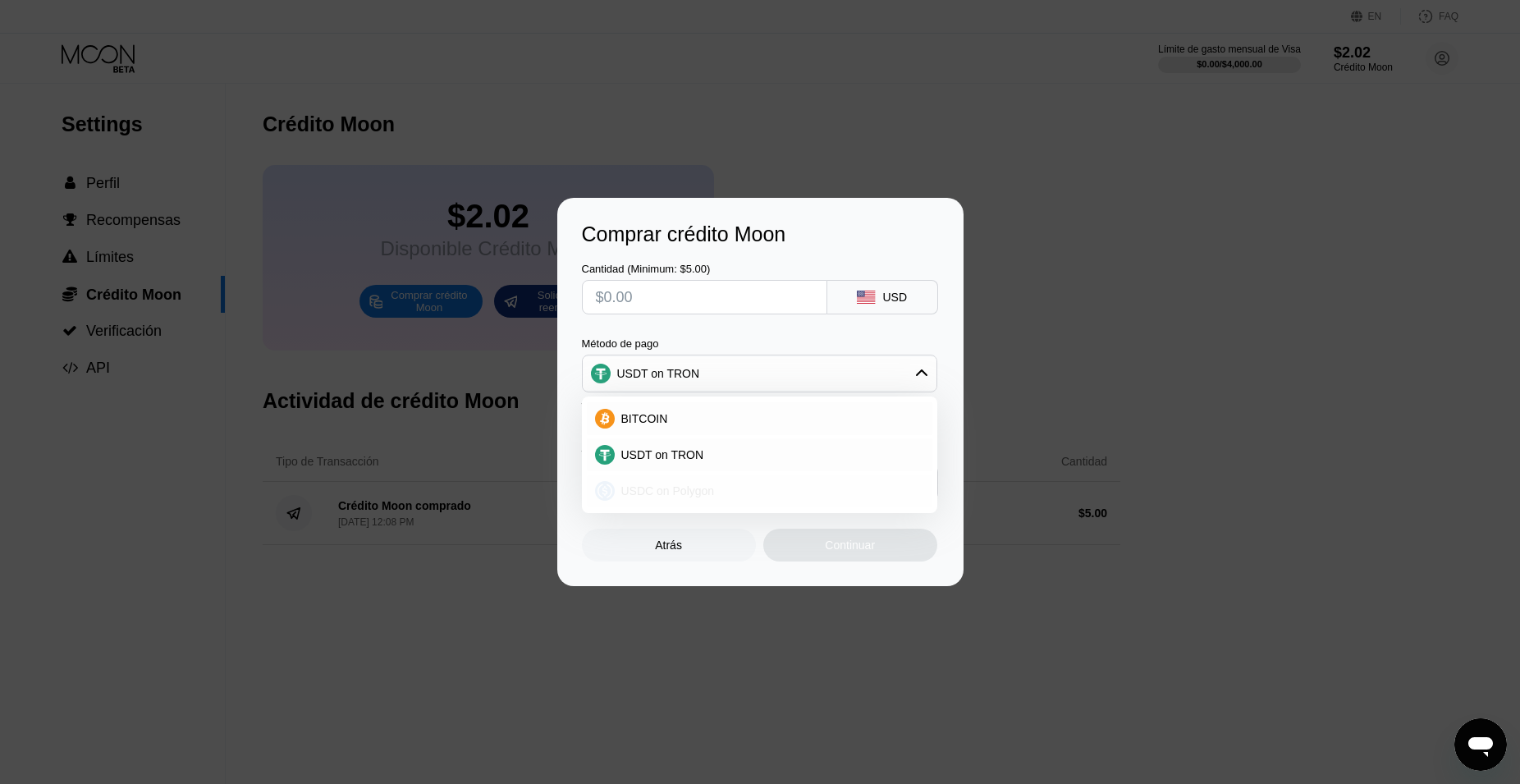
click at [678, 484] on span "USDC on Polygon" at bounding box center [667, 490] width 94 height 13
type input "0"
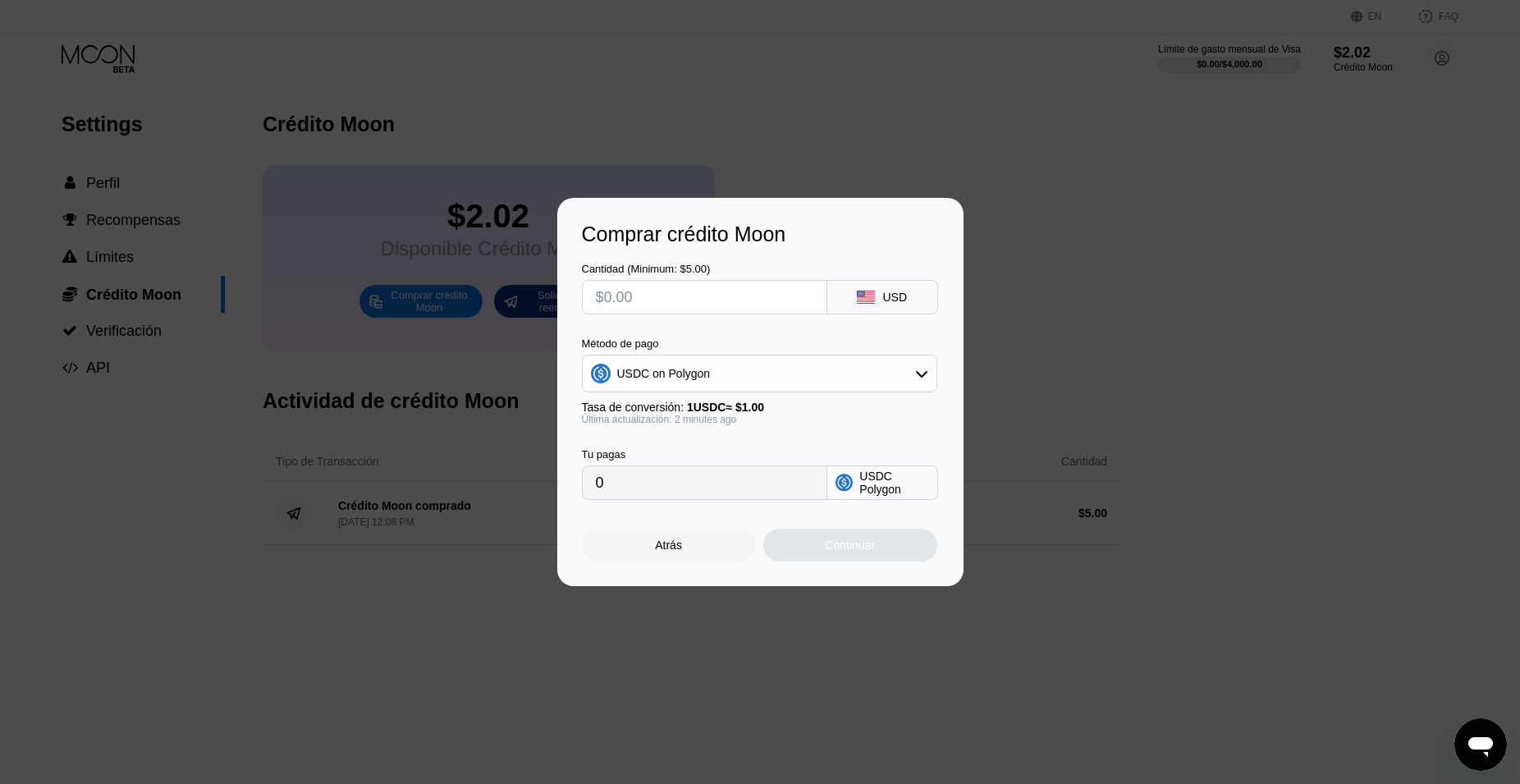
drag, startPoint x: 670, startPoint y: 295, endPoint x: 511, endPoint y: 298, distance: 159.0
click at [596, 297] on input "text" at bounding box center [705, 297] width 217 height 33
type input "$1"
type input "1.00000000"
type input "$1"
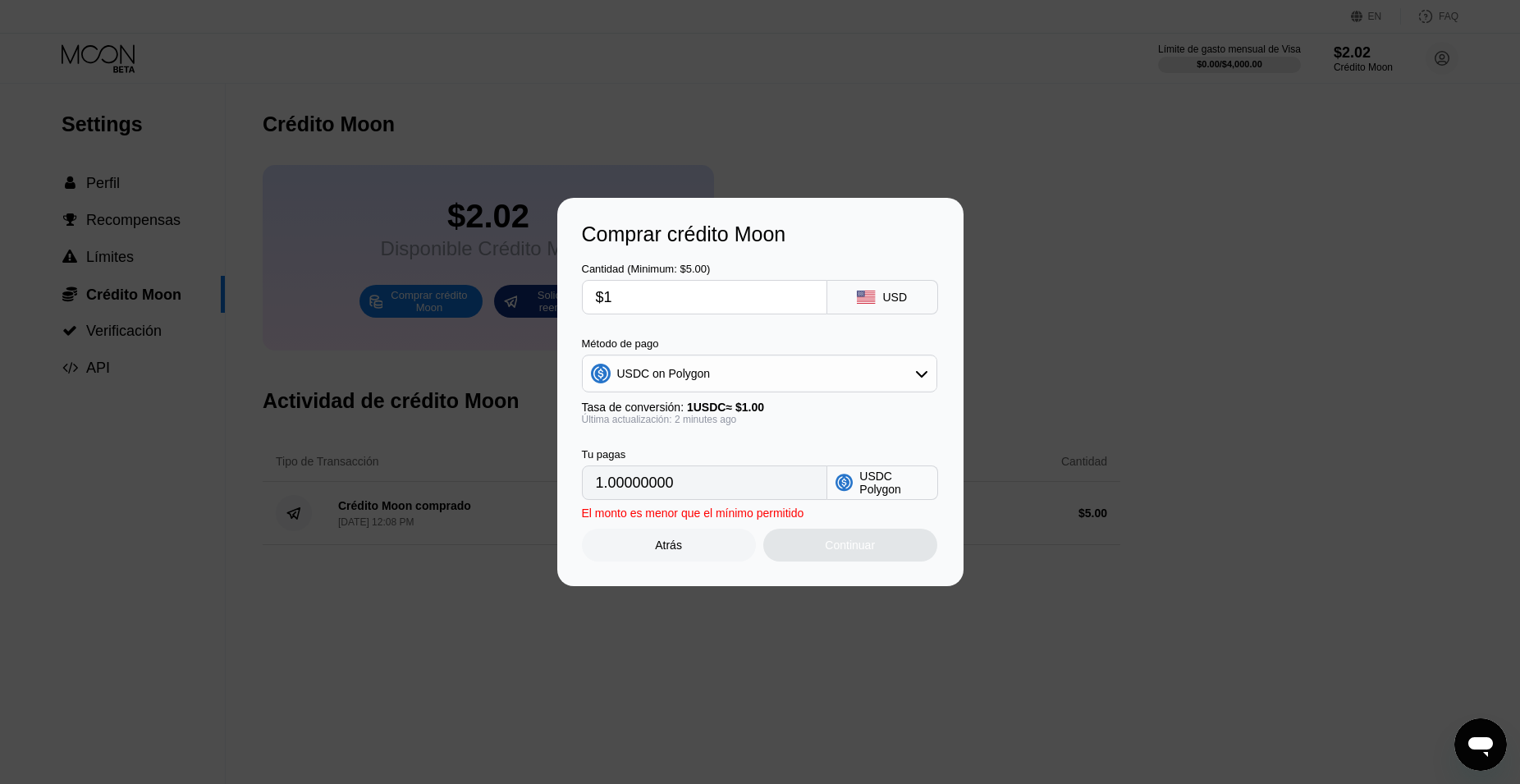
click at [702, 378] on div "USDC on Polygon" at bounding box center [664, 373] width 94 height 13
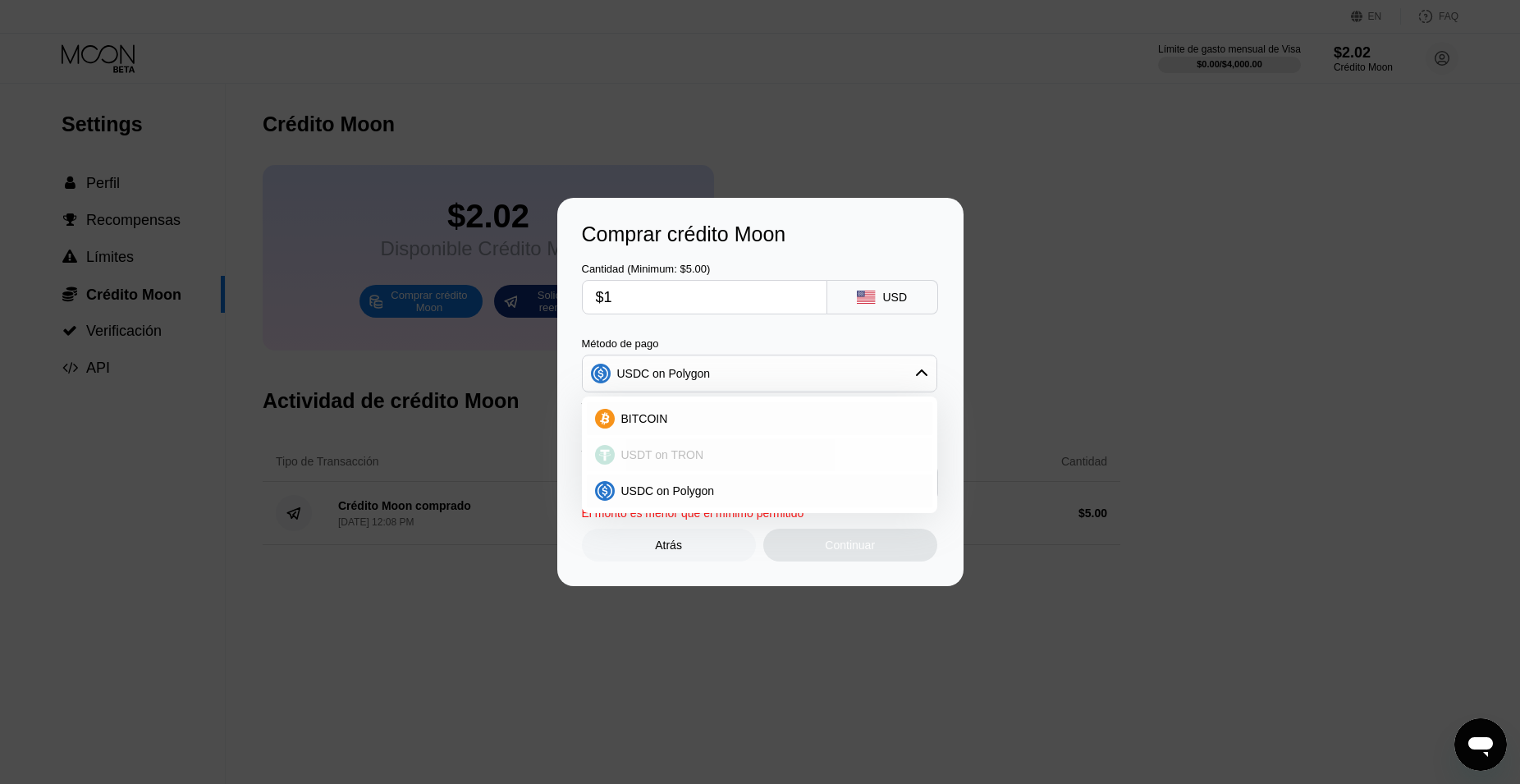
click at [667, 453] on span "USDT on TRON" at bounding box center [662, 454] width 83 height 13
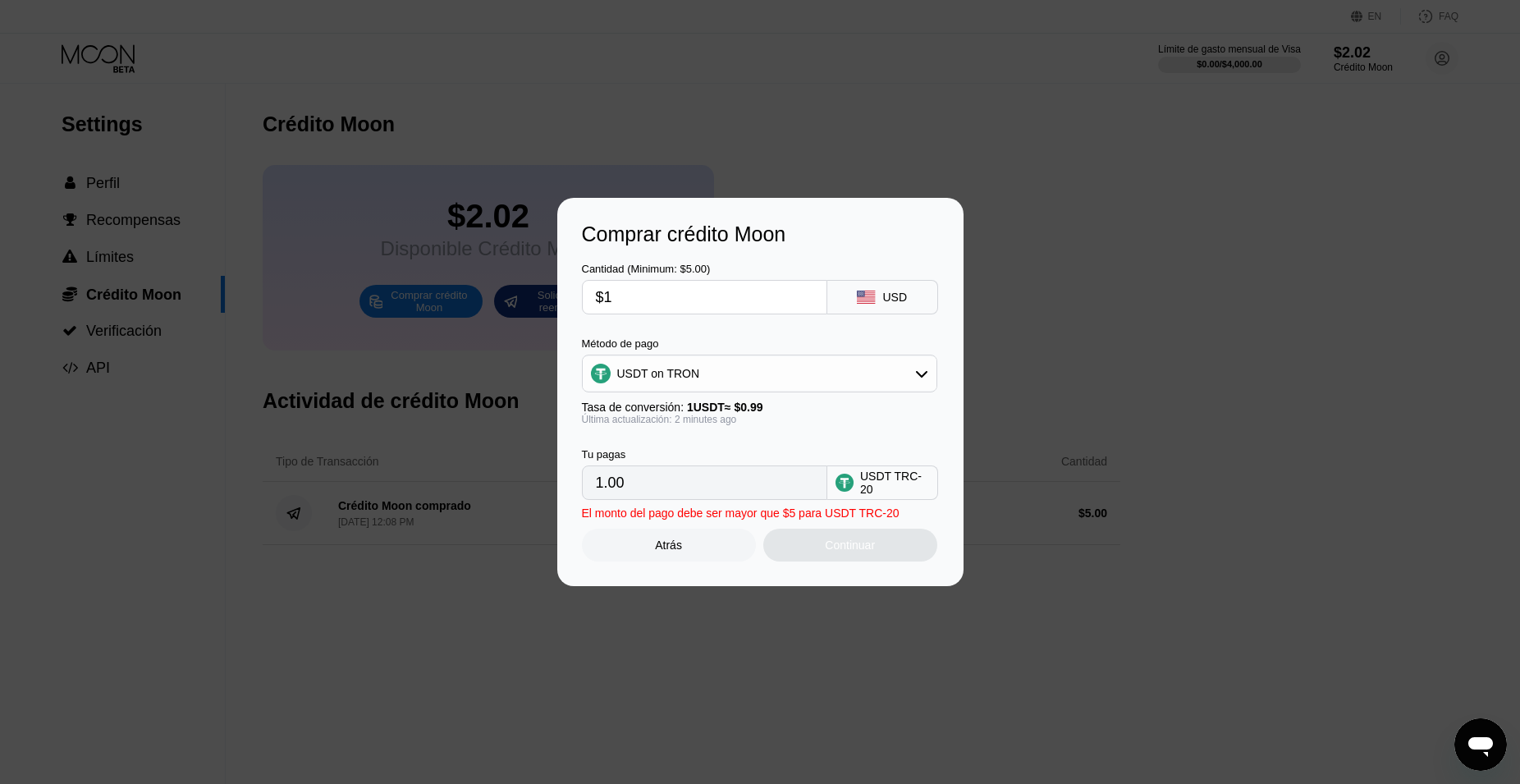
type input "1.01"
drag, startPoint x: 633, startPoint y: 297, endPoint x: 503, endPoint y: 297, distance: 130.0
click at [596, 297] on input "$1" at bounding box center [705, 297] width 217 height 33
type input "$5"
type input "5.05"
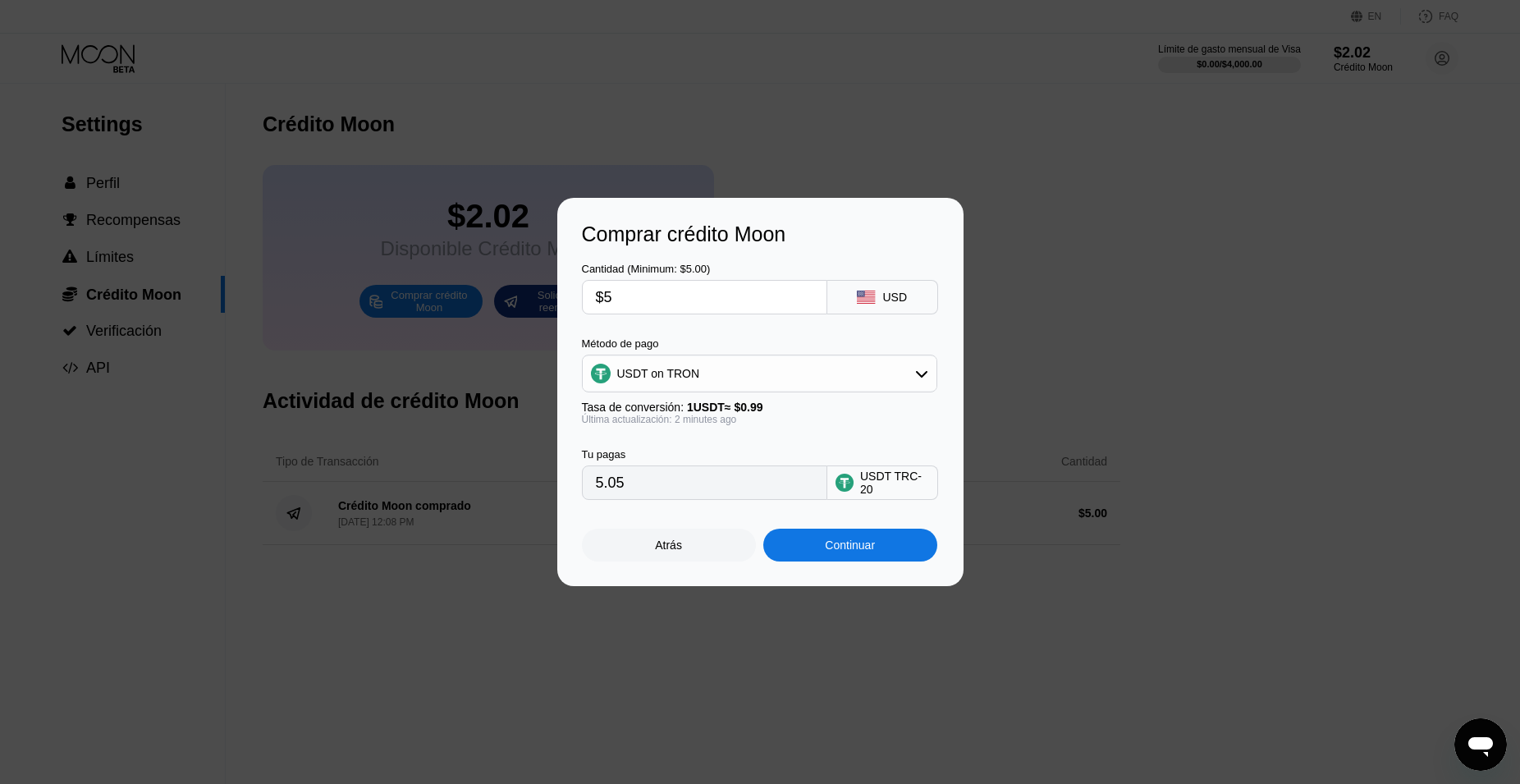
type input "$5"
click at [640, 555] on div "Atrás" at bounding box center [668, 544] width 174 height 33
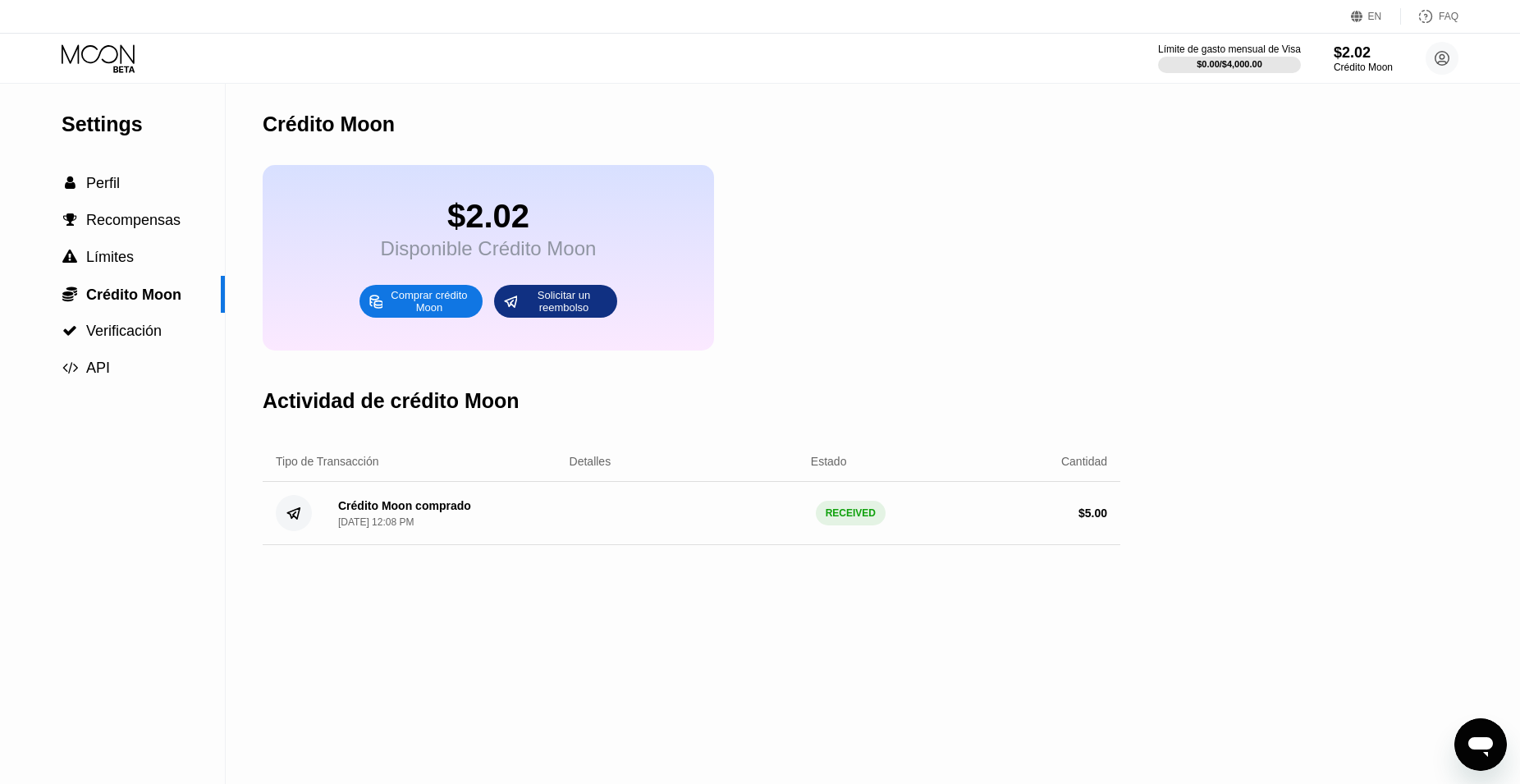
click at [79, 57] on icon at bounding box center [100, 59] width 77 height 29
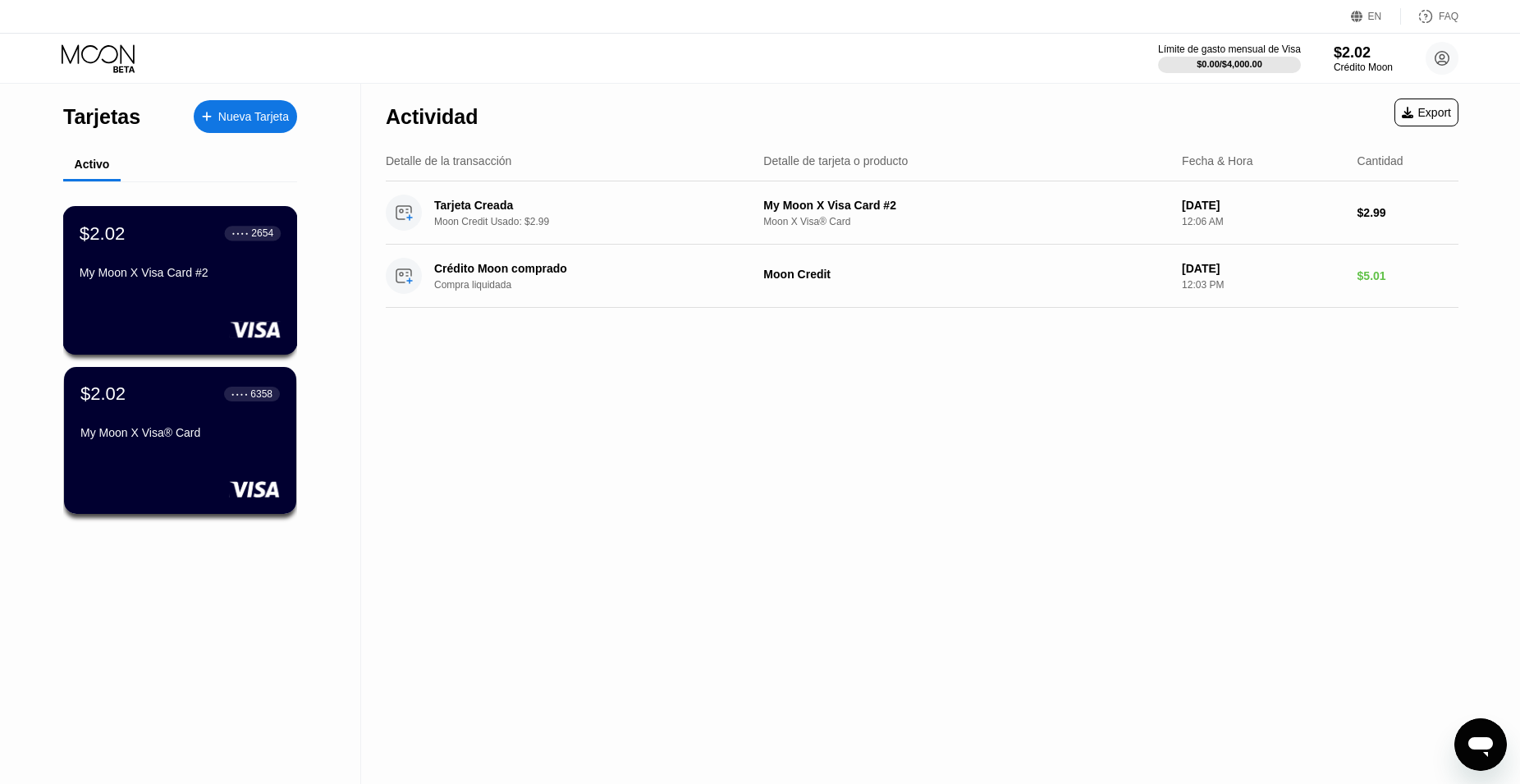
click at [255, 321] on div "$2.02 ● ● ● ● 2654 My Moon X Visa Card #2" at bounding box center [180, 280] width 234 height 149
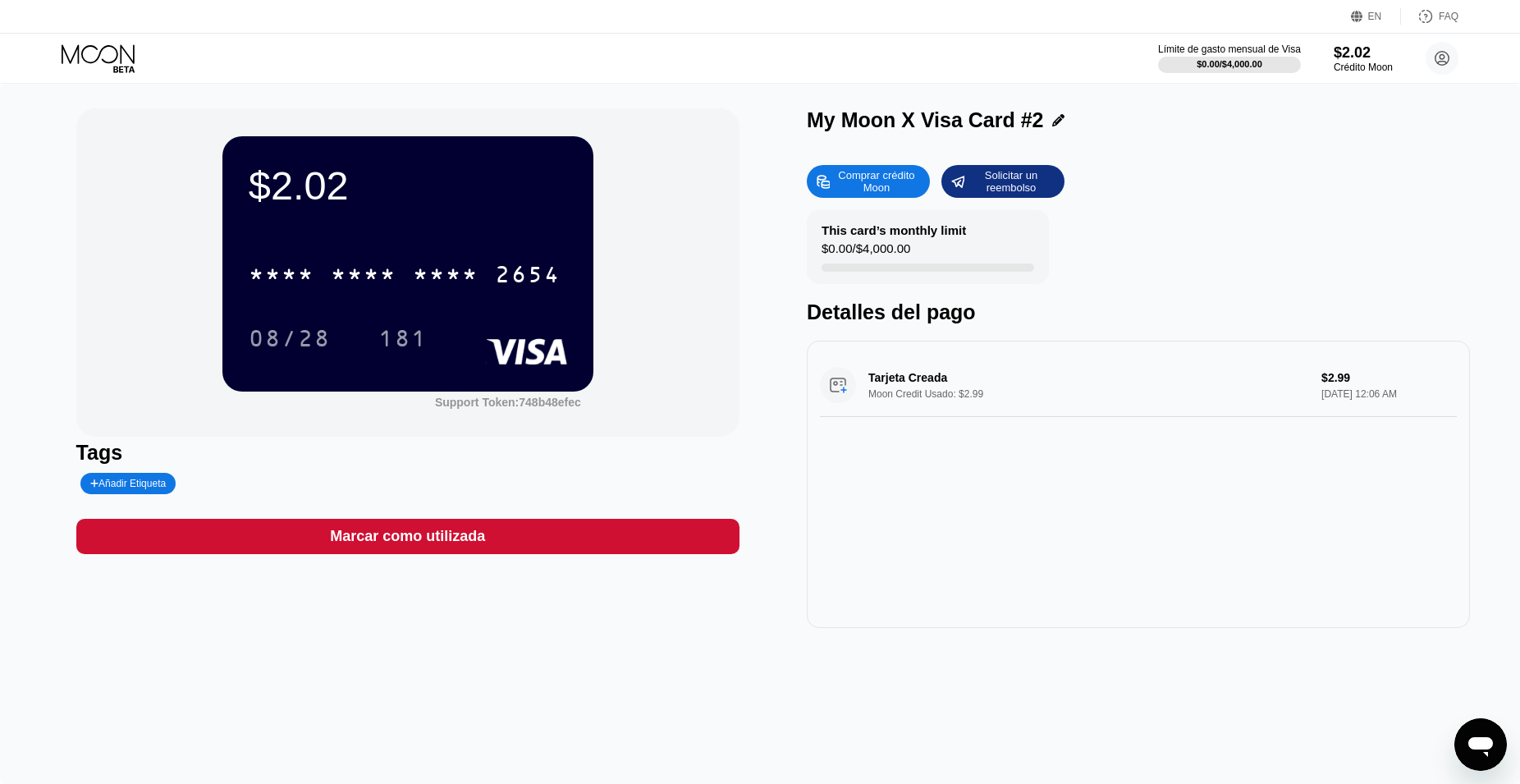
click at [162, 479] on div "Añadir Etiqueta" at bounding box center [128, 484] width 96 height 21
click at [143, 486] on input "text" at bounding box center [152, 483] width 126 height 12
type input "TARGETA 2"
click at [224, 484] on icon at bounding box center [228, 483] width 9 height 10
click at [96, 65] on icon at bounding box center [100, 59] width 77 height 29
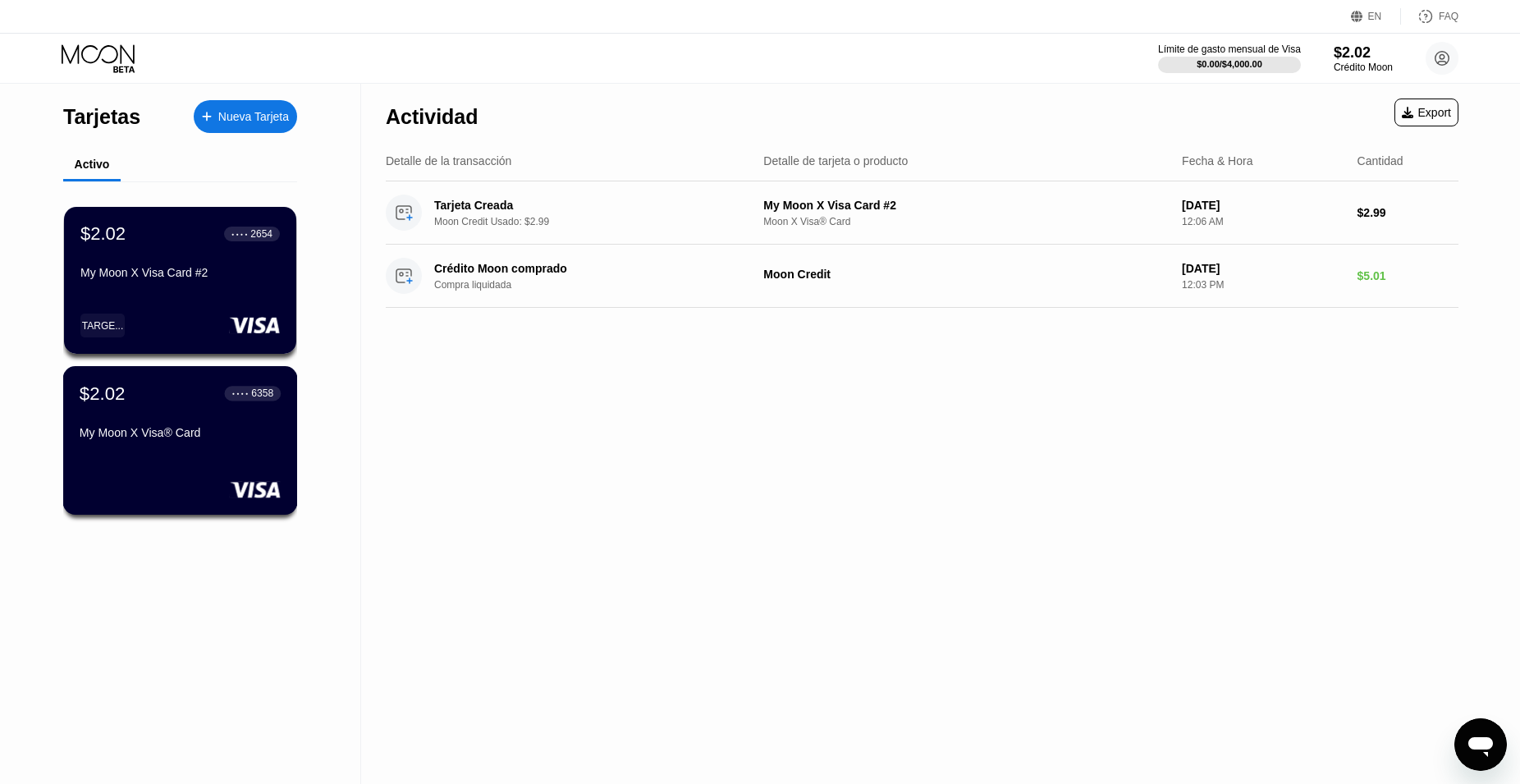
click at [179, 430] on div "$2.02 ● ● ● ● 6358 My Moon X Visa® Card" at bounding box center [180, 413] width 201 height 63
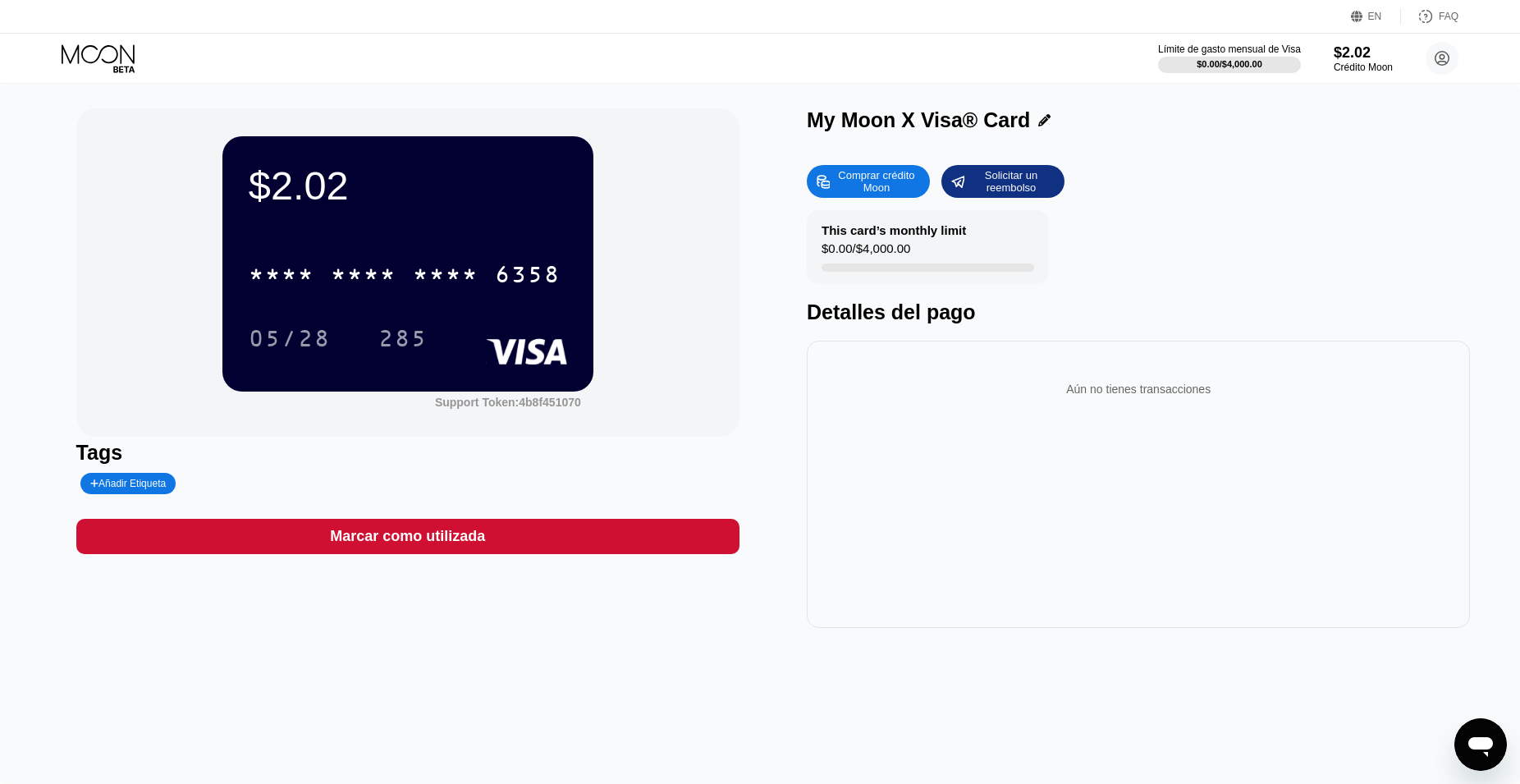
click at [118, 488] on div "Añadir Etiqueta" at bounding box center [128, 483] width 77 height 12
click at [155, 516] on div "TARGETA 2" at bounding box center [170, 517] width 159 height 26
click at [143, 486] on icon at bounding box center [145, 484] width 5 height 5
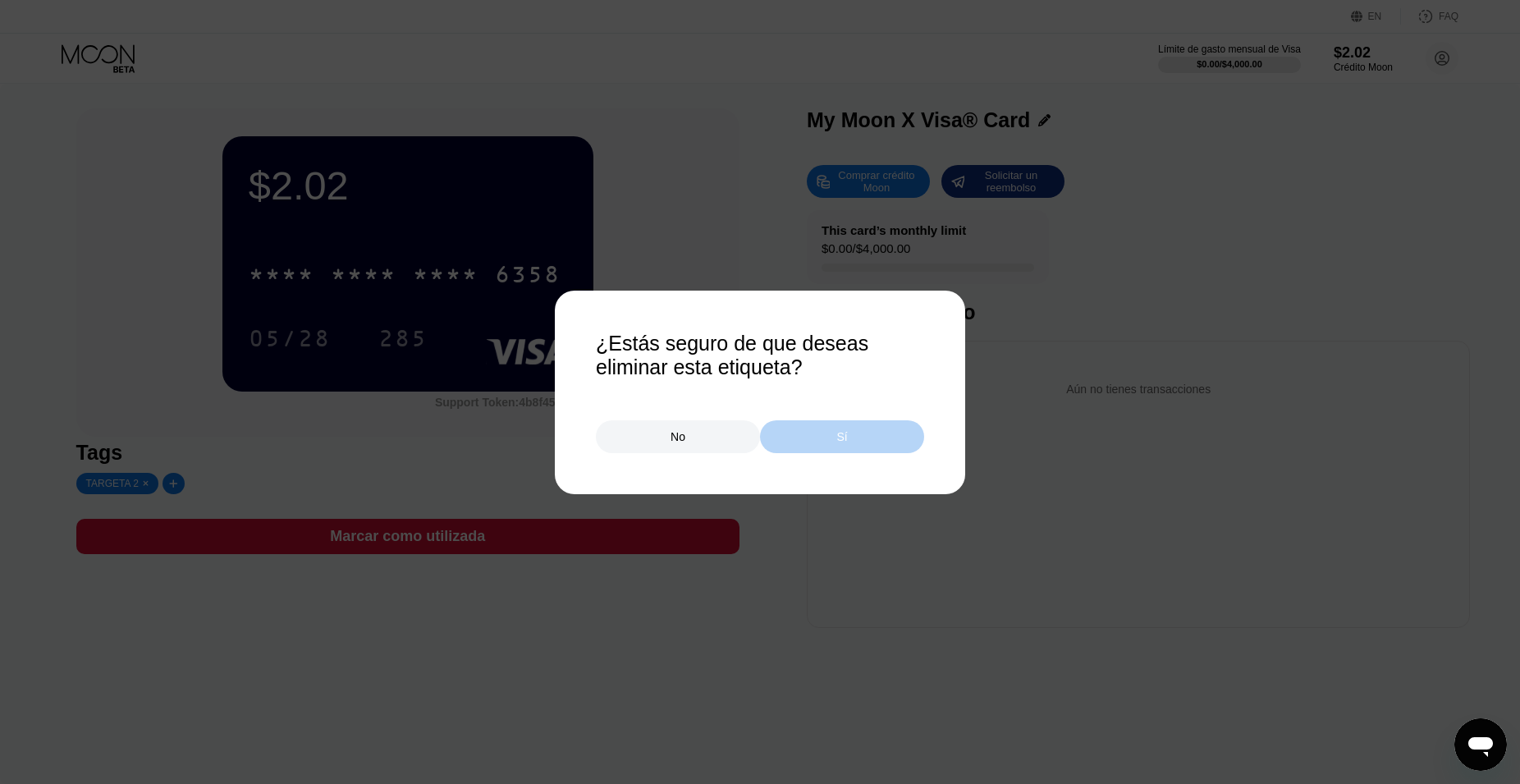
click at [816, 439] on div "Sí" at bounding box center [842, 437] width 164 height 33
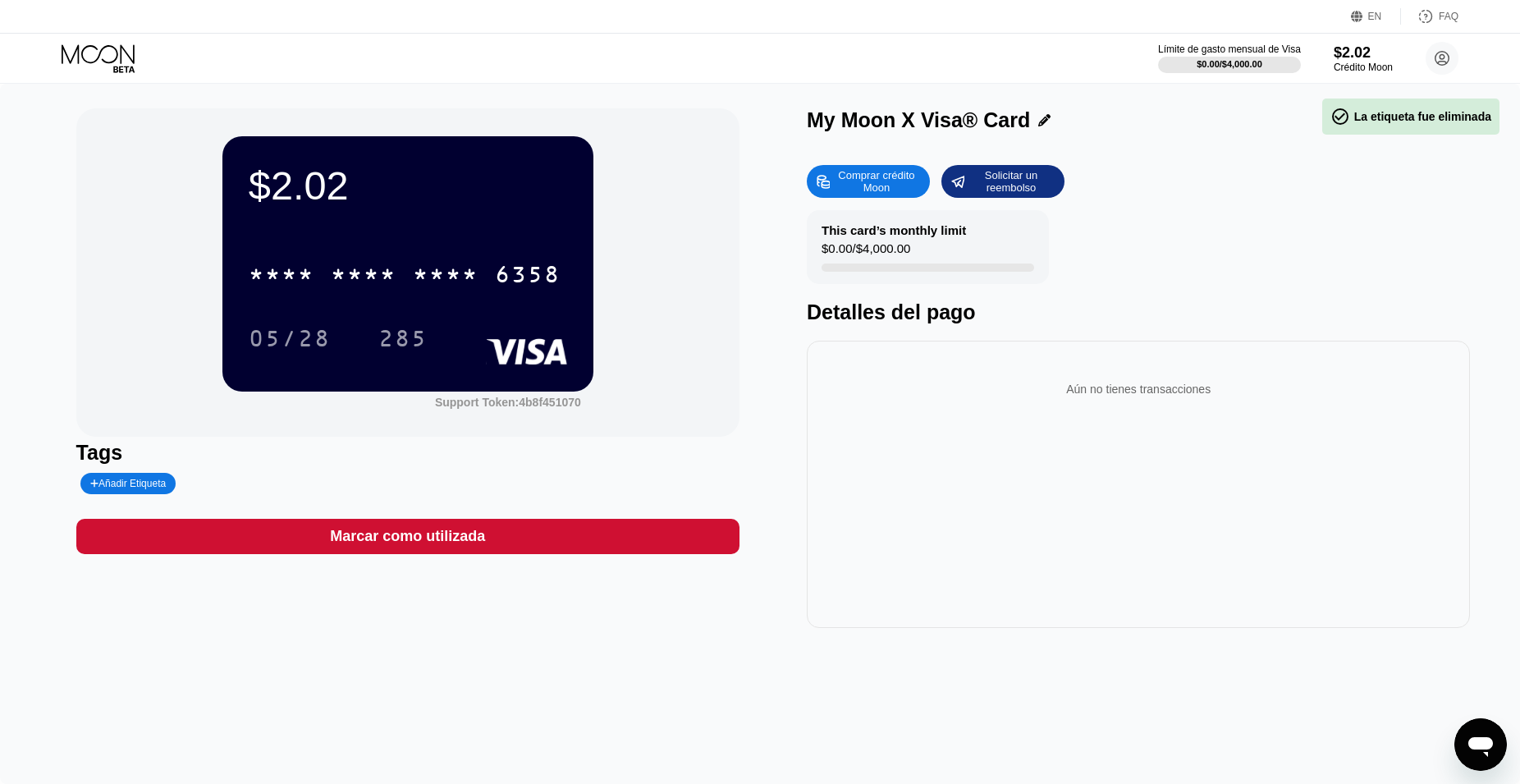
click at [125, 489] on div "Añadir Etiqueta" at bounding box center [128, 483] width 77 height 12
click at [136, 485] on input "text" at bounding box center [152, 483] width 126 height 12
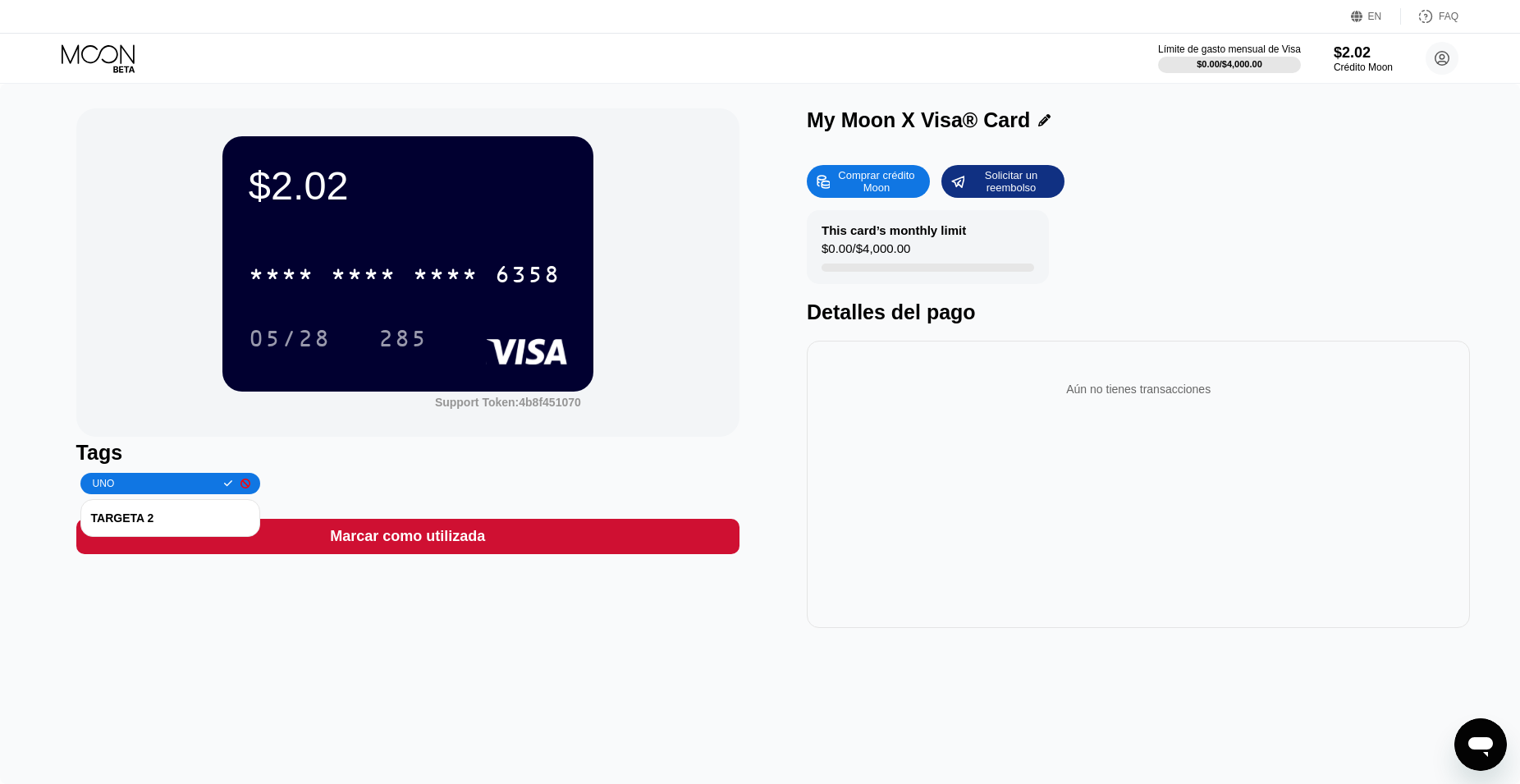
type input "UNO"
click at [224, 486] on icon at bounding box center [228, 483] width 9 height 10
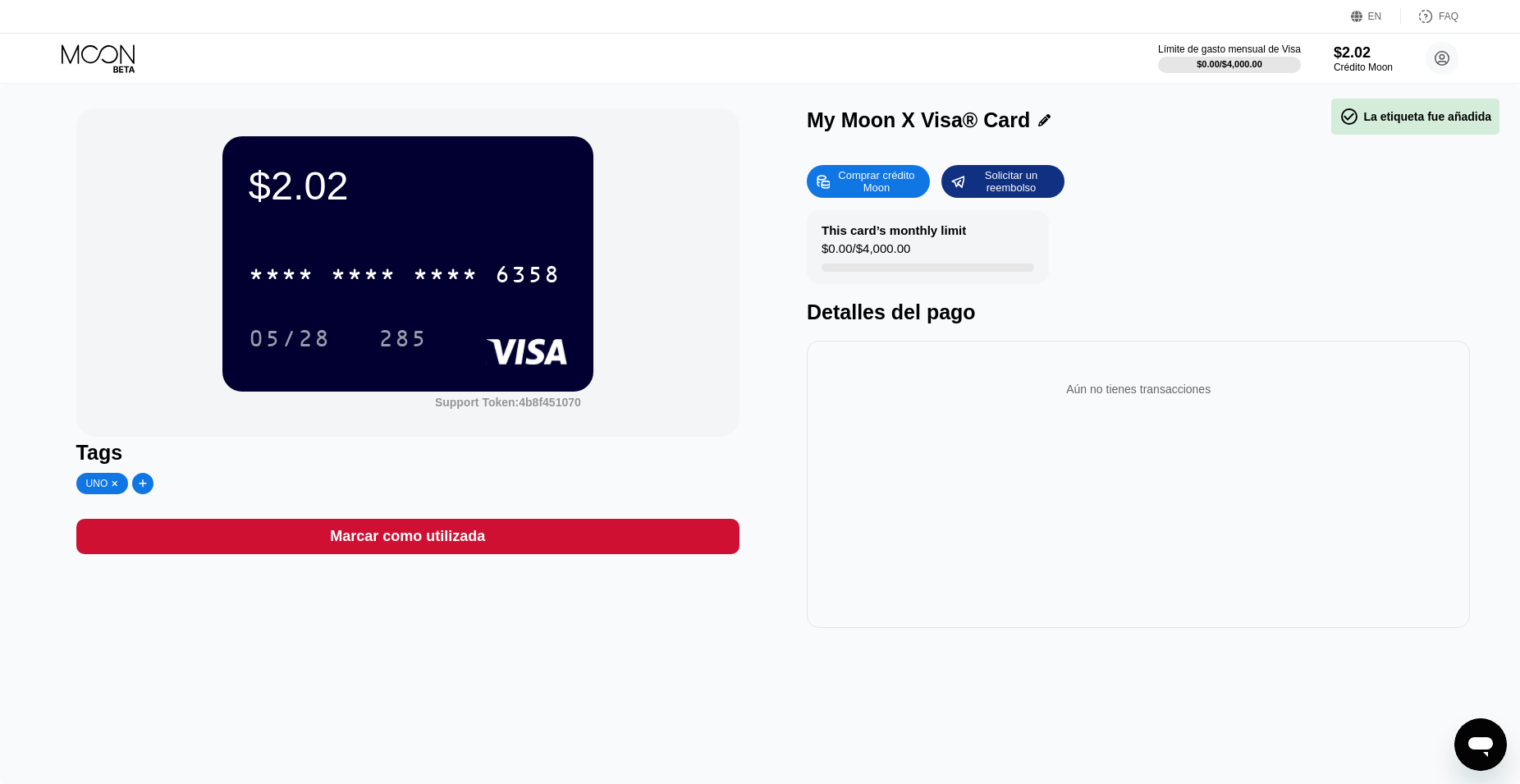
click at [107, 60] on icon at bounding box center [100, 59] width 77 height 29
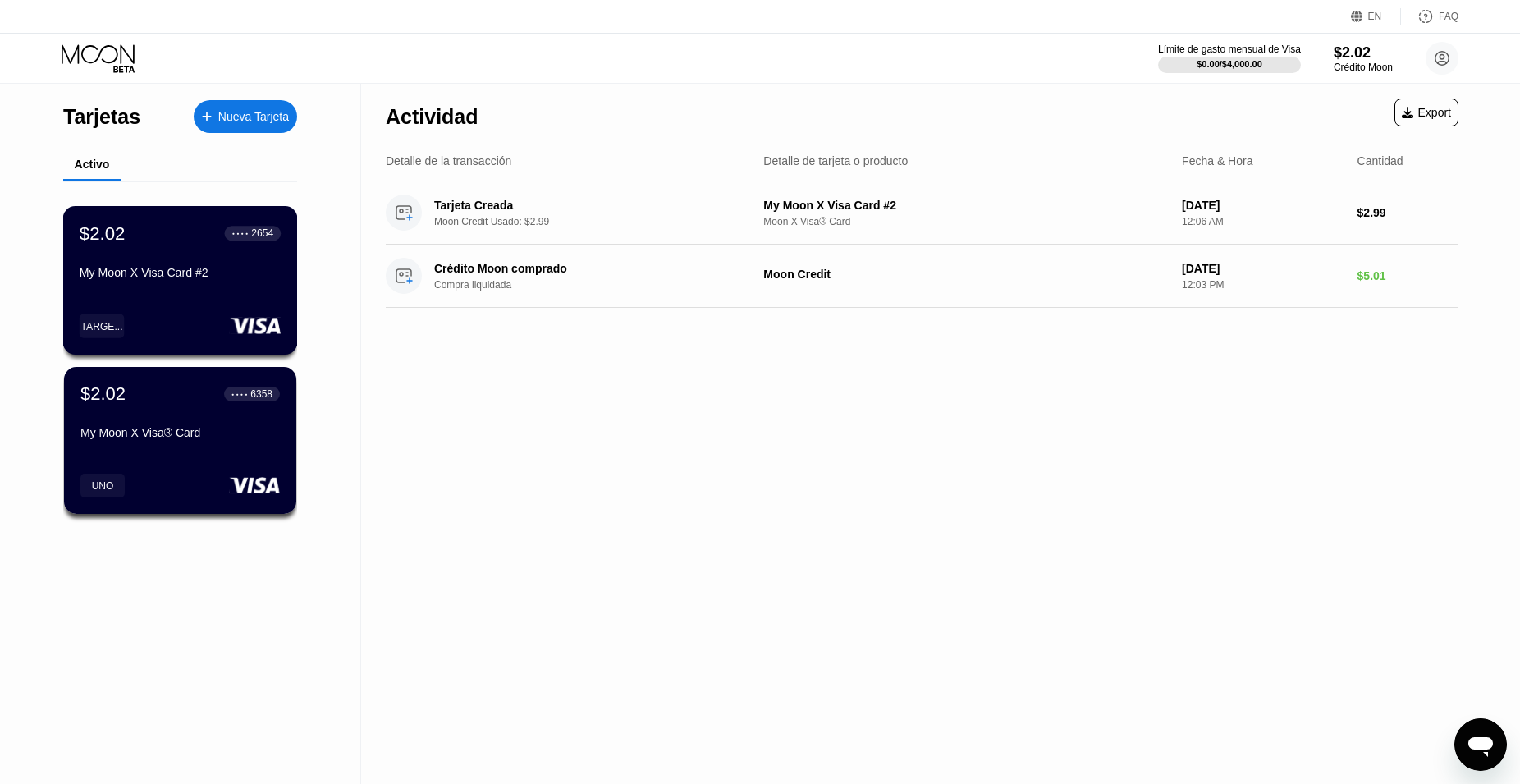
click at [139, 327] on div "TARGE..." at bounding box center [180, 325] width 201 height 24
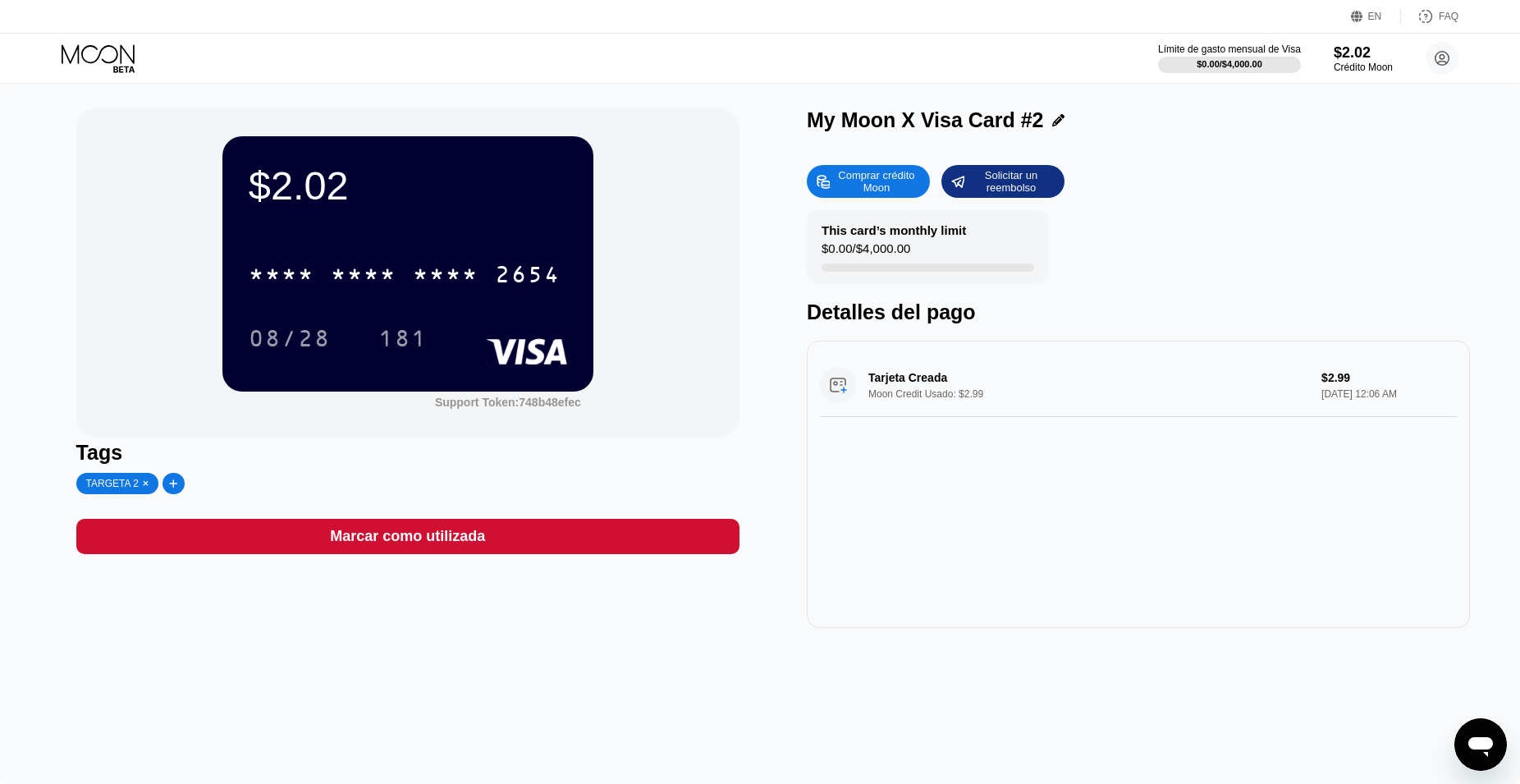
click at [143, 486] on icon at bounding box center [145, 484] width 5 height 5
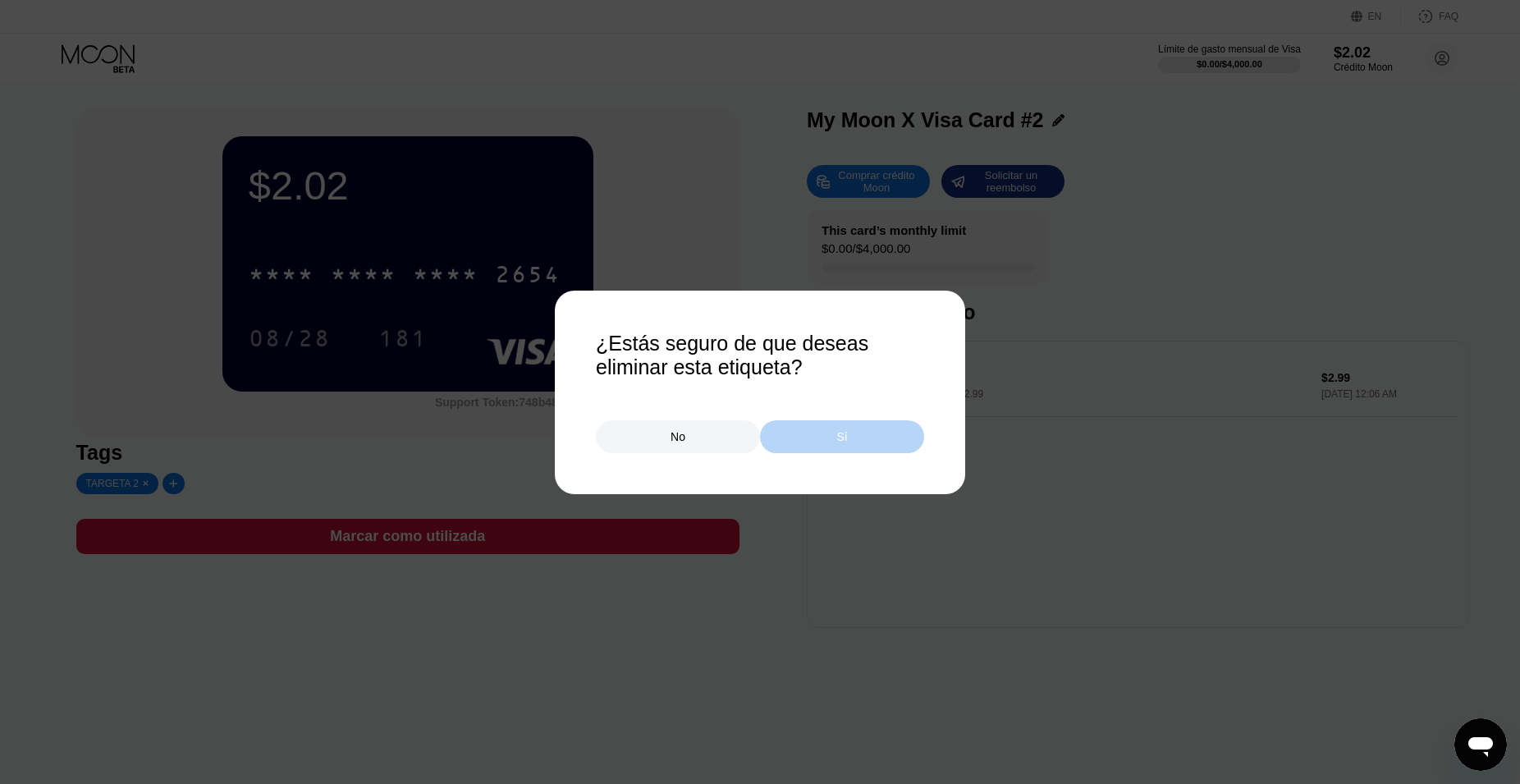
click at [847, 440] on div "Sí" at bounding box center [842, 437] width 164 height 33
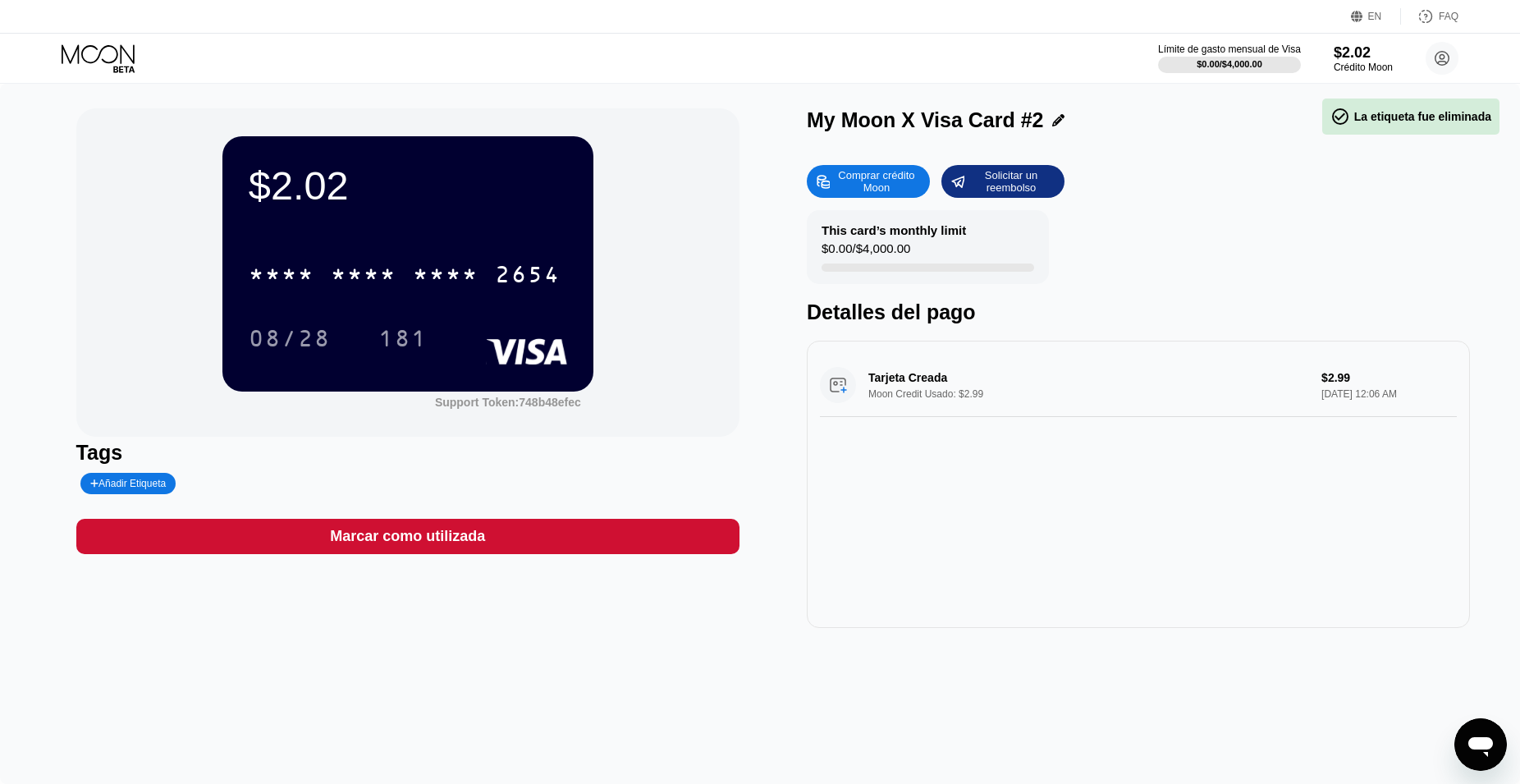
click at [116, 478] on div "Añadir Etiqueta" at bounding box center [128, 484] width 96 height 21
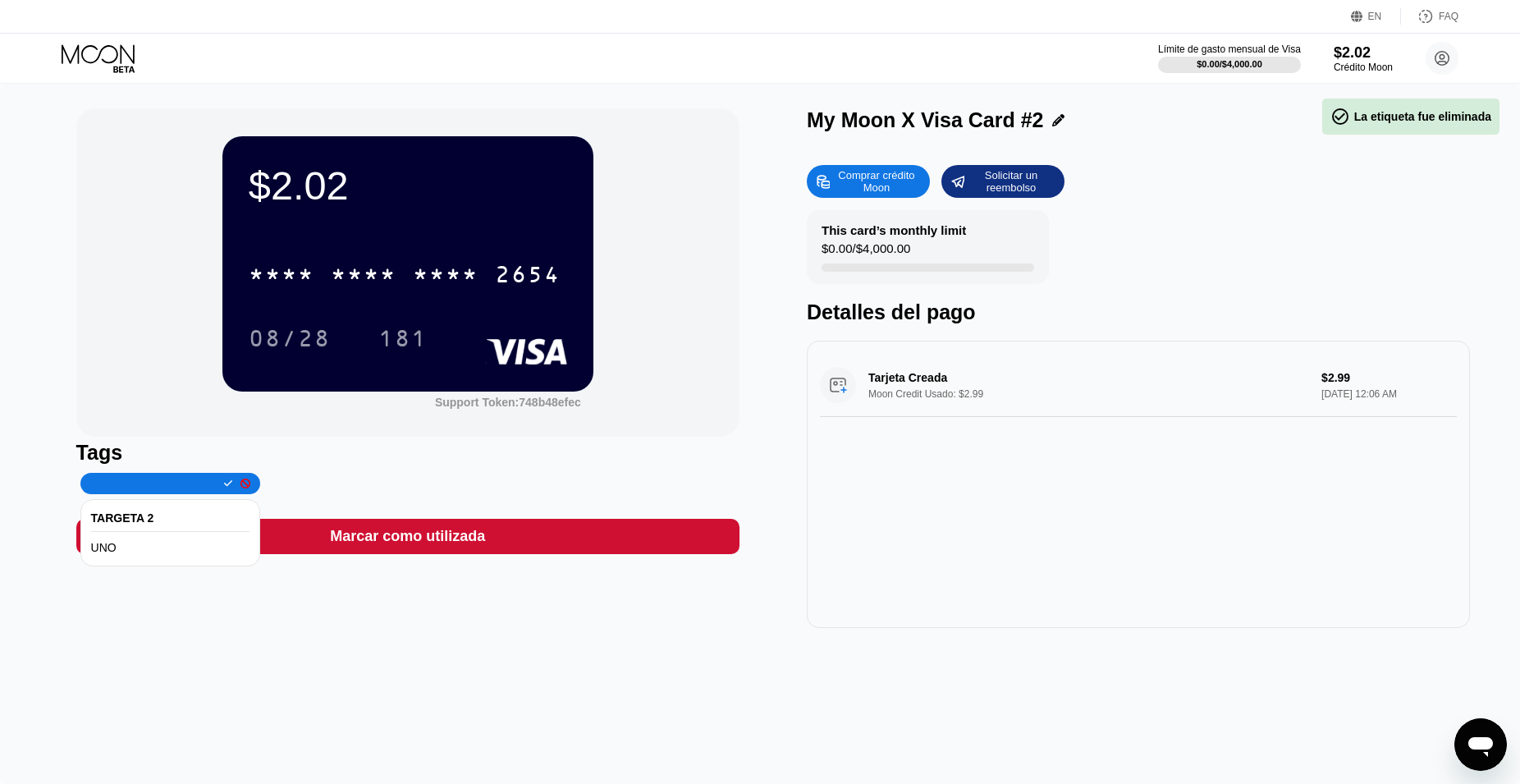
click at [115, 484] on input "text" at bounding box center [152, 483] width 126 height 12
type input "DOS"
click at [224, 486] on icon at bounding box center [228, 483] width 9 height 10
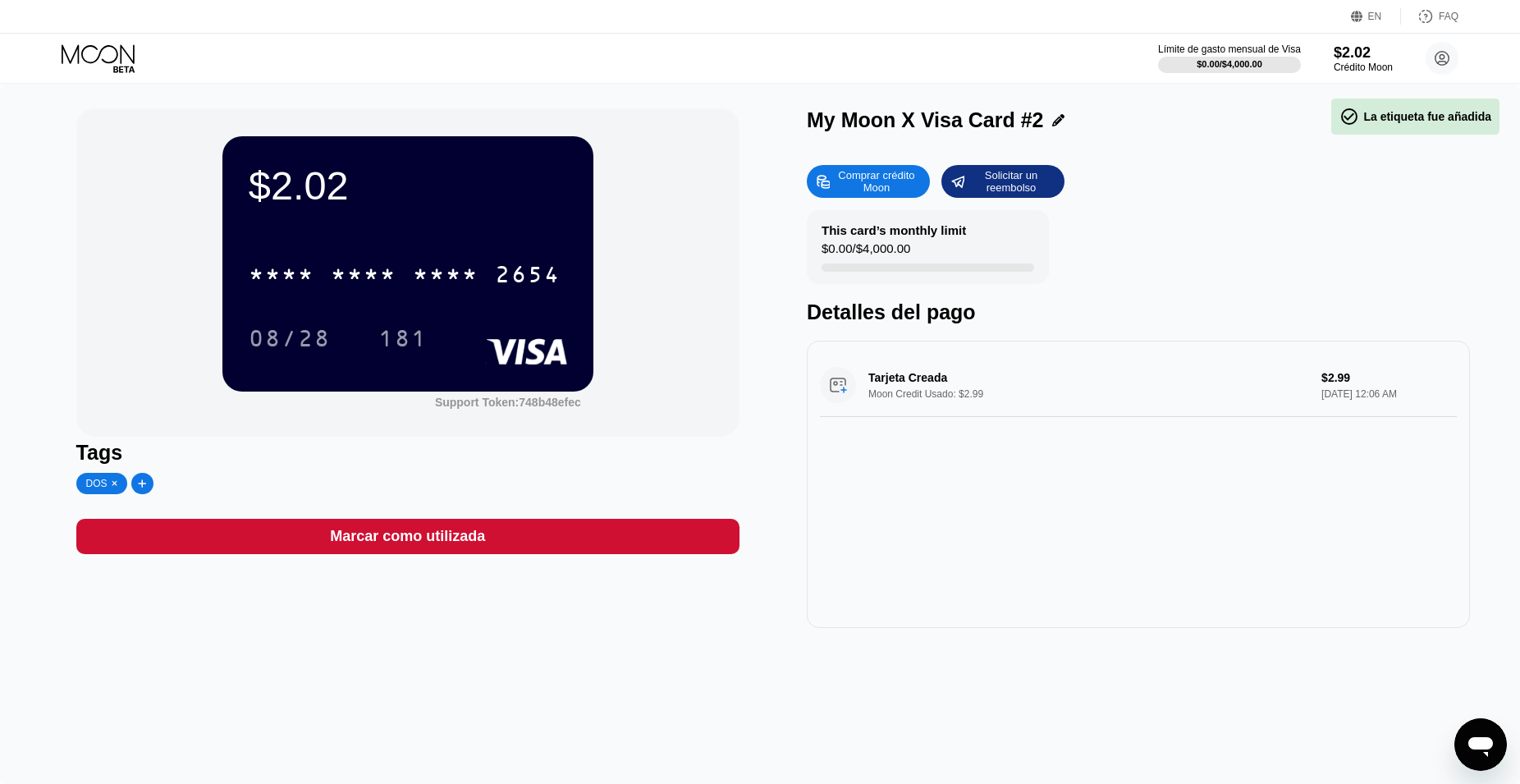
click at [68, 47] on icon at bounding box center [100, 59] width 77 height 29
